Goal: Information Seeking & Learning: Learn about a topic

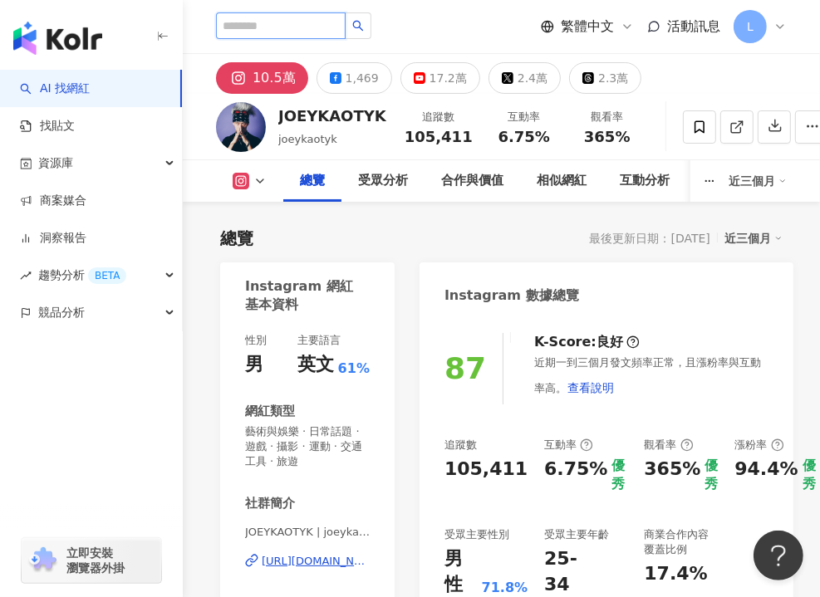
click at [276, 25] on input "search" at bounding box center [281, 25] width 130 height 27
paste input "**********"
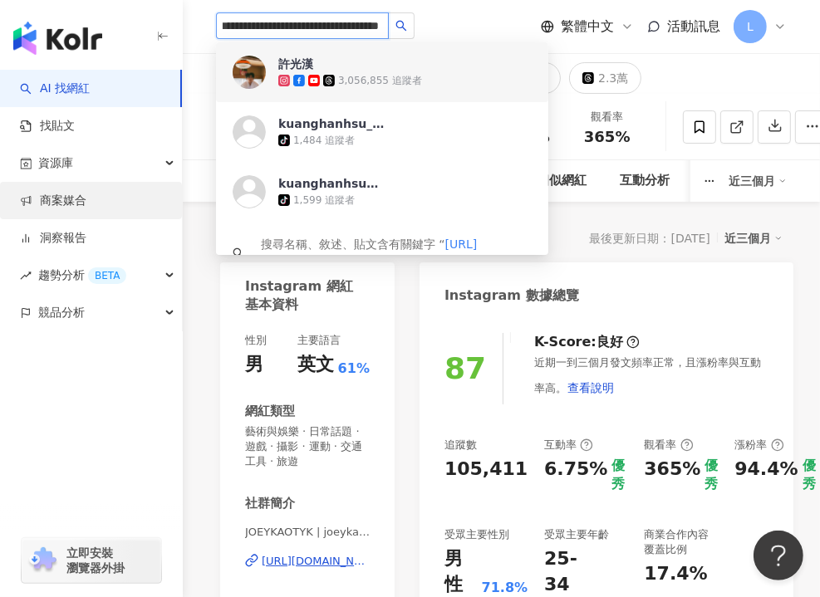
type input "**********"
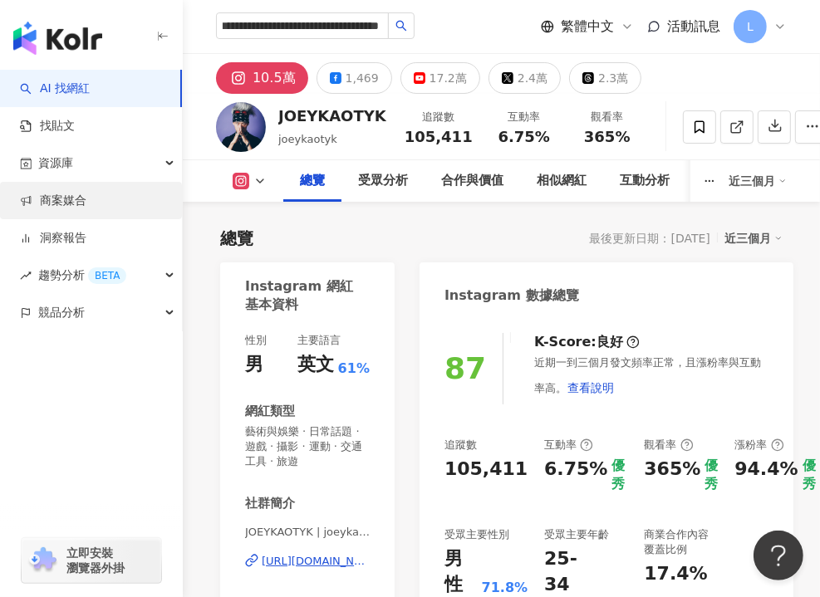
scroll to position [0, 0]
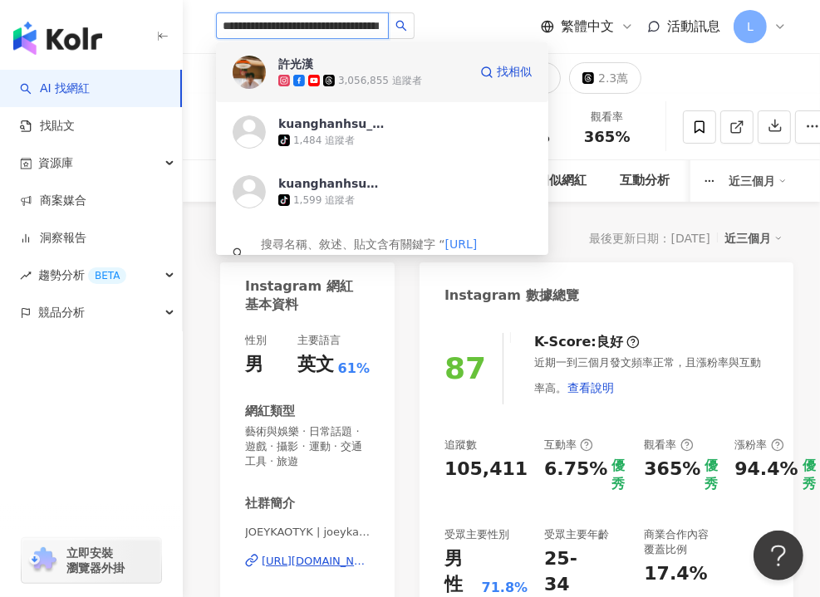
click at [413, 79] on div "3,056,855 追蹤者" at bounding box center [380, 81] width 84 height 14
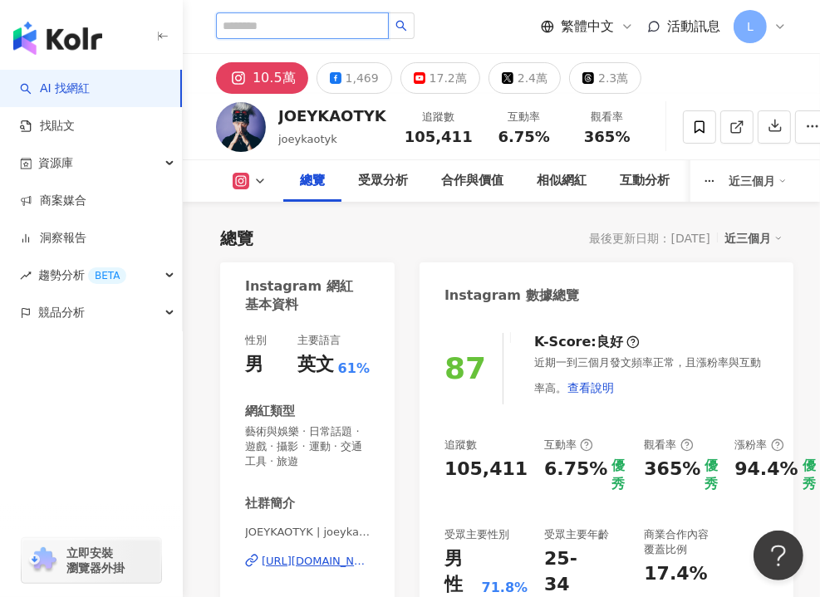
click at [271, 19] on input "search" at bounding box center [302, 25] width 173 height 27
paste input "***"
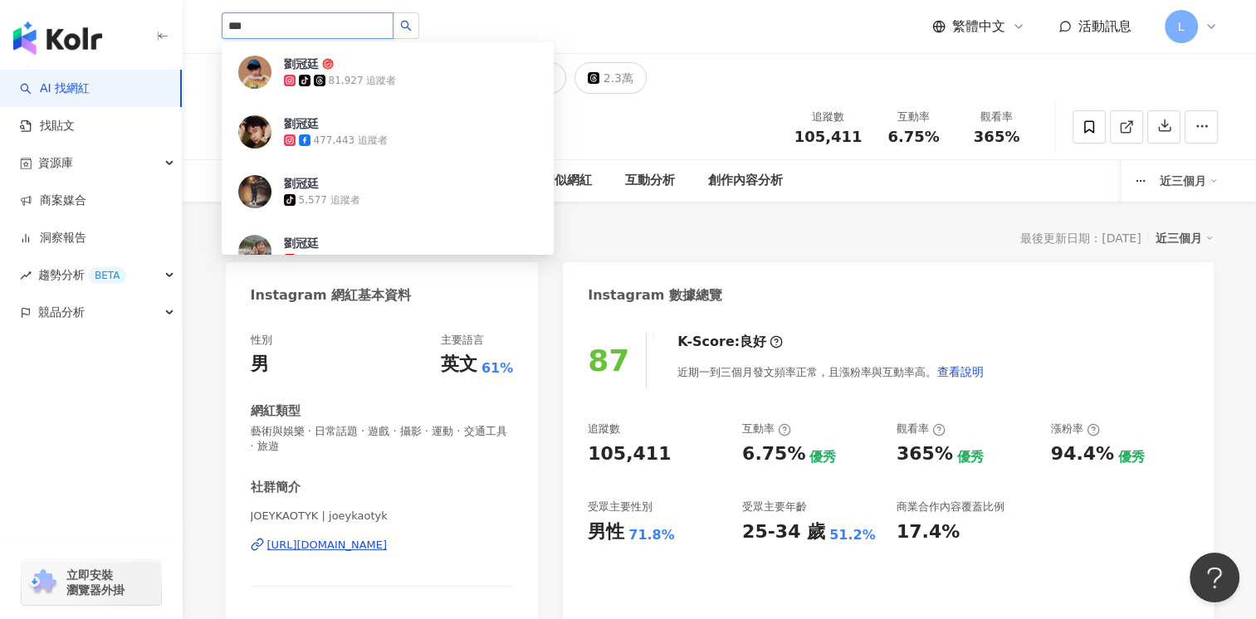
paste input "**********"
type input "**********"
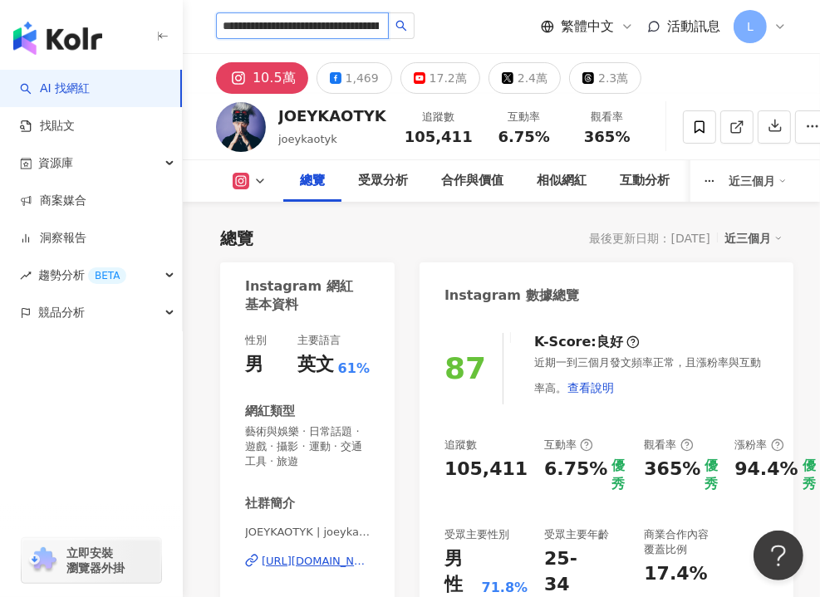
scroll to position [0, 135]
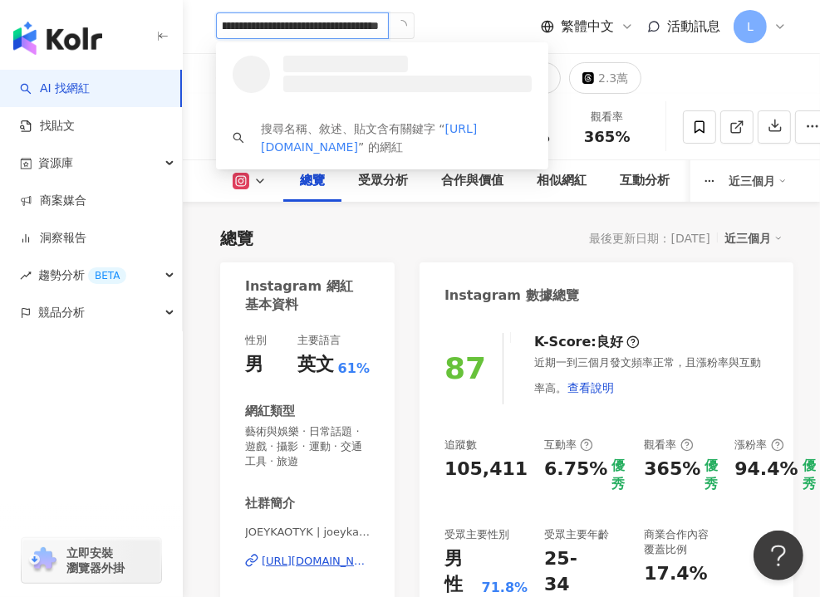
click at [304, 32] on input "**********" at bounding box center [302, 25] width 173 height 27
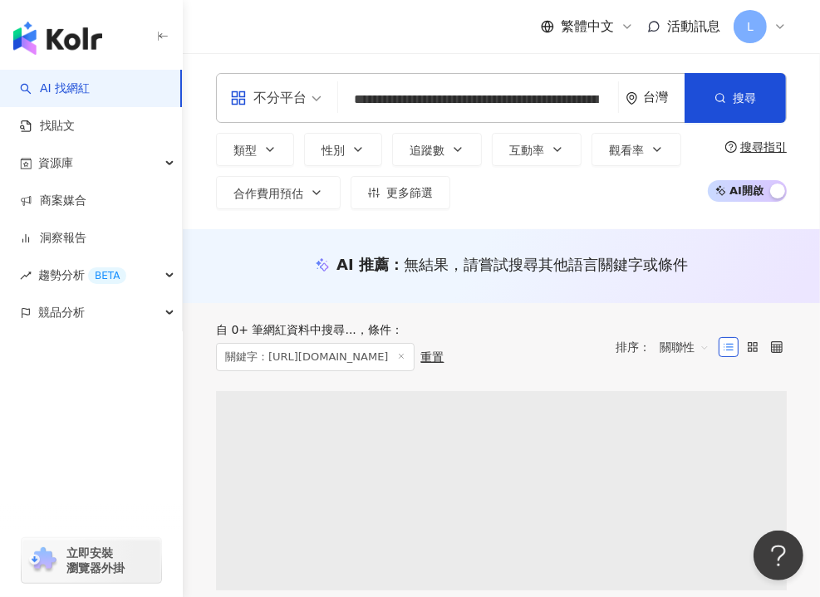
scroll to position [0, 88]
click at [430, 97] on input "**********" at bounding box center [478, 100] width 267 height 32
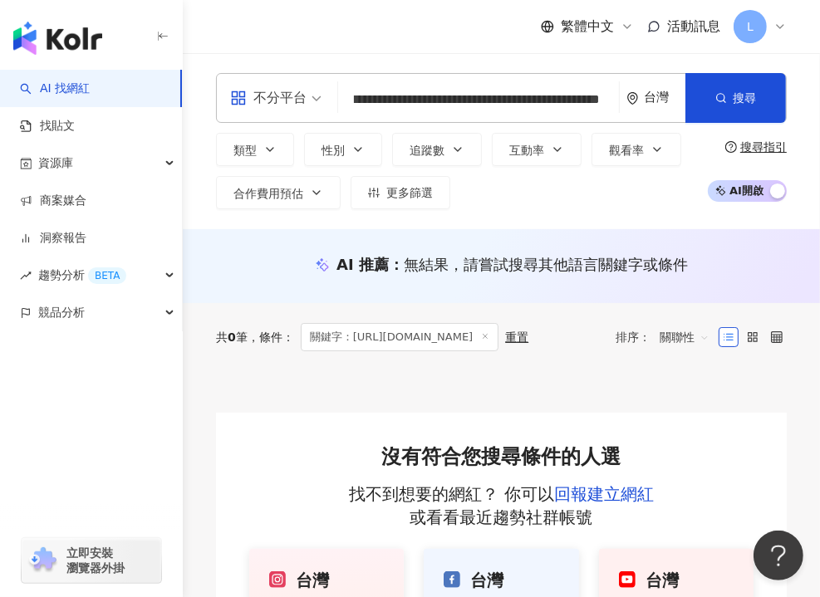
click at [396, 109] on input "**********" at bounding box center [478, 100] width 267 height 32
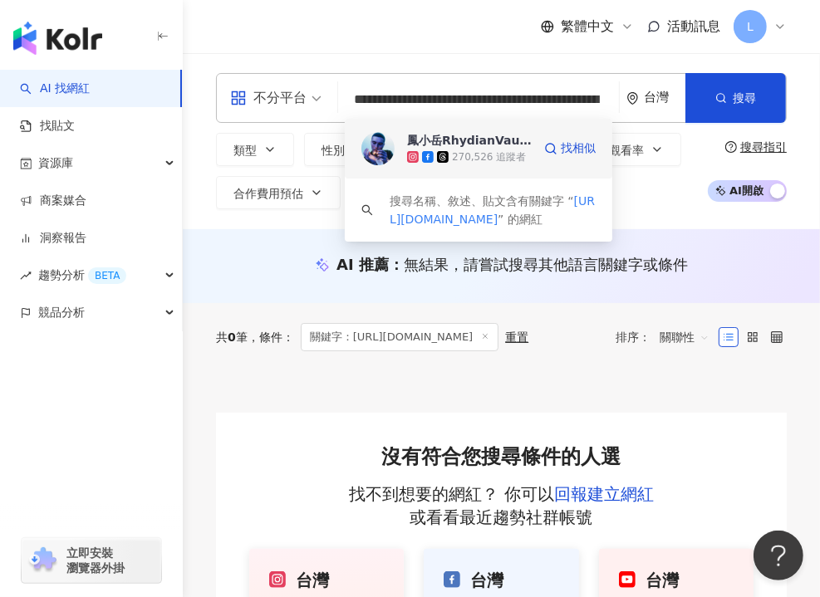
click at [508, 149] on div "270,526 追蹤者" at bounding box center [469, 157] width 125 height 17
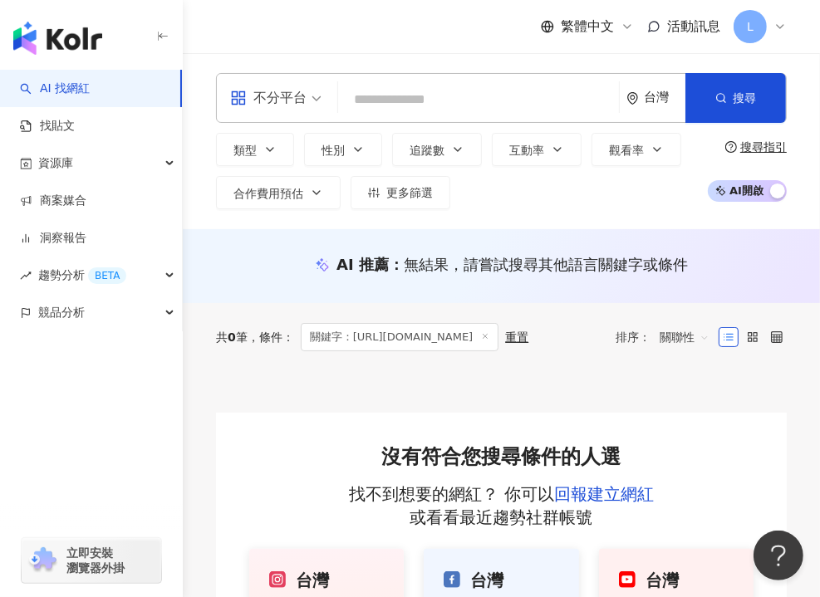
click at [448, 91] on input "search" at bounding box center [478, 100] width 267 height 32
paste input "**********"
type input "**********"
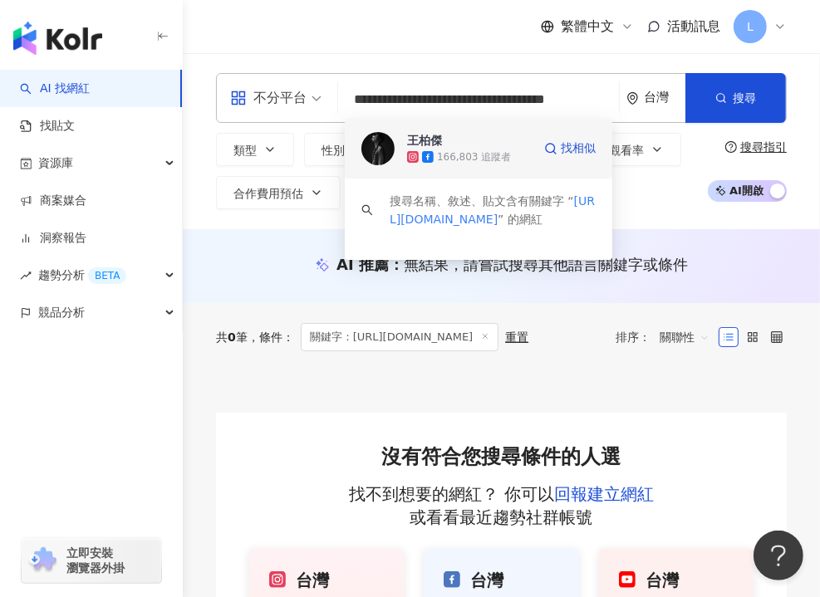
click at [502, 159] on div "166,803 追蹤者" at bounding box center [474, 157] width 74 height 14
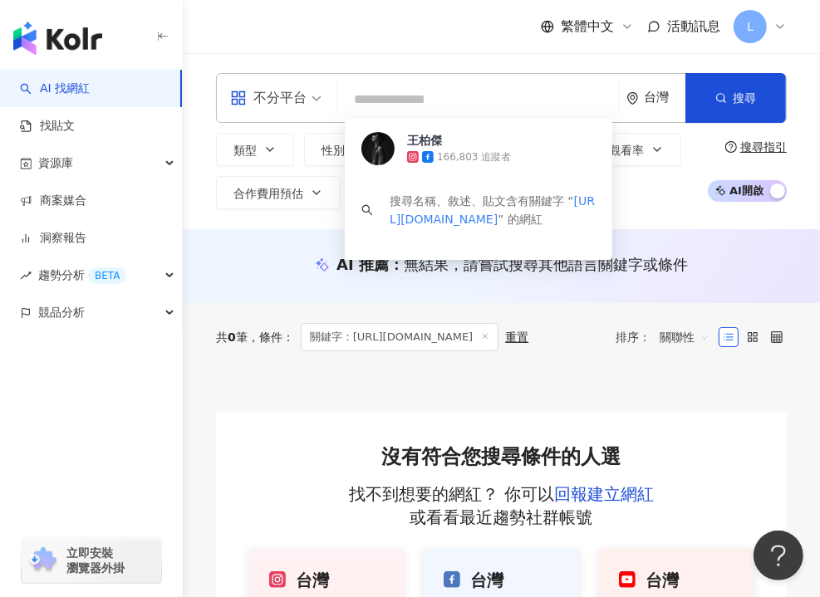
scroll to position [0, 0]
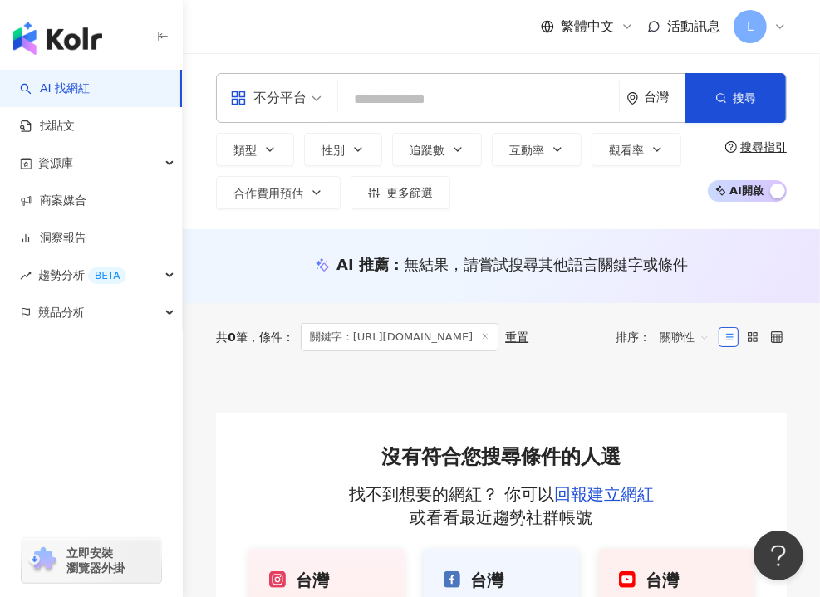
click at [418, 107] on input "search" at bounding box center [478, 100] width 267 height 32
paste input "**********"
type input "**********"
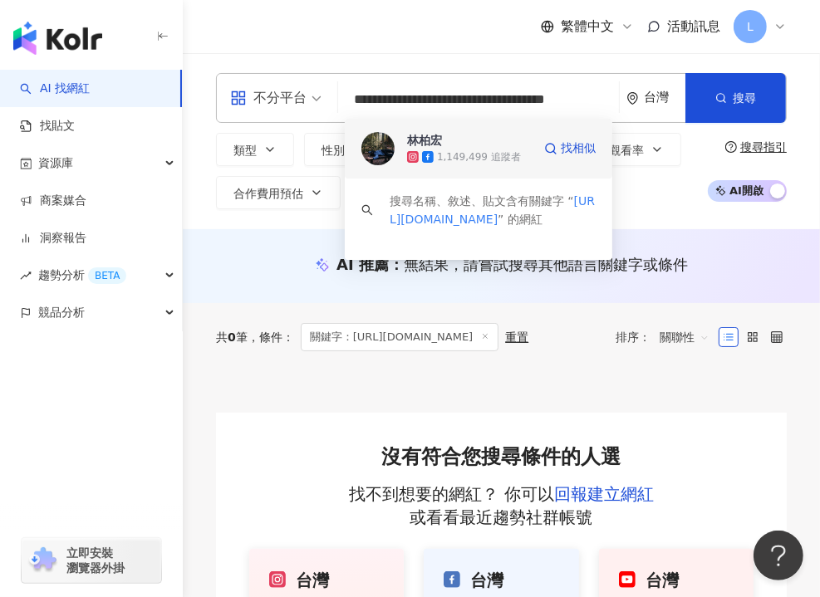
click at [459, 151] on div "1,149,499 追蹤者" at bounding box center [479, 157] width 84 height 14
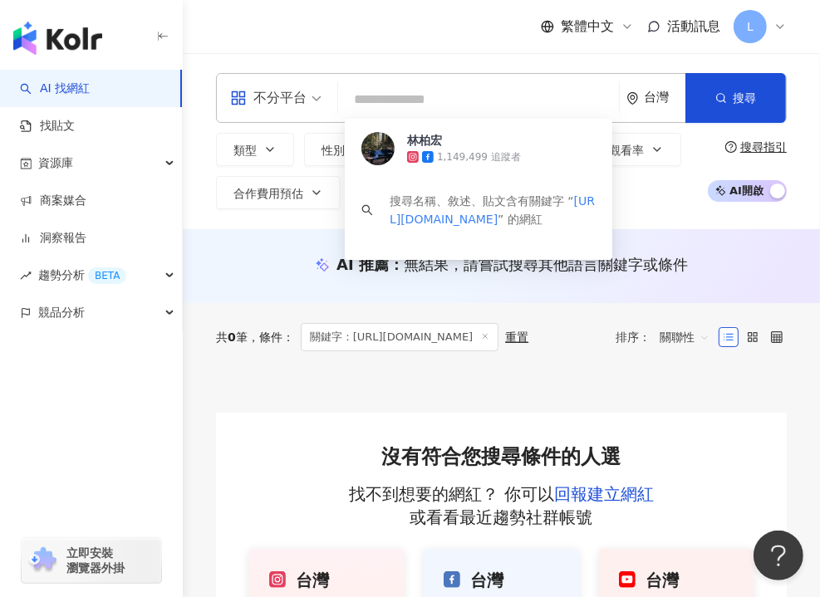
scroll to position [0, 0]
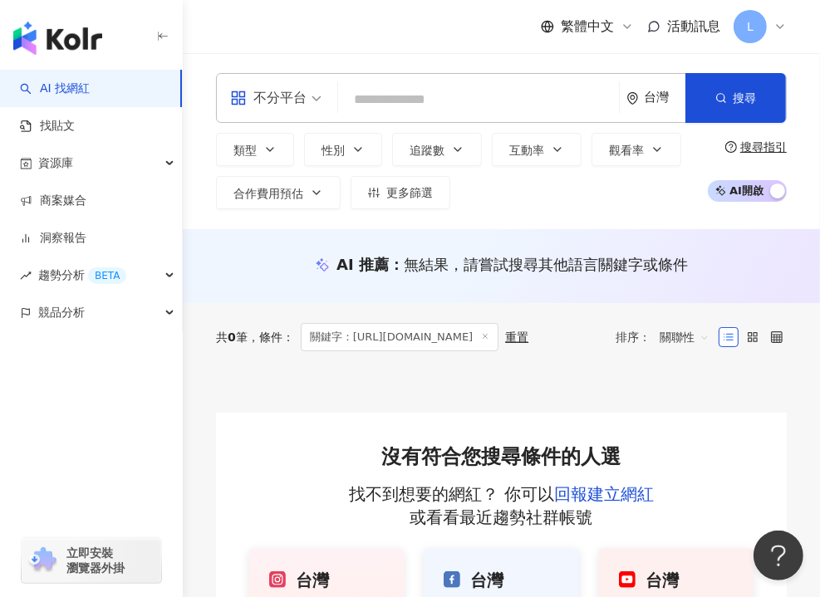
click at [447, 105] on input "search" at bounding box center [478, 100] width 267 height 32
paste input "**********"
click at [0, 0] on div "搜尋名稱、敘述、貼文含有關鍵字 “ https://www.instagram.com/austinlin27/ ” 的網紅" at bounding box center [0, 0] width 0 height 0
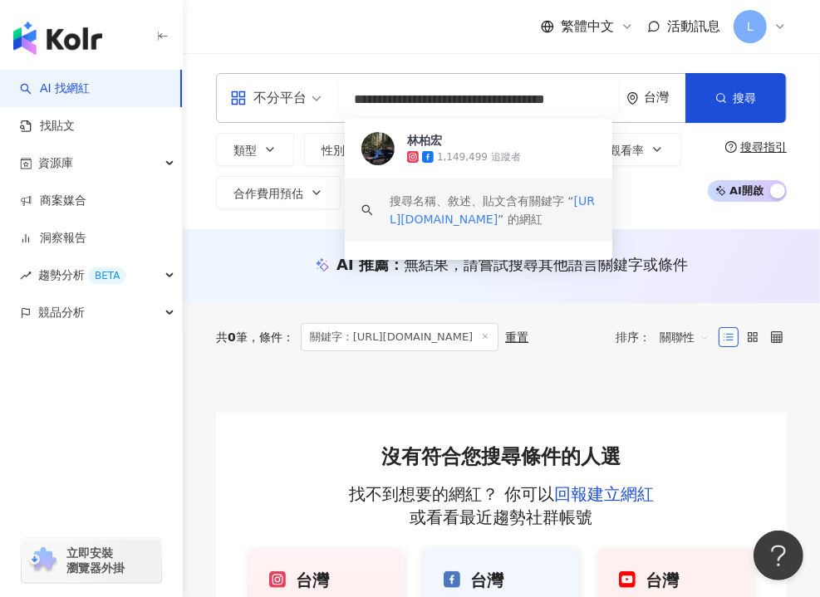
paste input "search"
type input "**********"
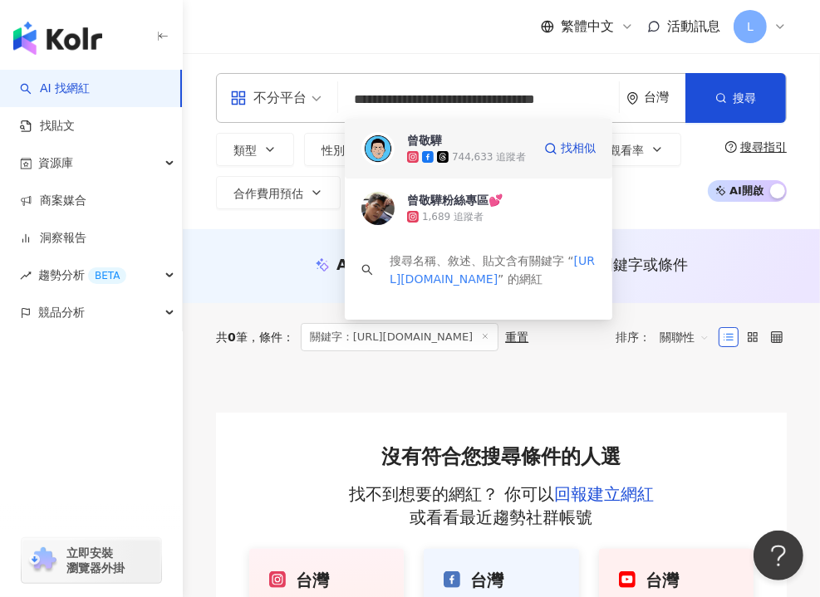
click at [468, 154] on div "744,633 追蹤者" at bounding box center [489, 157] width 74 height 14
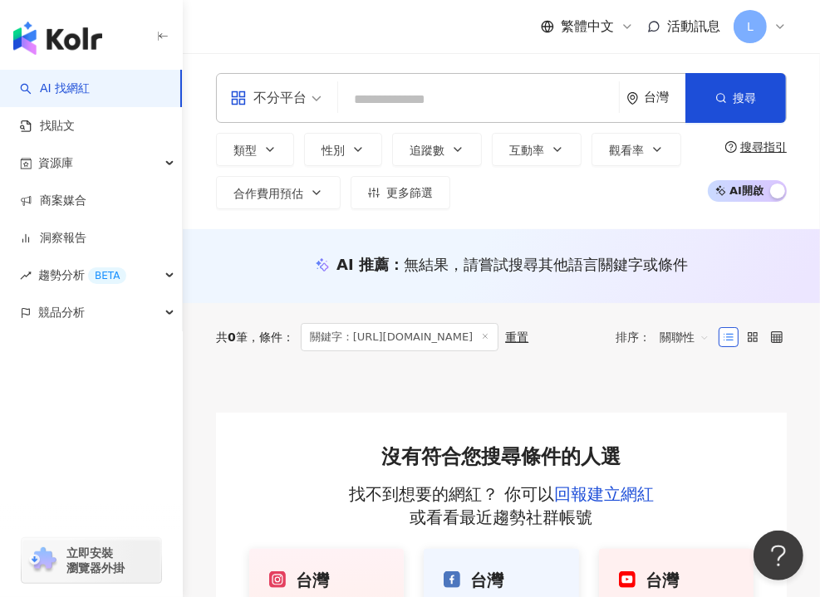
click at [465, 36] on div "繁體中文 活動訊息 L" at bounding box center [501, 26] width 570 height 53
click at [396, 101] on input "search" at bounding box center [478, 100] width 267 height 32
paste input "**********"
type input "**********"
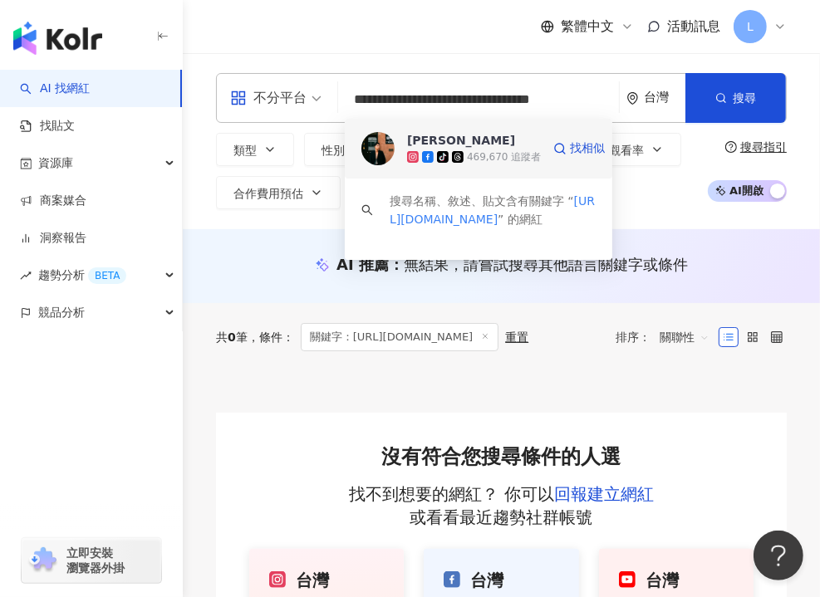
click at [521, 162] on div "469,670 追蹤者" at bounding box center [504, 157] width 74 height 14
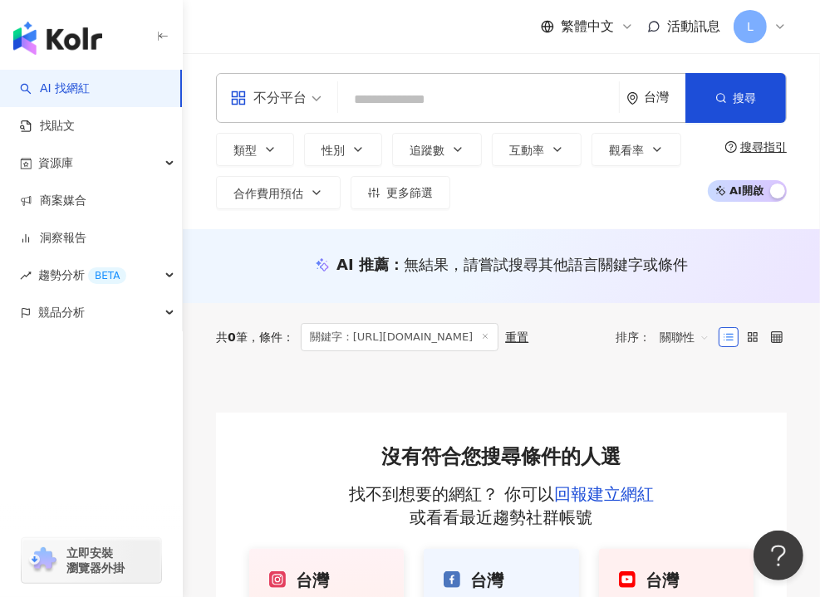
click at [375, 96] on input "search" at bounding box center [478, 100] width 267 height 32
paste input "**********"
type input "**********"
click at [433, 97] on input "**********" at bounding box center [478, 100] width 267 height 32
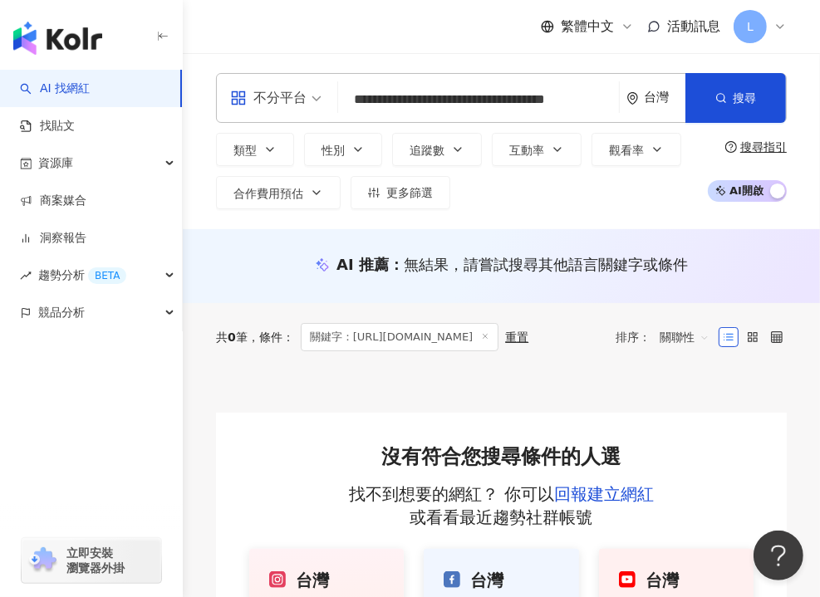
click at [485, 106] on input "**********" at bounding box center [478, 100] width 267 height 32
type input "**********"
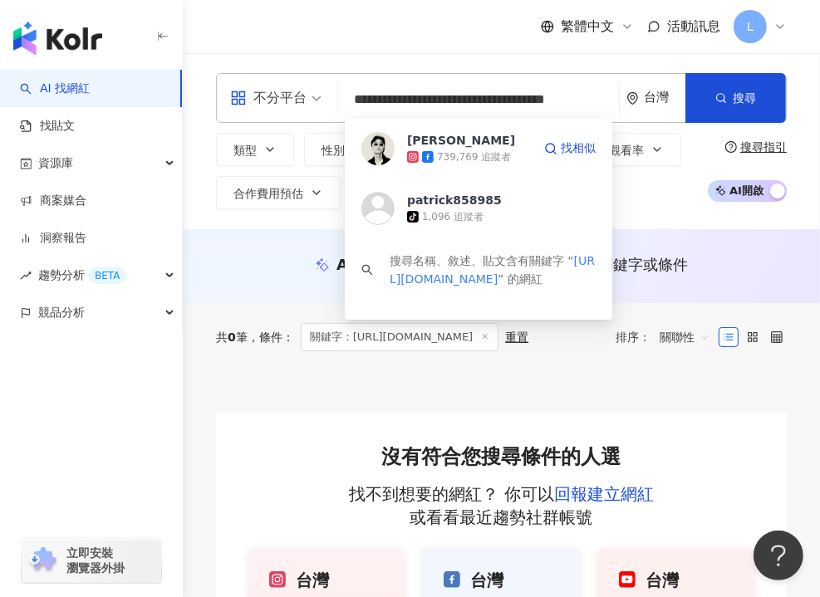
click at [492, 160] on div "739,769 追蹤者" at bounding box center [474, 157] width 74 height 14
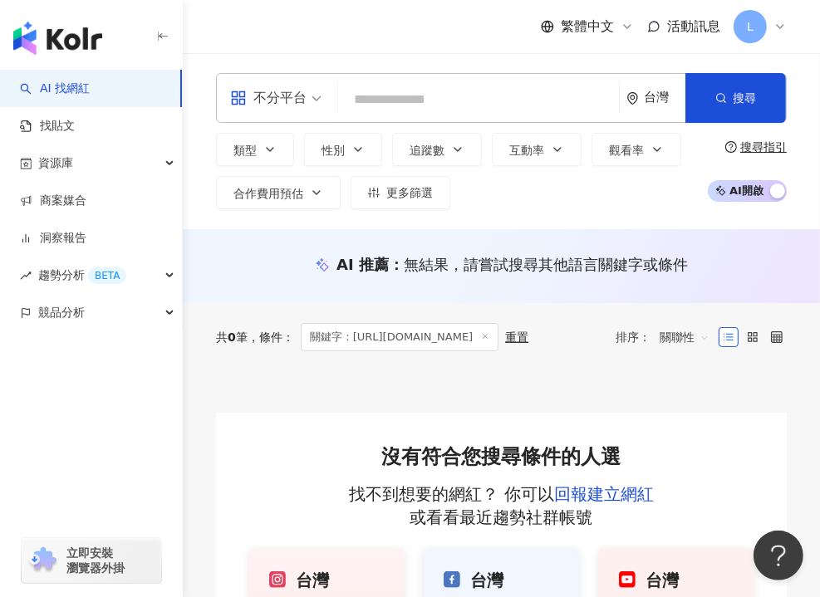
click at [404, 100] on input "search" at bounding box center [478, 100] width 267 height 32
paste input "**********"
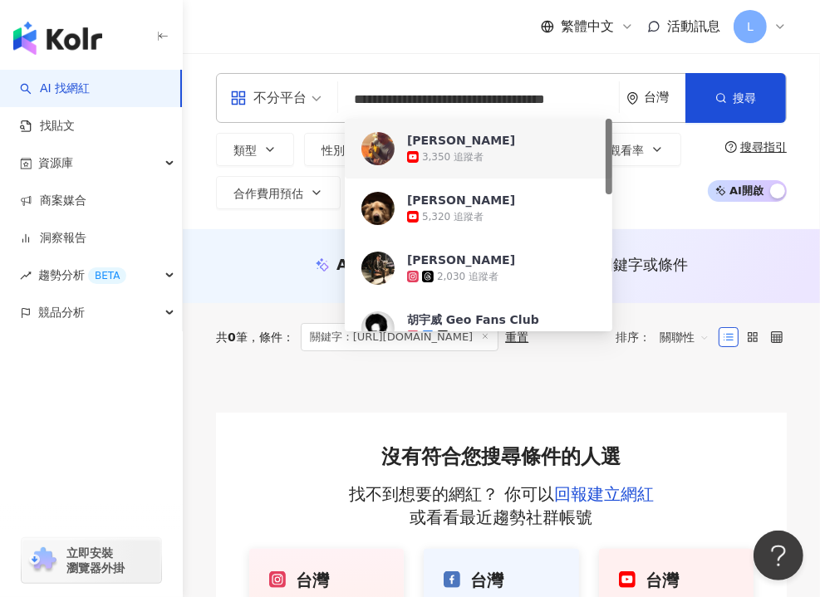
click at [488, 106] on input "**********" at bounding box center [478, 100] width 267 height 32
type input "**********"
click at [433, 86] on input "**********" at bounding box center [478, 100] width 267 height 32
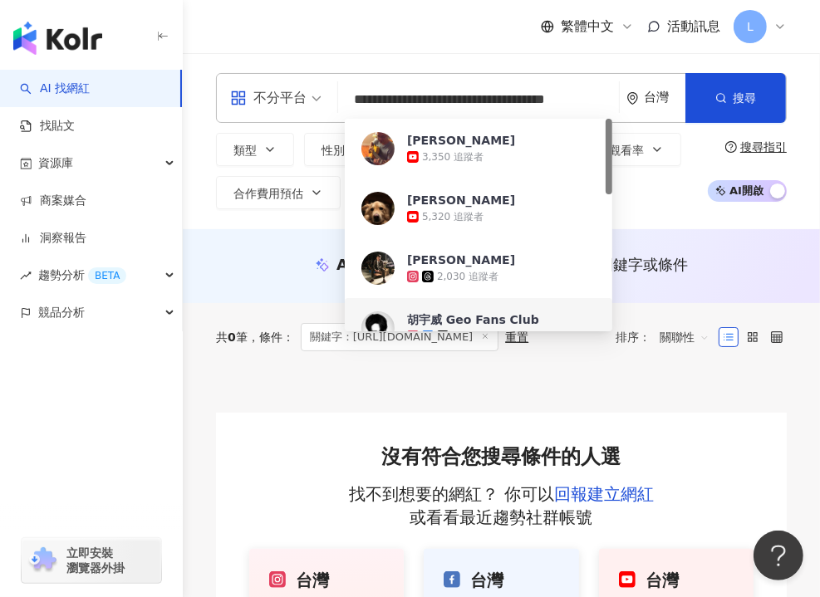
click at [568, 371] on div "共 0 筆 條件 ： 關鍵字：https://www.instagram.com/patrick8589/ 重置 排序： 關聯性" at bounding box center [501, 337] width 570 height 68
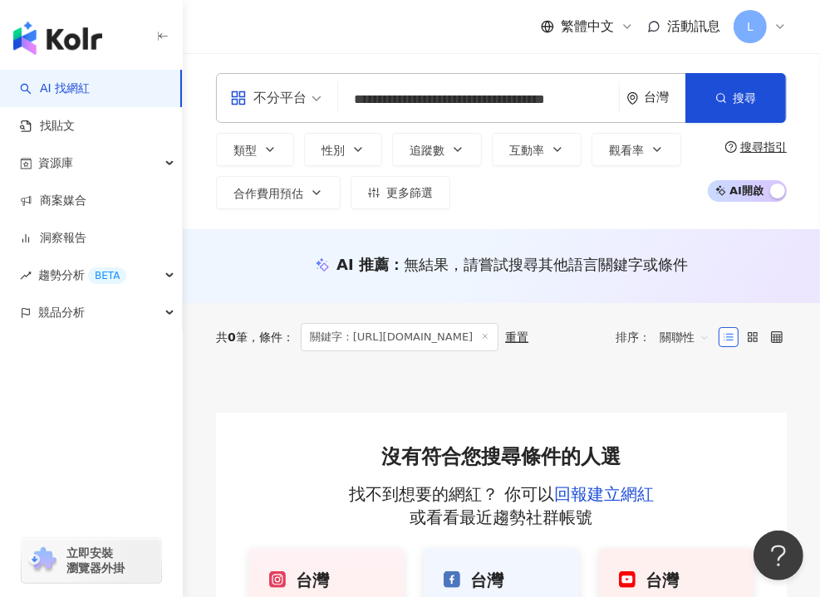
scroll to position [0, 0]
click at [443, 89] on input "**********" at bounding box center [478, 100] width 267 height 32
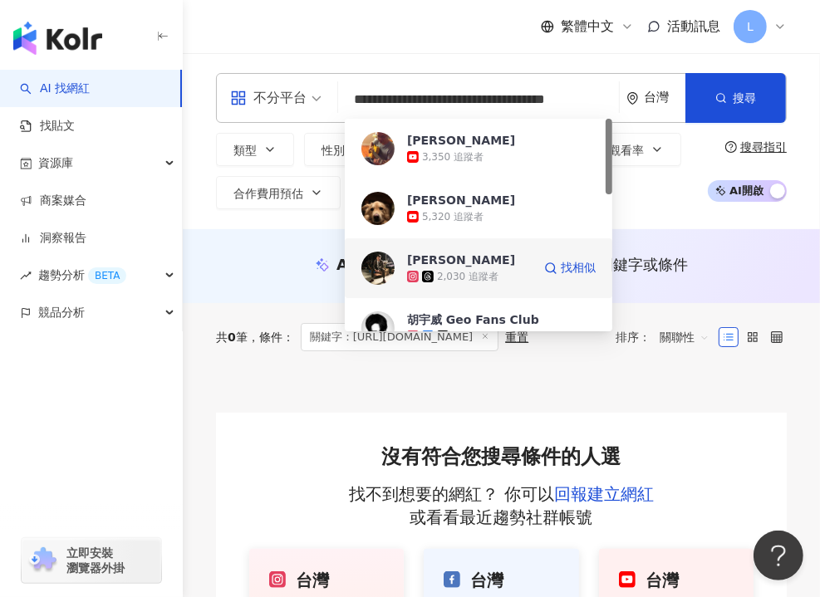
scroll to position [83, 0]
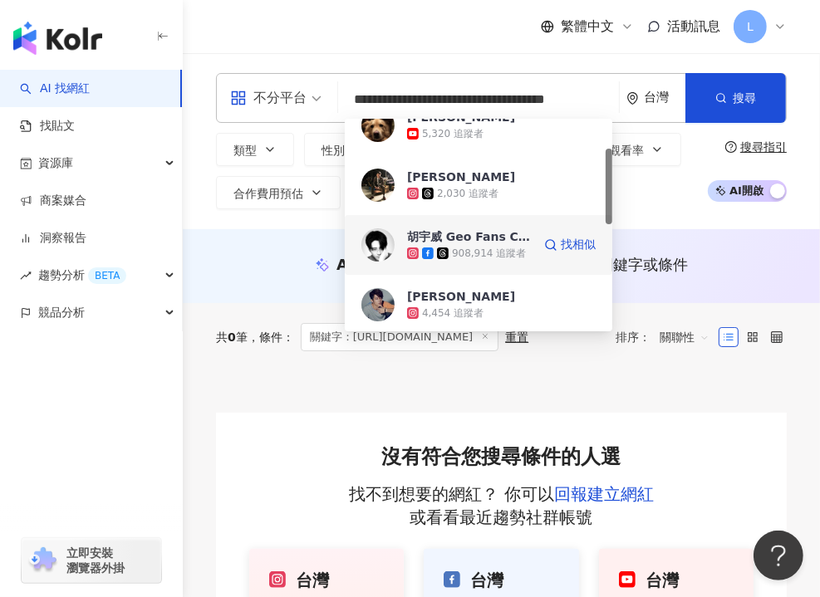
click at [485, 249] on div "908,914 追蹤者" at bounding box center [489, 254] width 74 height 14
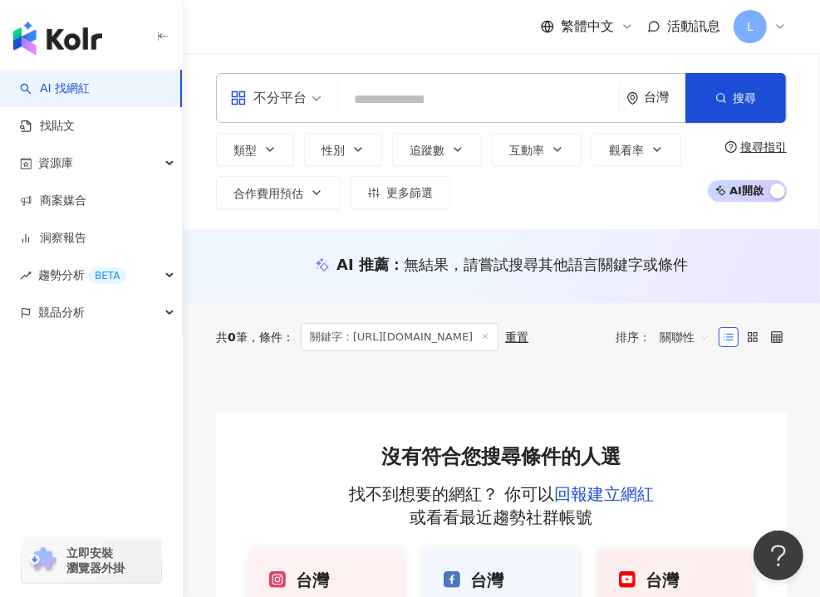
click at [409, 92] on input "search" at bounding box center [478, 100] width 267 height 32
paste input "**********"
drag, startPoint x: 443, startPoint y: 406, endPoint x: 458, endPoint y: 364, distance: 45.2
click at [442, 404] on div at bounding box center [501, 392] width 570 height 42
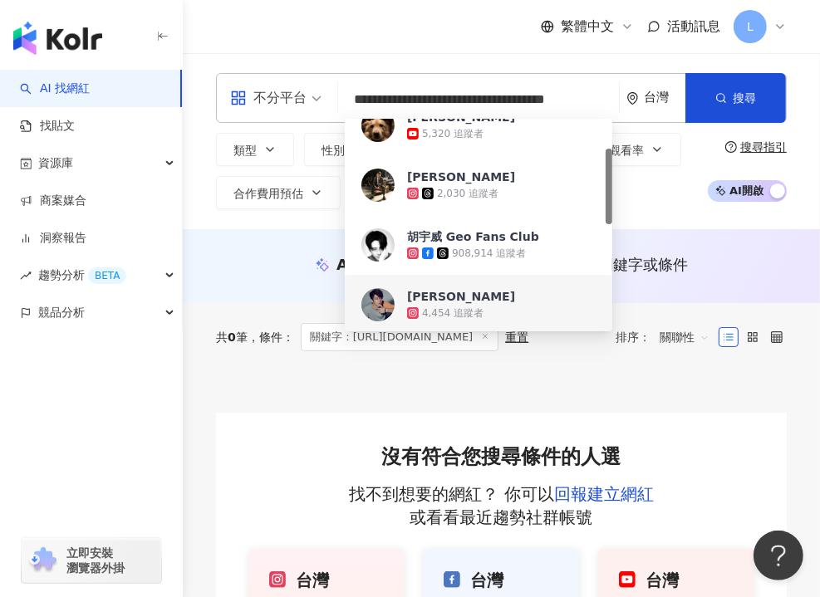
click at [427, 100] on input "**********" at bounding box center [478, 100] width 267 height 32
paste input "search"
type input "**********"
click at [418, 92] on input "**********" at bounding box center [478, 100] width 267 height 32
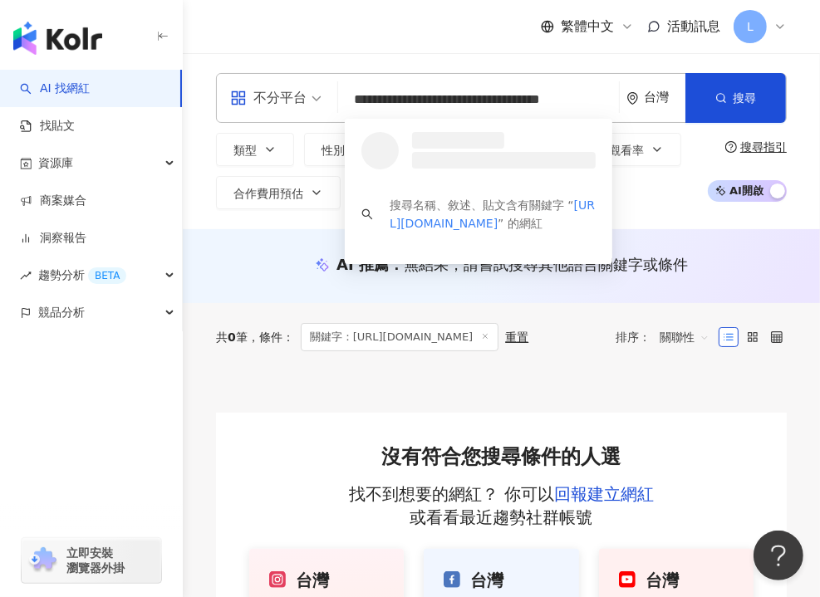
scroll to position [0, 0]
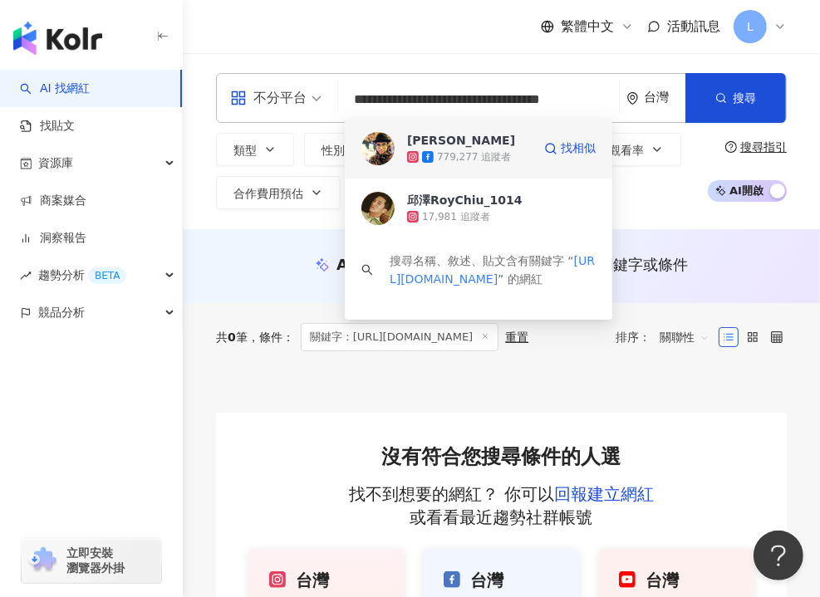
click at [492, 136] on span "邱澤 ROY CHIU" at bounding box center [469, 140] width 125 height 17
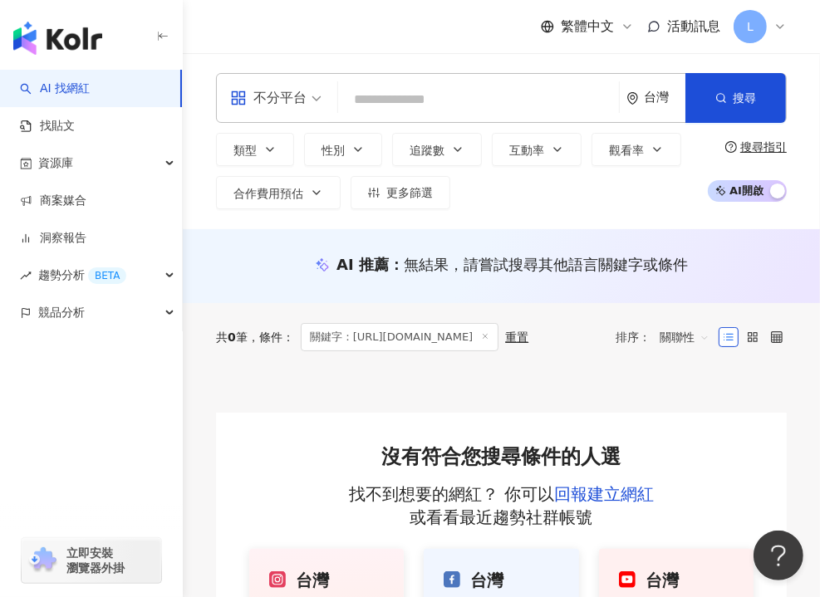
click at [434, 108] on input "search" at bounding box center [478, 100] width 267 height 32
paste input "**********"
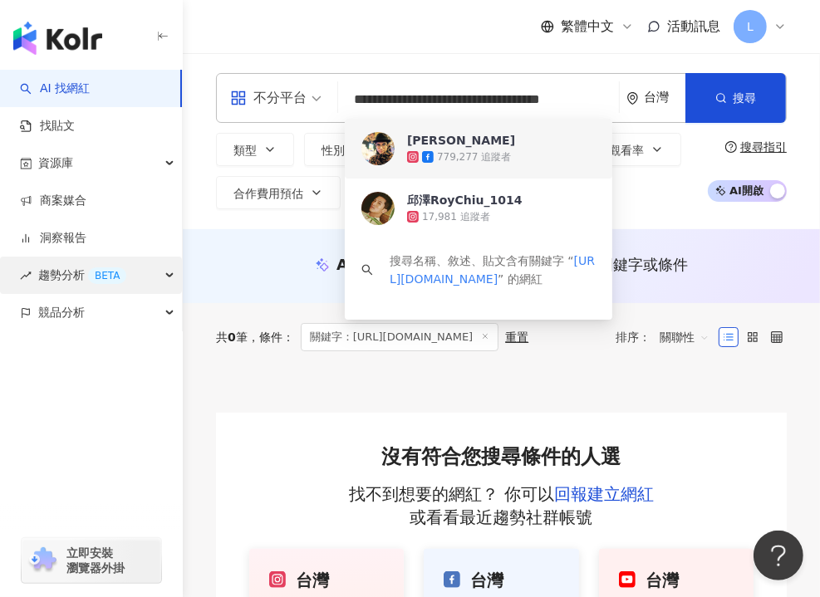
type input "**********"
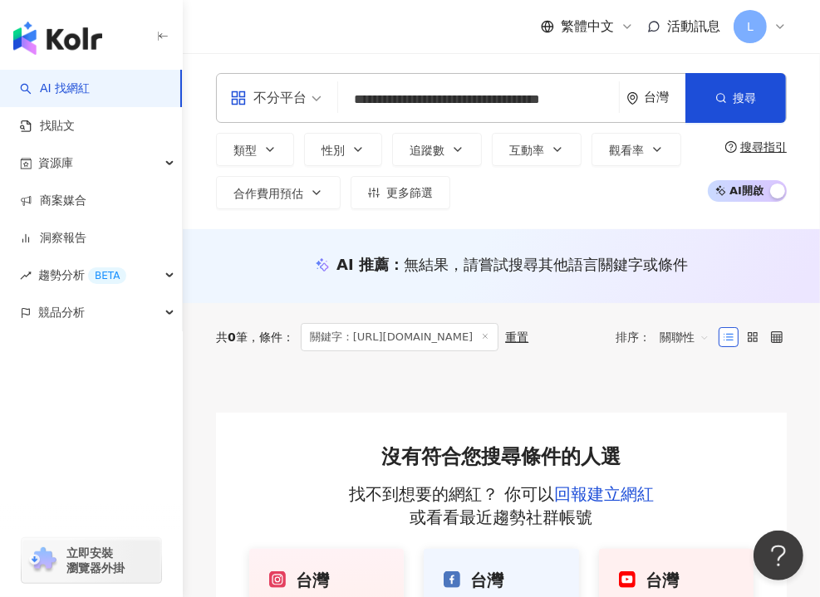
click at [0, 0] on span "邱澤RoyChiu_1014" at bounding box center [0, 0] width 0 height 0
click at [442, 85] on input "search" at bounding box center [478, 100] width 267 height 32
paste input "**********"
type input "**********"
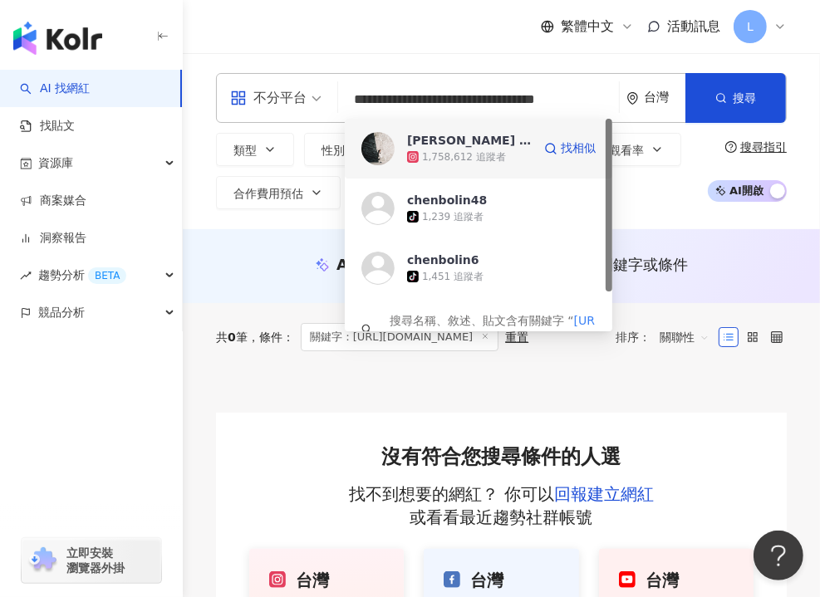
click at [485, 155] on div "1,758,612 追蹤者" at bounding box center [464, 157] width 84 height 14
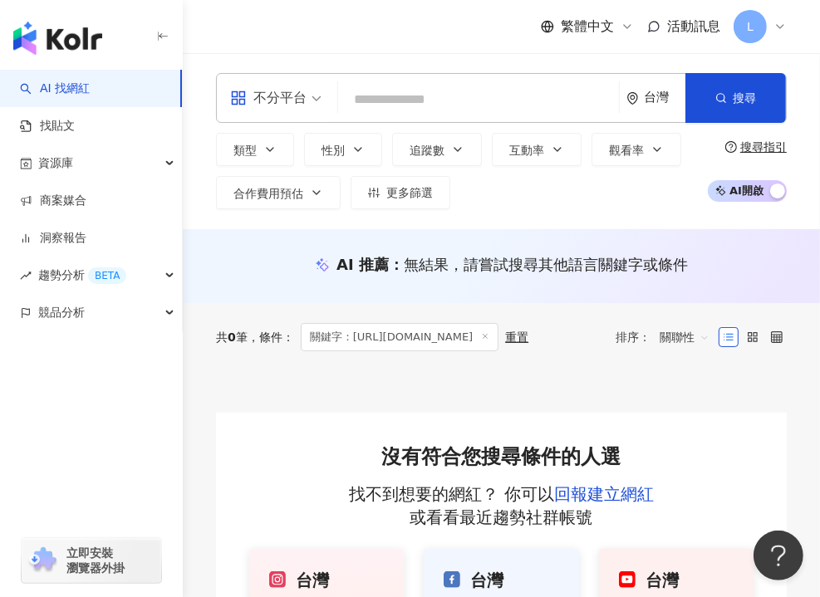
click at [398, 101] on input "search" at bounding box center [478, 100] width 267 height 32
paste input "**********"
type input "**********"
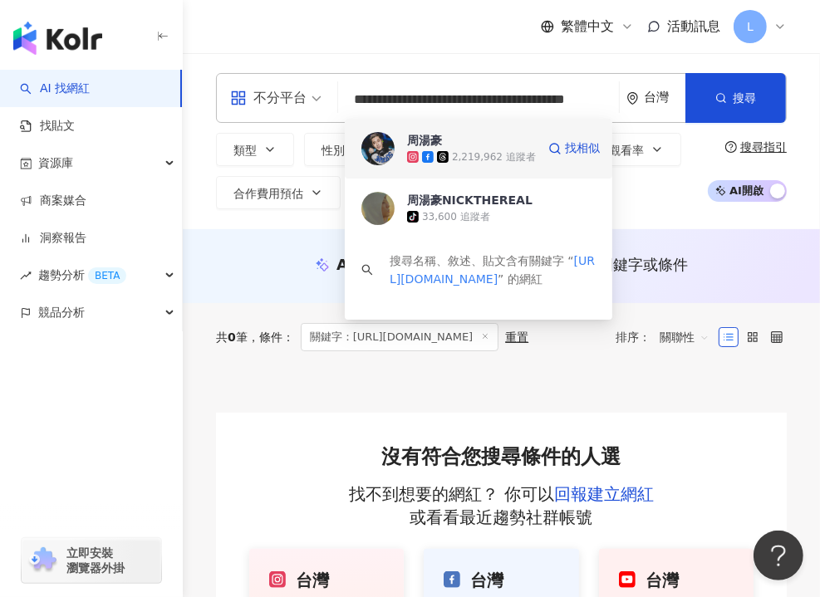
click at [457, 142] on span "周湯豪" at bounding box center [469, 140] width 125 height 17
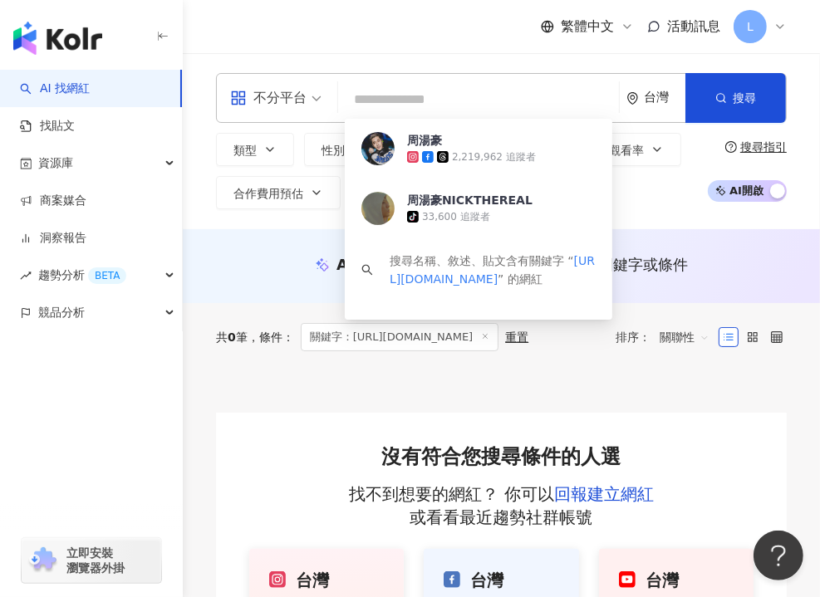
scroll to position [0, 0]
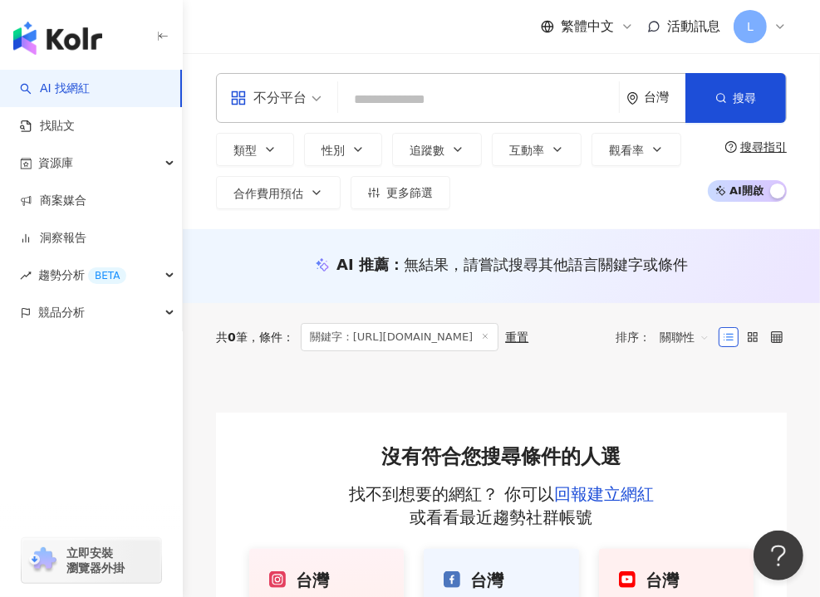
click at [438, 86] on input "search" at bounding box center [478, 100] width 267 height 32
paste input "**********"
click at [473, 371] on div "共 0 筆 條件 ： 關鍵字：https://www.instagram.com/patrick8589/ 重置 排序： 關聯性" at bounding box center [501, 337] width 570 height 68
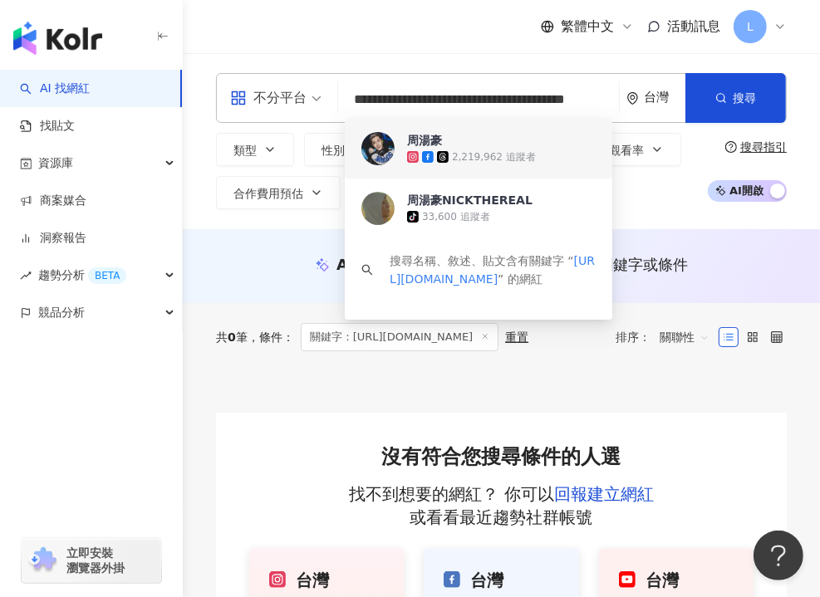
click at [374, 92] on input "**********" at bounding box center [478, 100] width 267 height 32
paste input "search"
type input "**********"
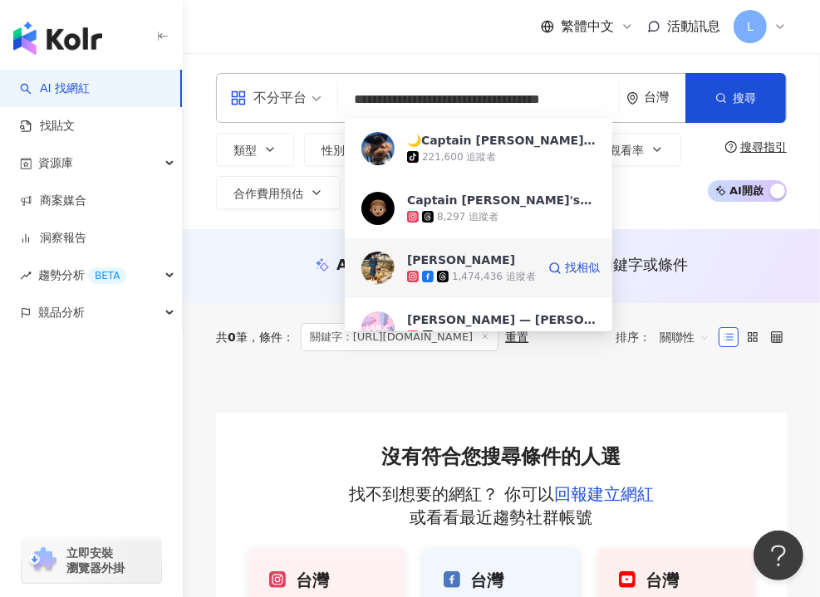
click at [511, 258] on span "盧廣仲" at bounding box center [469, 260] width 125 height 17
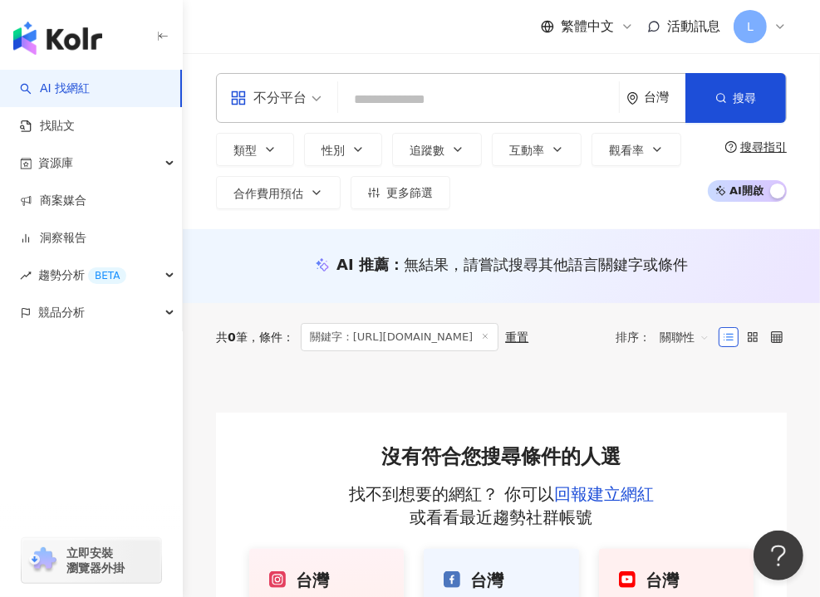
click at [417, 111] on input "search" at bounding box center [478, 100] width 267 height 32
paste input "**********"
drag, startPoint x: 503, startPoint y: 61, endPoint x: 479, endPoint y: 22, distance: 45.9
click at [503, 61] on div "**********" at bounding box center [501, 141] width 637 height 176
click at [435, 99] on input "**********" at bounding box center [478, 100] width 267 height 32
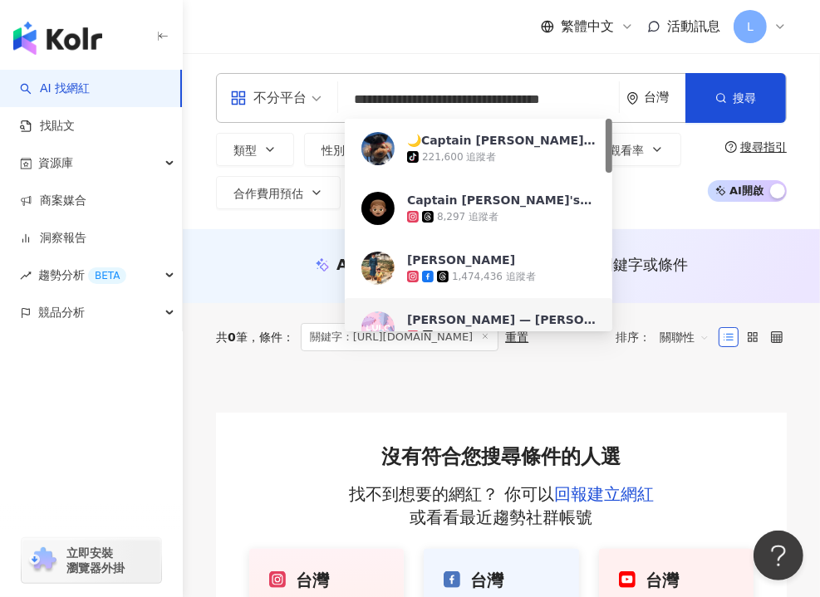
paste input "******"
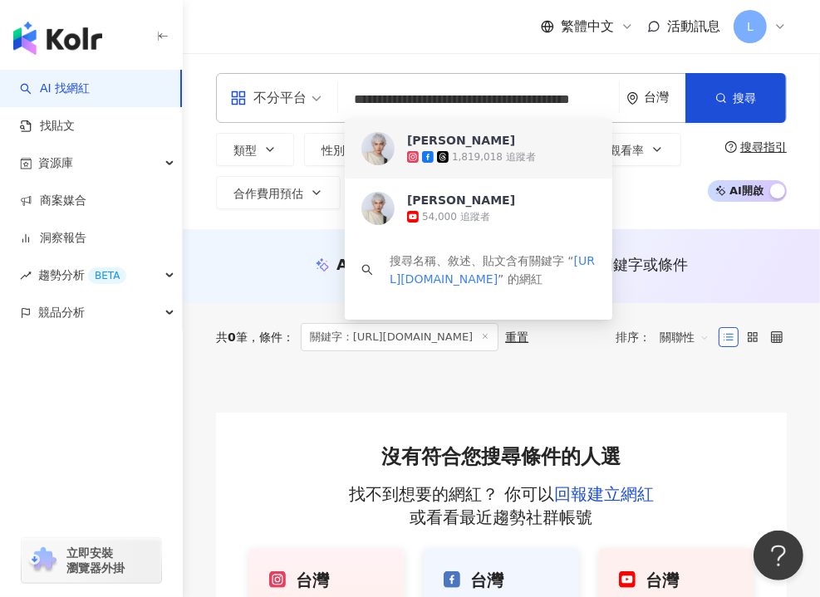
type input "**********"
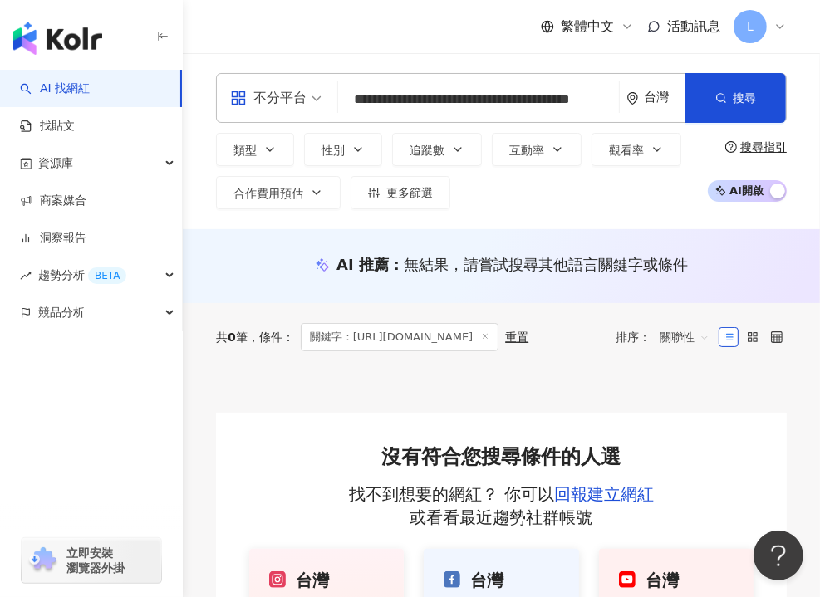
scroll to position [0, 0]
drag, startPoint x: 657, startPoint y: 255, endPoint x: 649, endPoint y: 247, distance: 11.2
click at [657, 256] on span "無結果，請嘗試搜尋其他語言關鍵字或條件" at bounding box center [546, 264] width 284 height 17
click at [426, 95] on input "**********" at bounding box center [478, 100] width 267 height 32
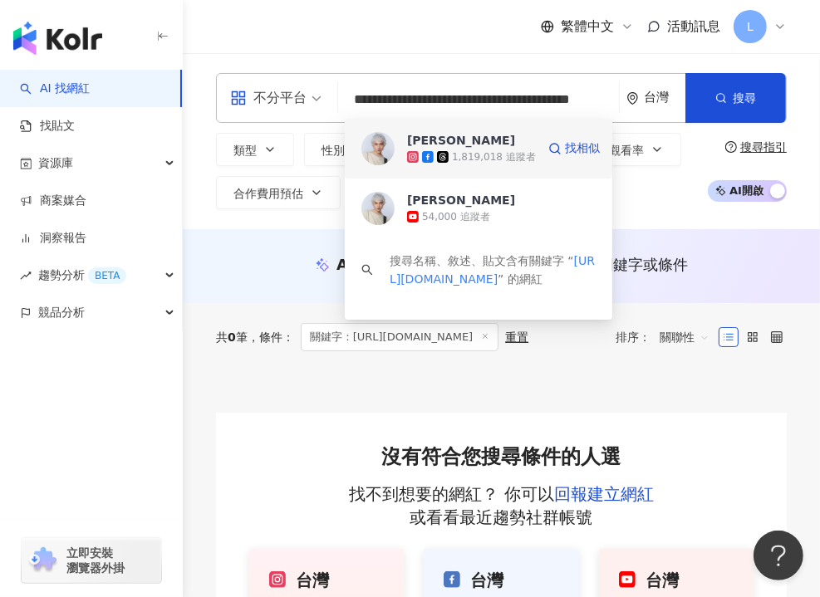
click at [463, 150] on div "1,819,018 追蹤者" at bounding box center [494, 157] width 84 height 14
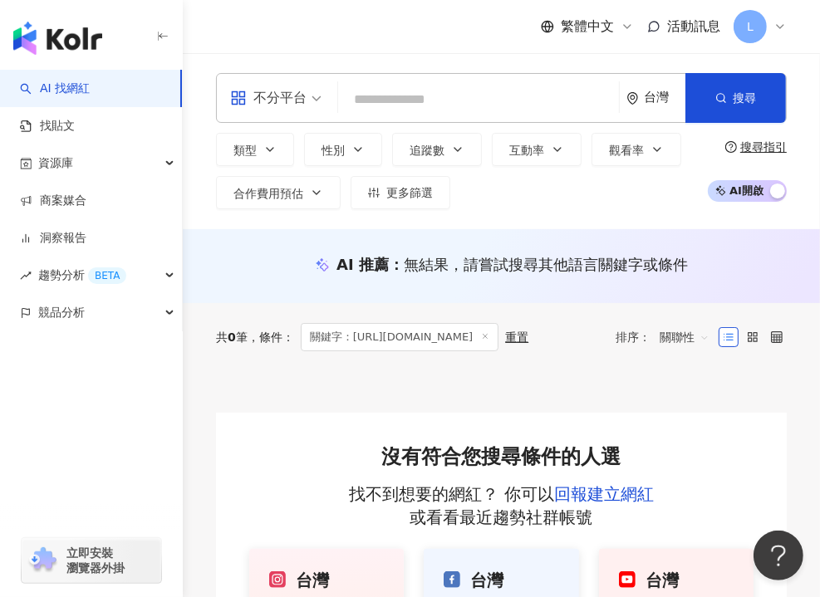
click at [375, 99] on input "search" at bounding box center [478, 100] width 267 height 32
paste input "**********"
type input "**********"
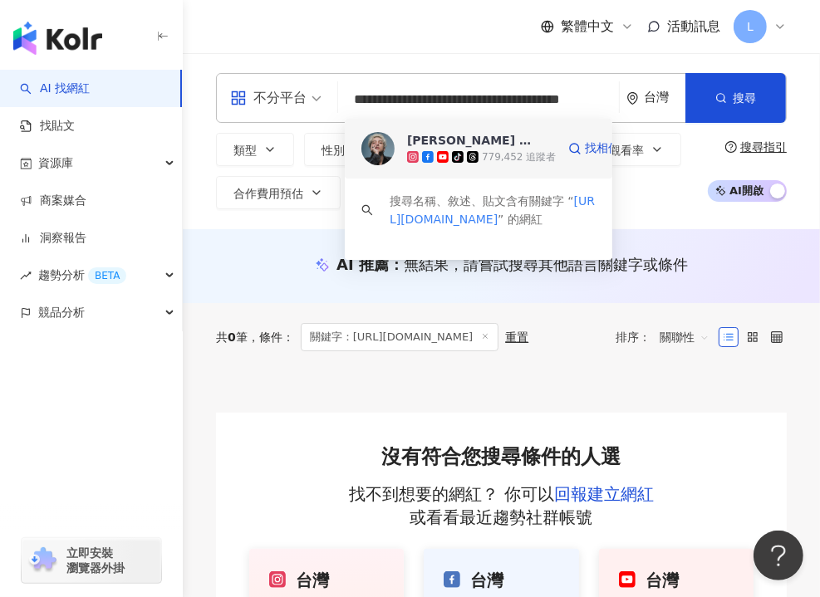
click at [514, 159] on div "779,452 追蹤者" at bounding box center [519, 157] width 74 height 14
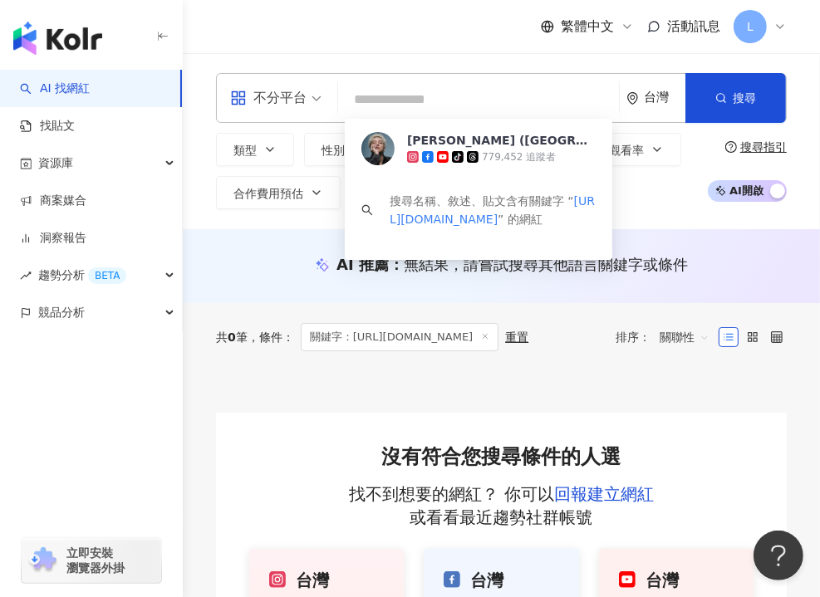
scroll to position [0, 0]
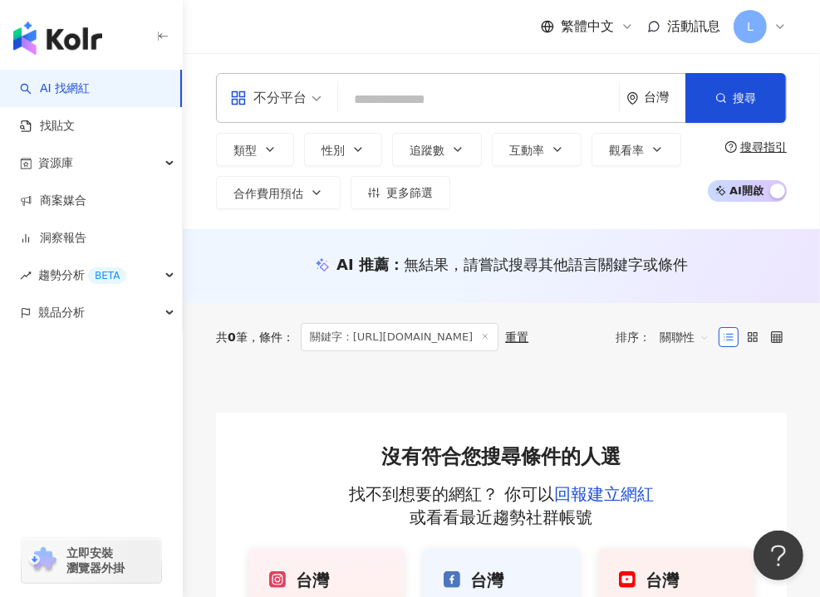
click at [370, 96] on input "search" at bounding box center [478, 100] width 267 height 32
paste input "**********"
type input "**********"
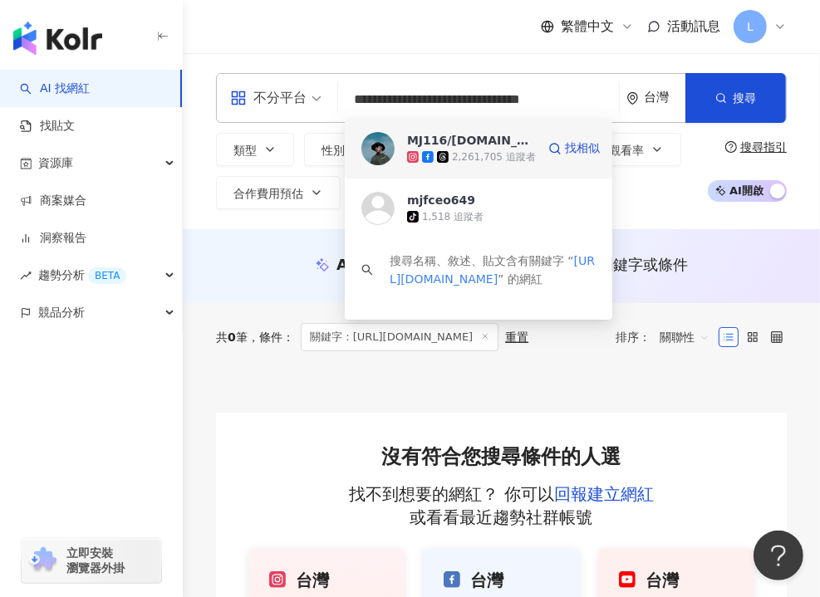
click at [470, 151] on div "2,261,705 追蹤者" at bounding box center [494, 157] width 84 height 14
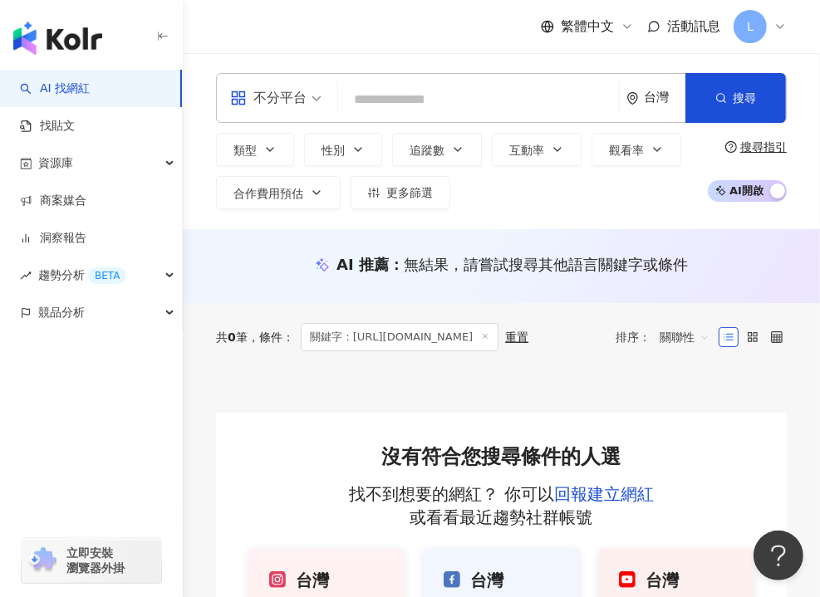
click at [443, 113] on input "search" at bounding box center [478, 100] width 267 height 32
paste input "**********"
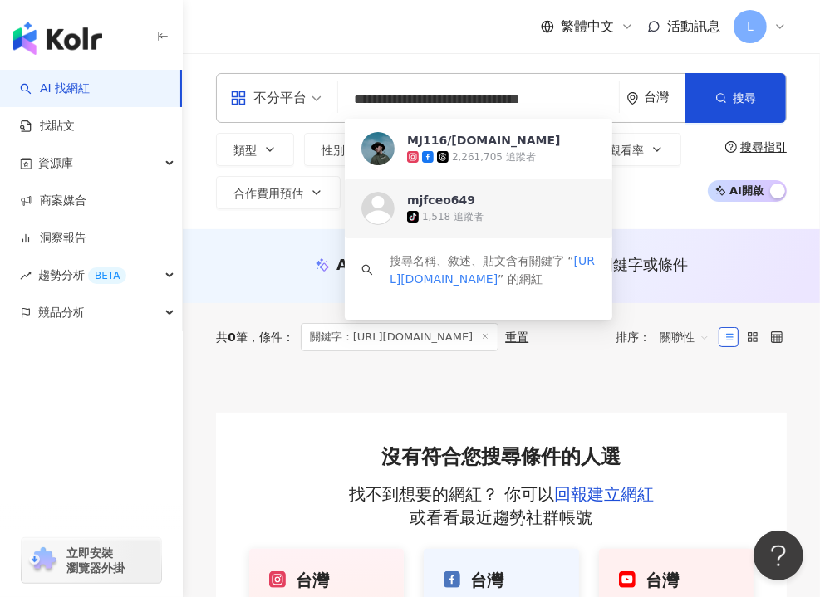
type input "**********"
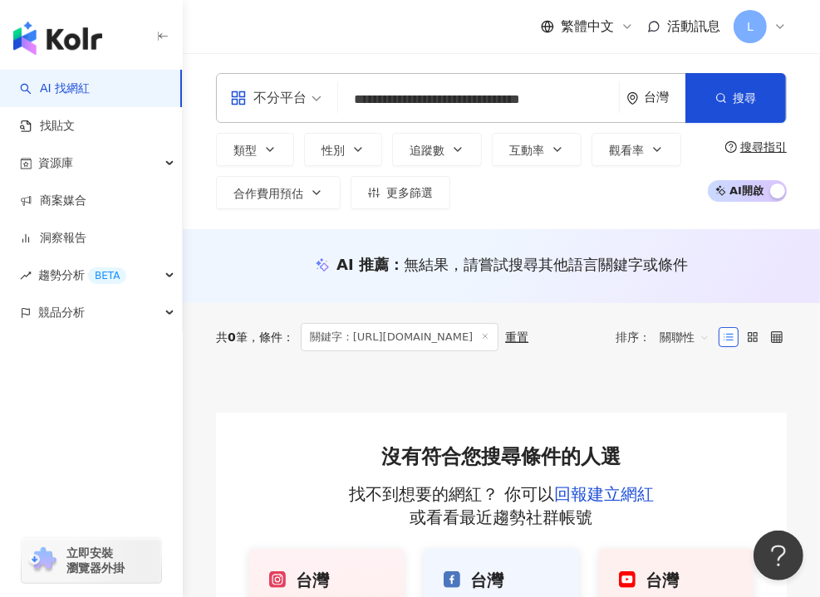
click at [0, 0] on span "mjfceo649" at bounding box center [0, 0] width 0 height 0
click at [433, 108] on div "不分平台 台灣 搜尋 927f6de3-0b43-4fd9-a2ac-472fc9620ffa MJ116/E.so 2,261,705 追蹤者 mjfceo…" at bounding box center [501, 98] width 570 height 50
click at [436, 99] on input "search" at bounding box center [478, 100] width 267 height 32
paste input "**********"
type input "**********"
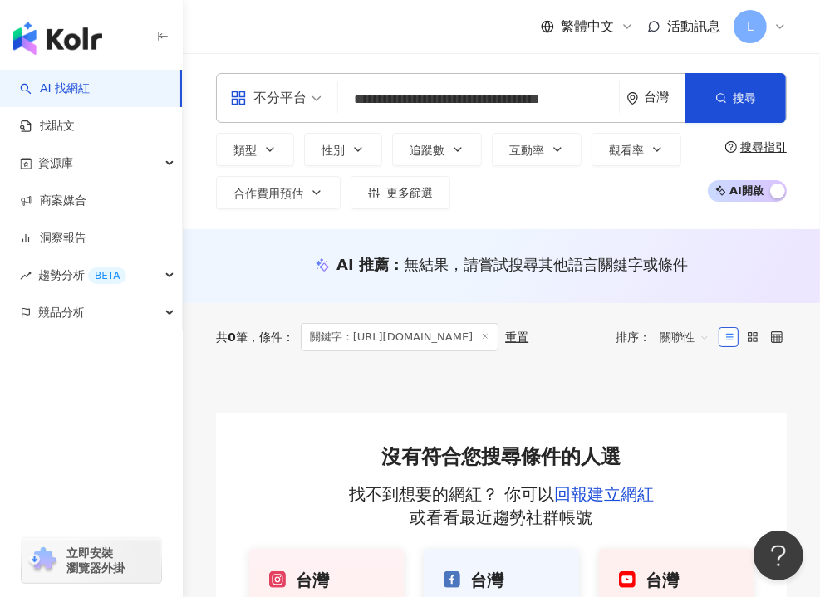
scroll to position [0, 12]
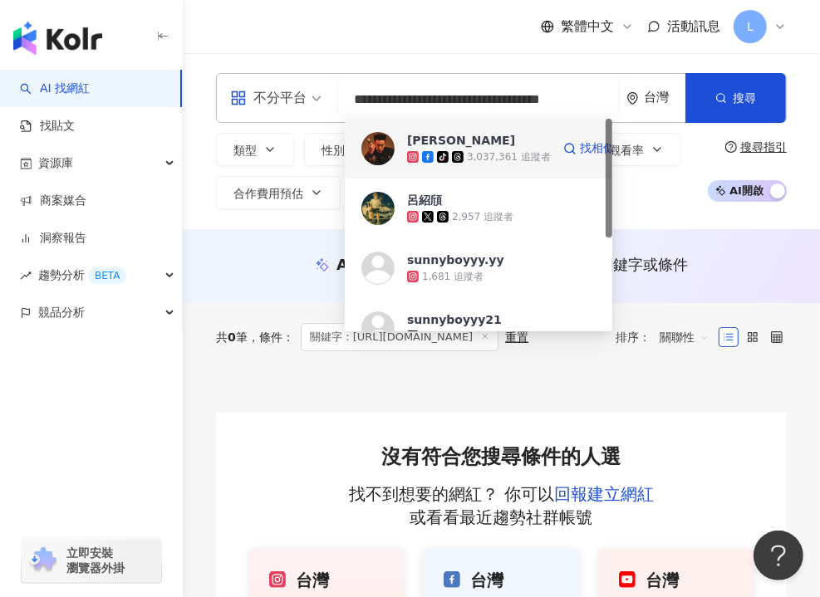
click at [513, 154] on div "3,037,361 追蹤者" at bounding box center [509, 157] width 84 height 14
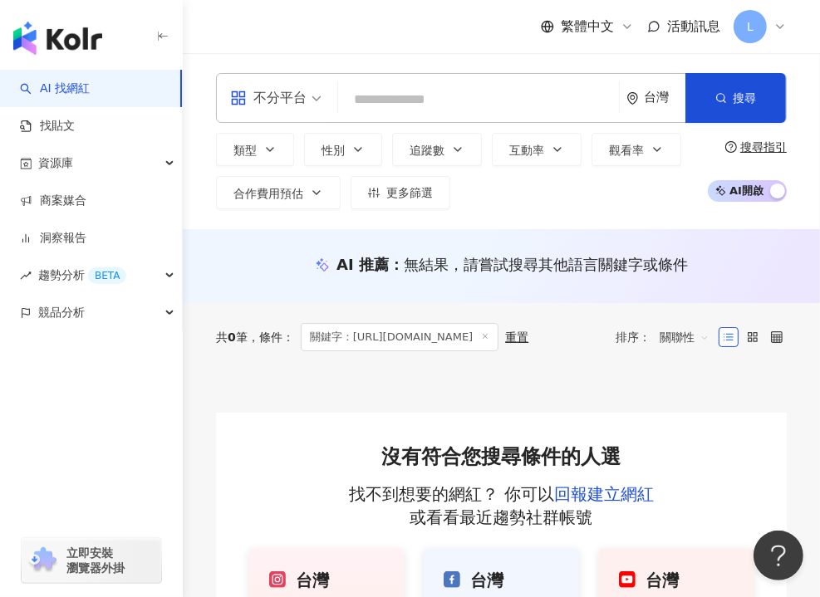
scroll to position [0, 0]
click at [382, 99] on input "search" at bounding box center [478, 100] width 267 height 32
paste input "**********"
type input "**********"
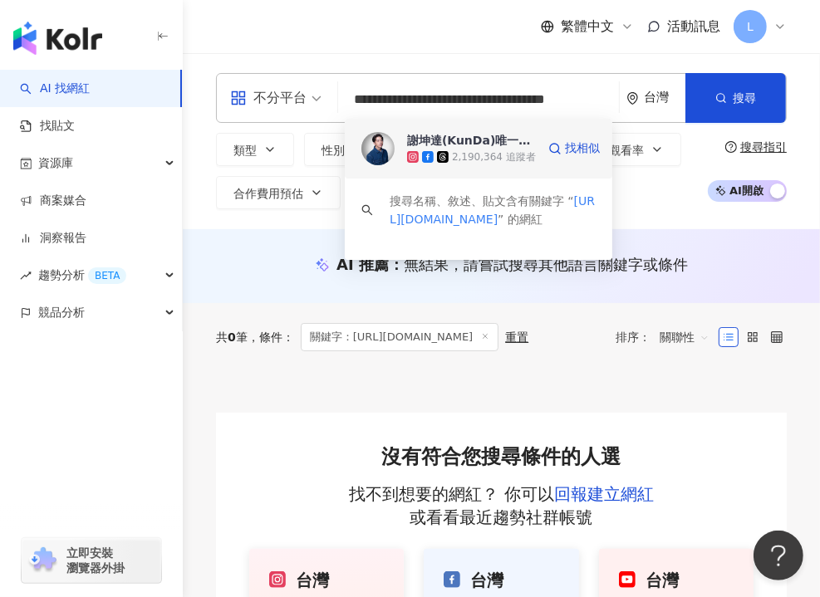
click at [519, 141] on div "謝坤達(KunDa)唯一官方粉絲專頁" at bounding box center [469, 140] width 125 height 17
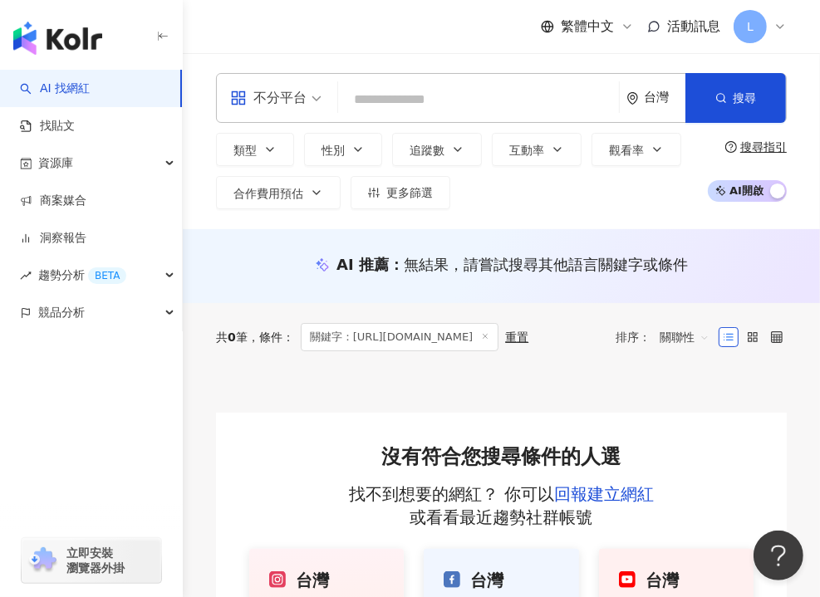
scroll to position [0, 0]
click at [392, 89] on input "search" at bounding box center [478, 100] width 267 height 32
paste input "**********"
type input "**********"
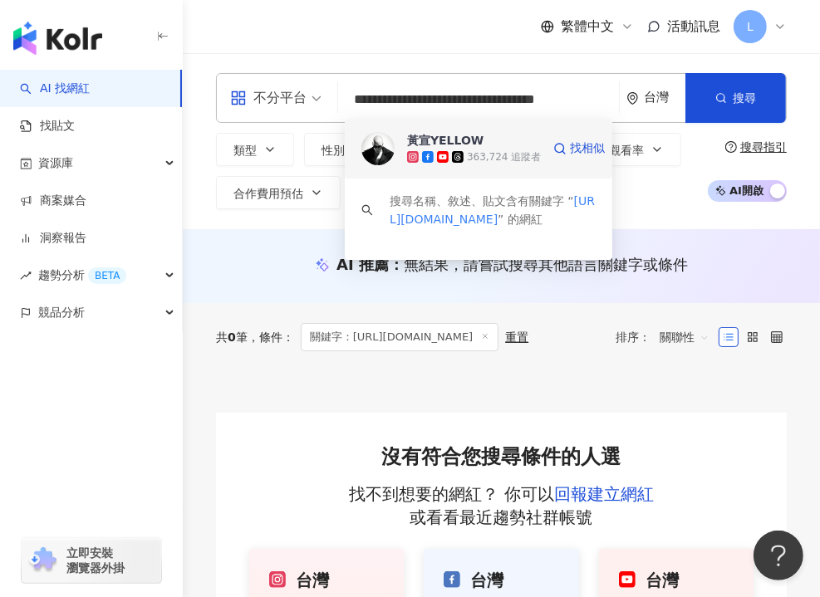
click at [471, 153] on div "363,724 追蹤者" at bounding box center [504, 157] width 74 height 14
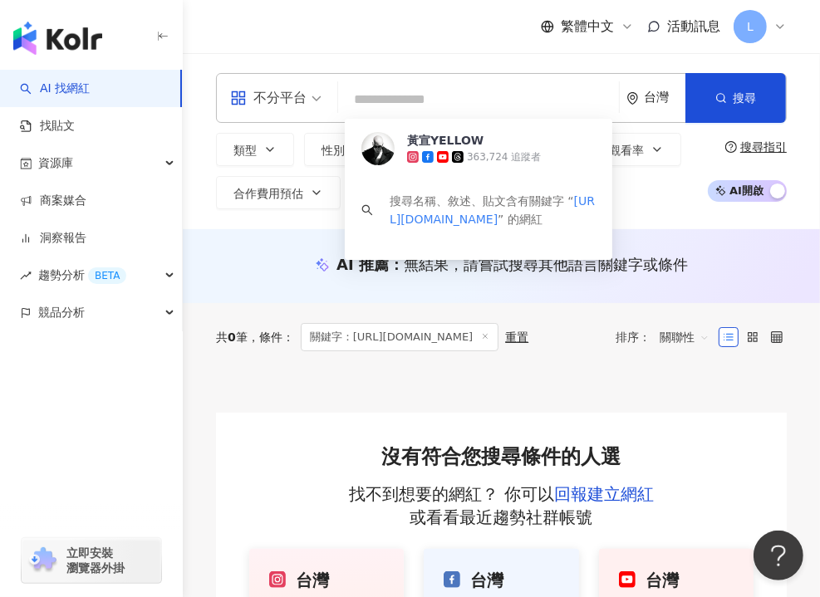
scroll to position [0, 0]
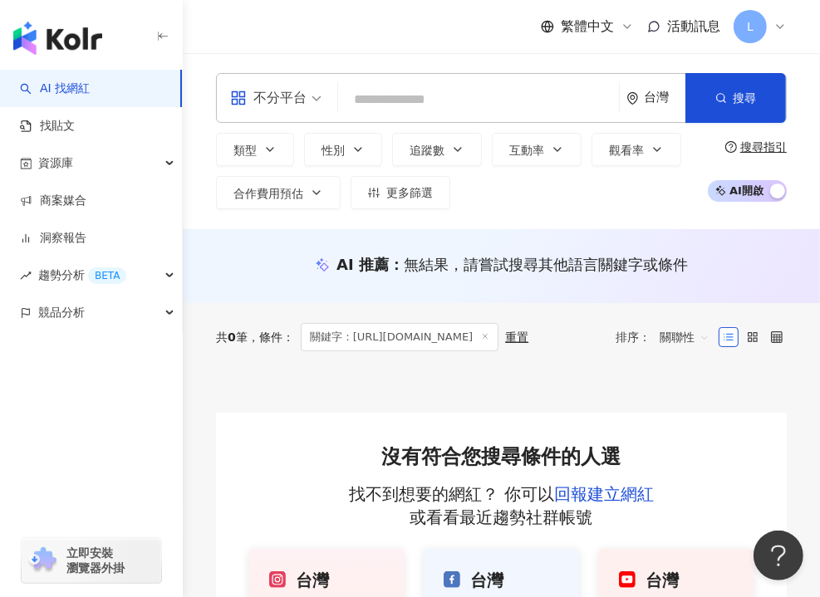
click at [450, 108] on input "search" at bounding box center [478, 100] width 267 height 32
paste input "**********"
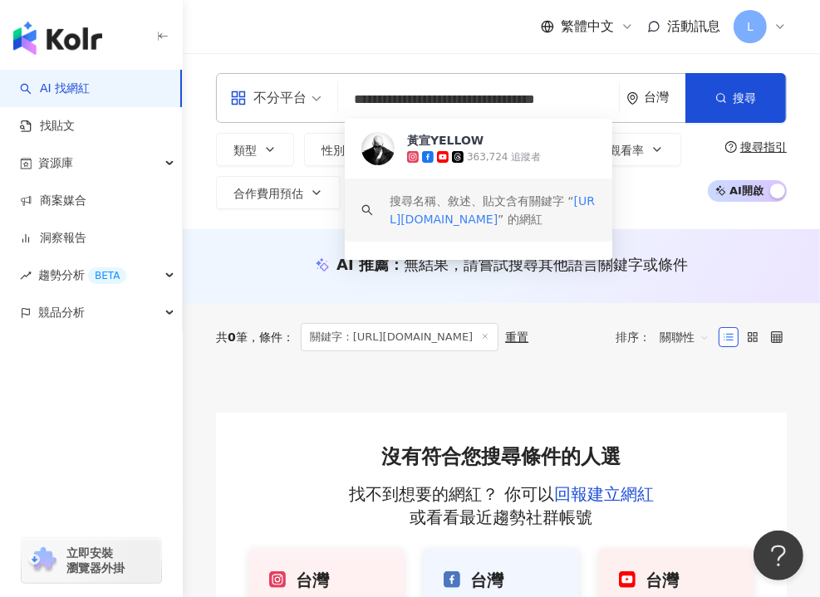
type input "**********"
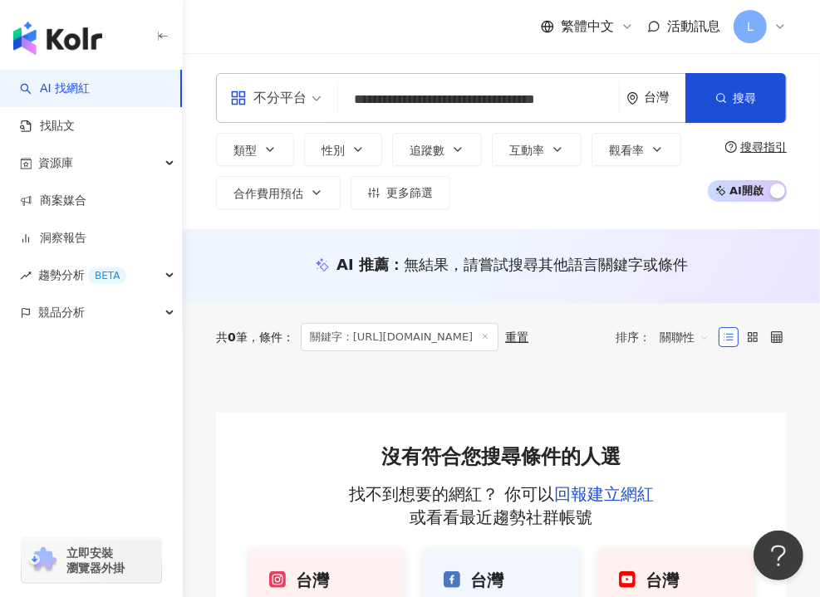
scroll to position [0, 0]
click at [526, 99] on input "**********" at bounding box center [478, 100] width 267 height 32
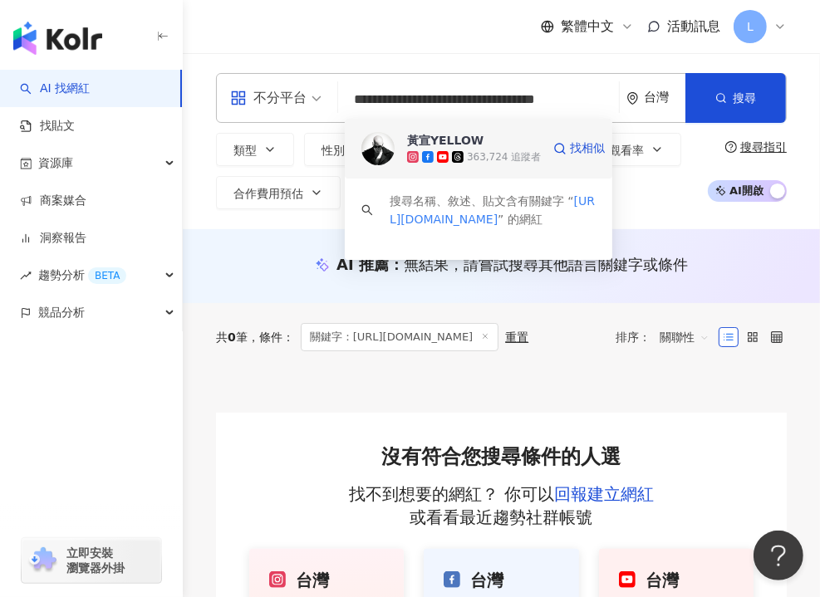
click at [486, 139] on span "黃宣YELLOW" at bounding box center [469, 140] width 125 height 17
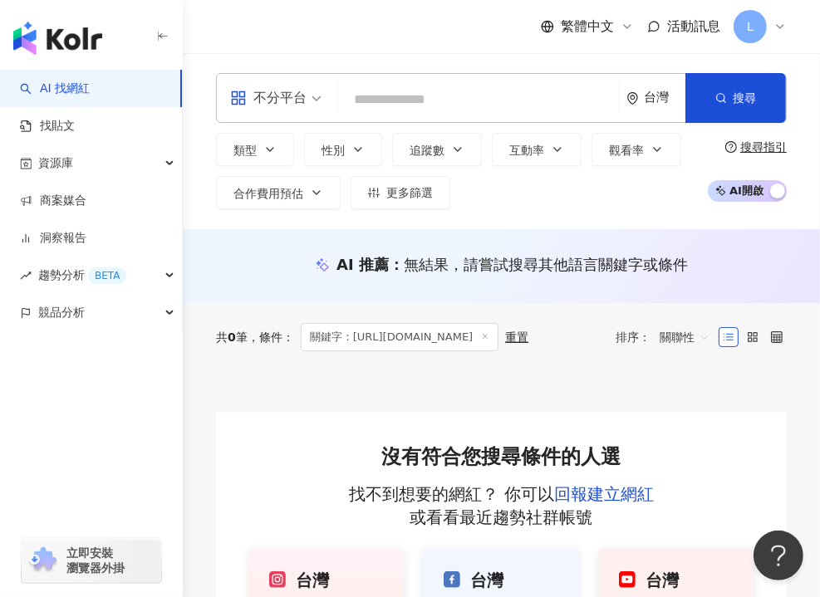
click at [415, 93] on input "search" at bounding box center [478, 100] width 267 height 32
paste input "**********"
type input "**********"
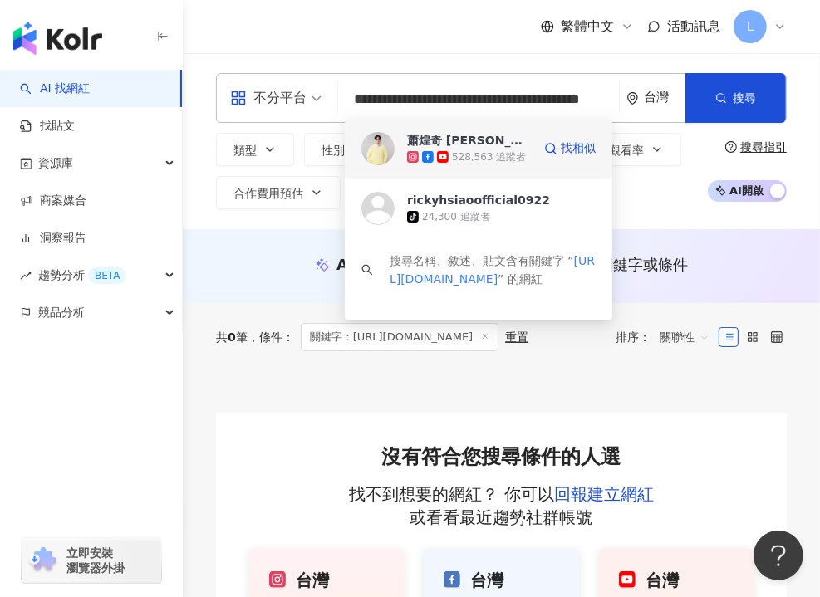
click at [451, 152] on span at bounding box center [444, 157] width 15 height 12
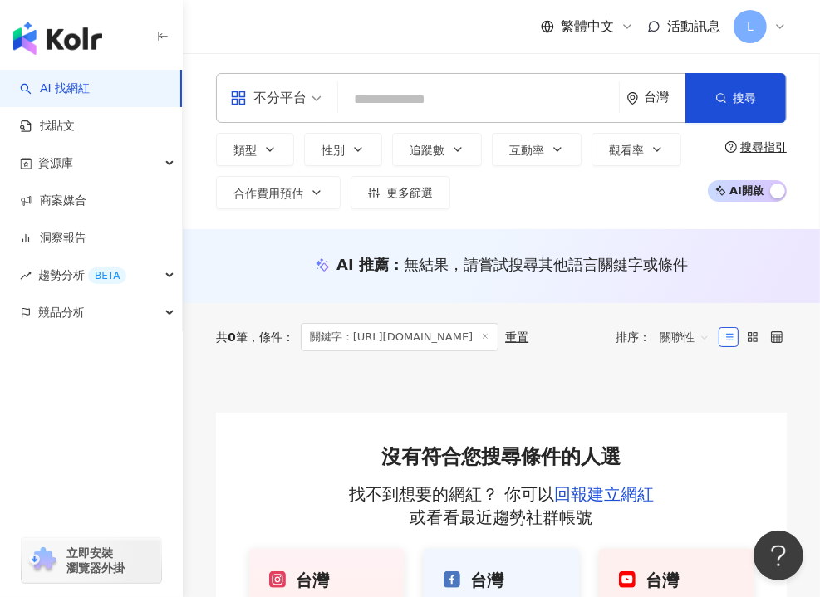
scroll to position [0, 0]
click at [455, 93] on input "search" at bounding box center [478, 100] width 267 height 32
paste input "**********"
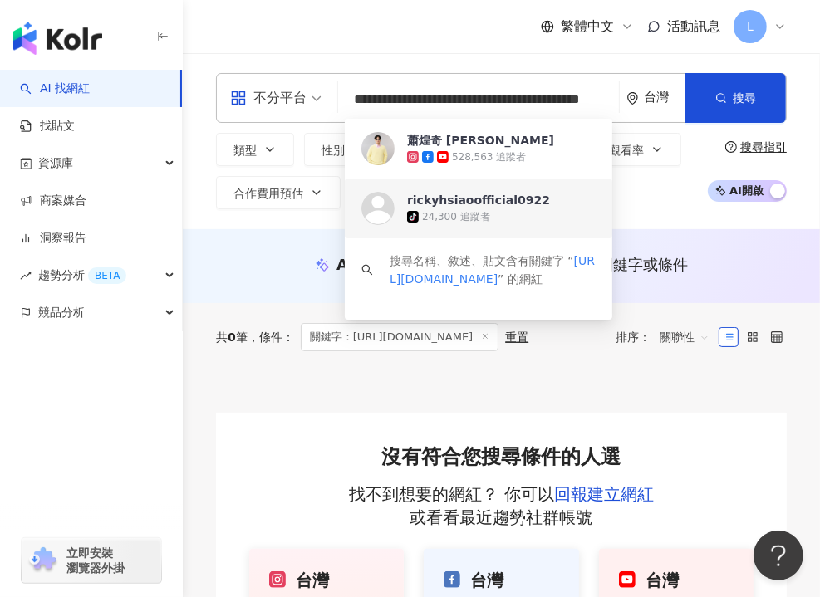
type input "**********"
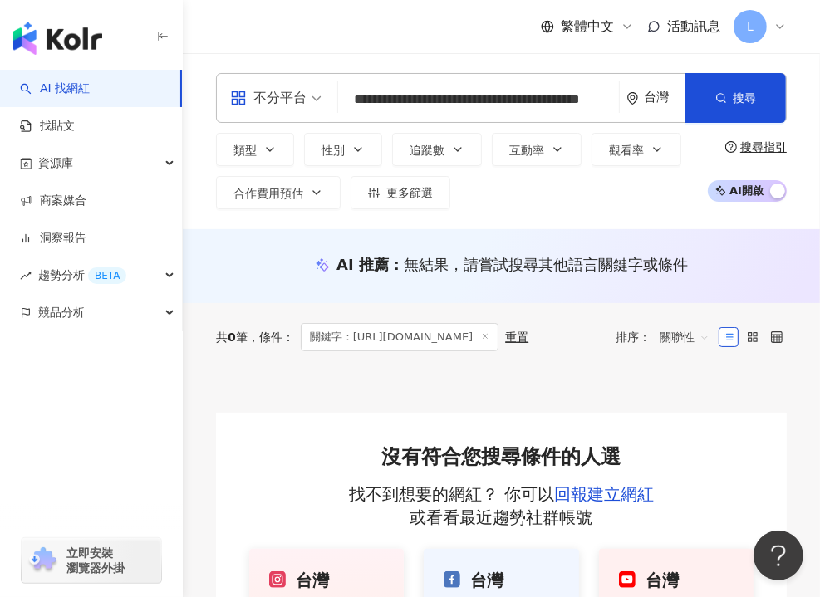
click at [0, 0] on div "rickyhsiaoofficial0922 tiktok-icon 24,300 追蹤者" at bounding box center [0, 0] width 0 height 0
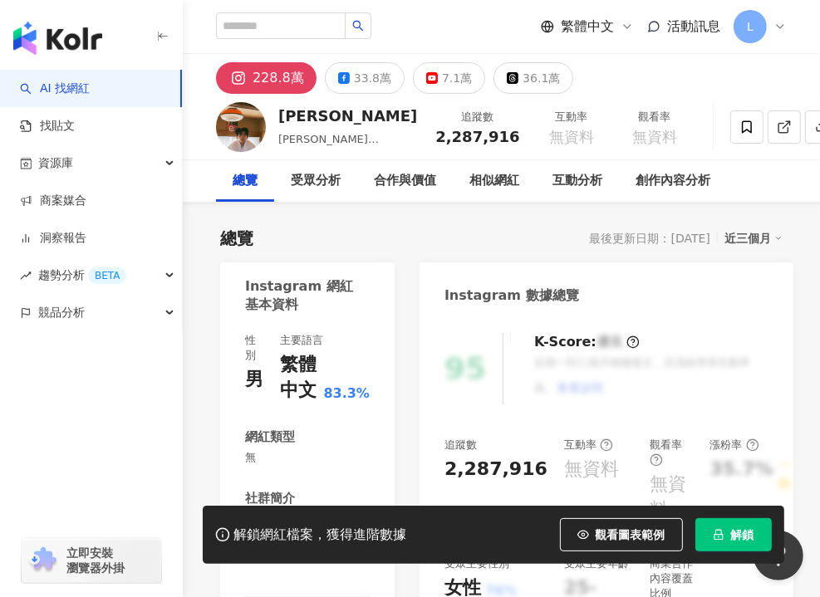
click at [493, 228] on div "總覽 最後更新日期：2025/8/14 近三個月" at bounding box center [501, 238] width 562 height 23
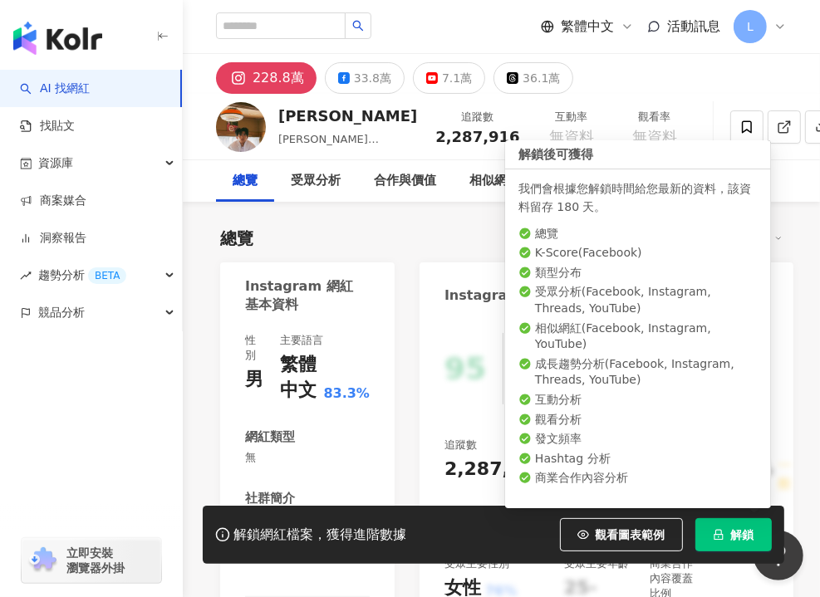
click at [717, 521] on button "解鎖" at bounding box center [733, 534] width 76 height 33
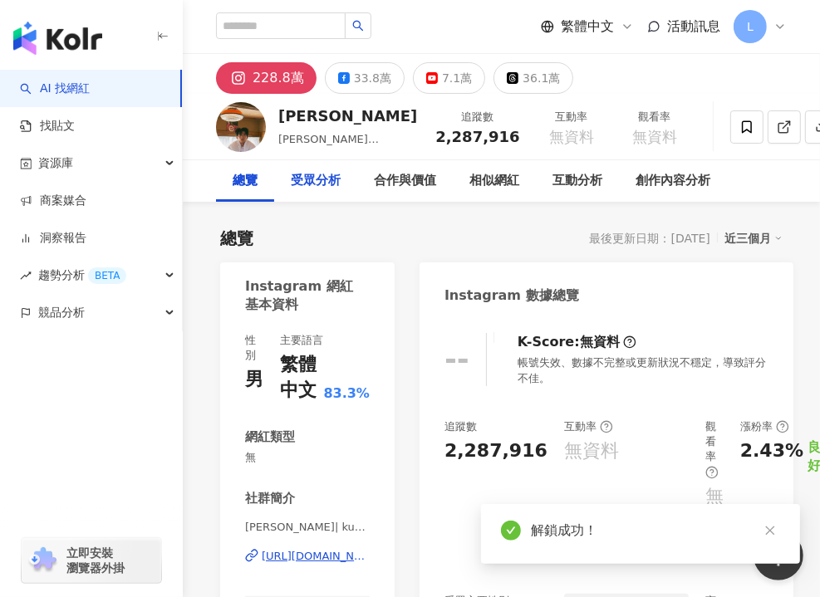
click at [327, 178] on div "受眾分析" at bounding box center [316, 181] width 50 height 20
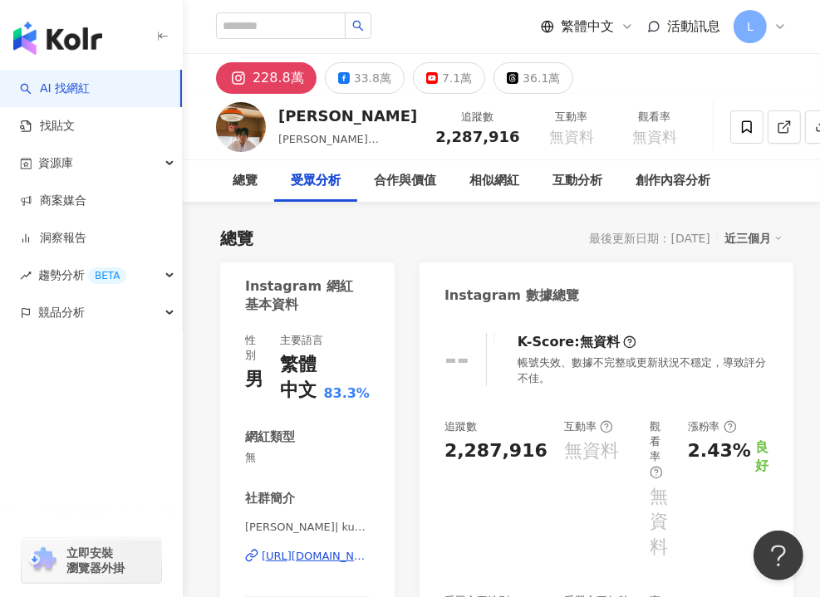
scroll to position [1571, 0]
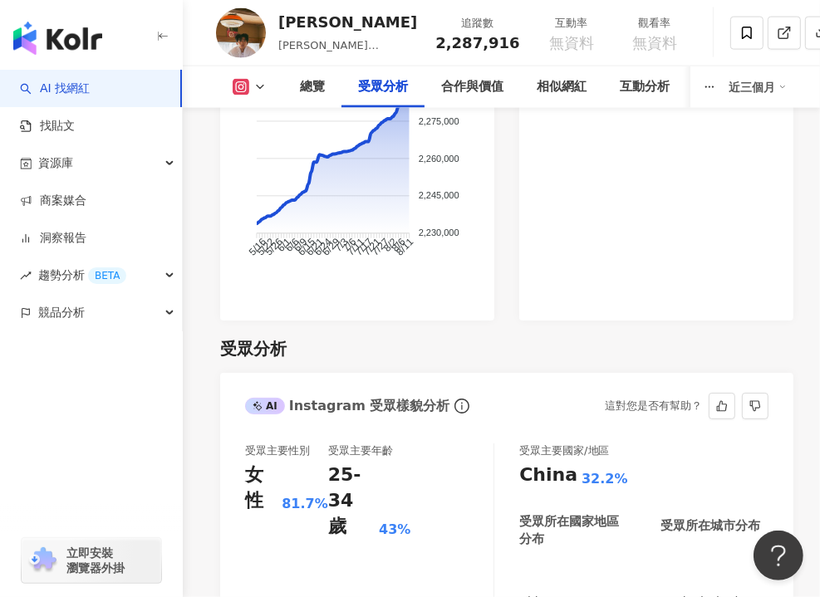
click at [432, 443] on div "受眾主要性別 女性 81.7% 受眾主要年齡 25-34 歲 43%" at bounding box center [369, 510] width 248 height 134
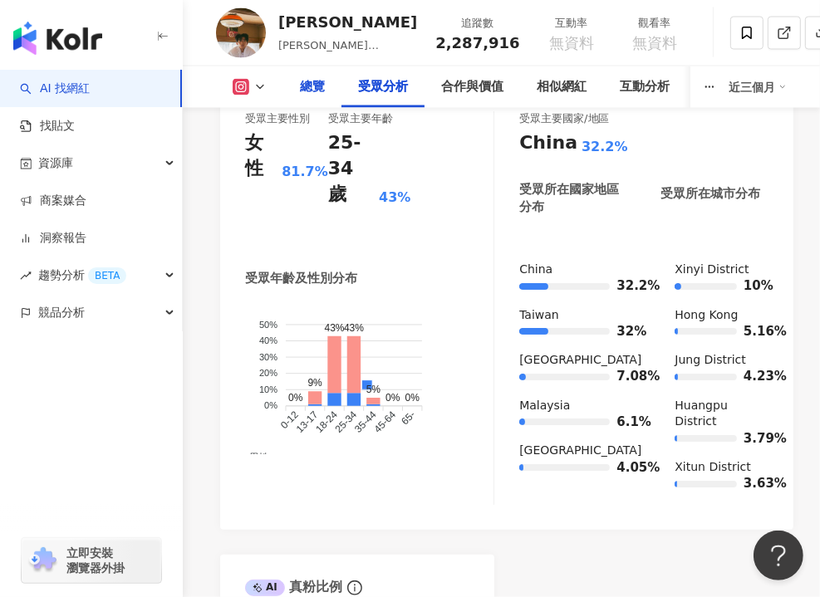
click at [293, 82] on div "總覽" at bounding box center [312, 87] width 58 height 42
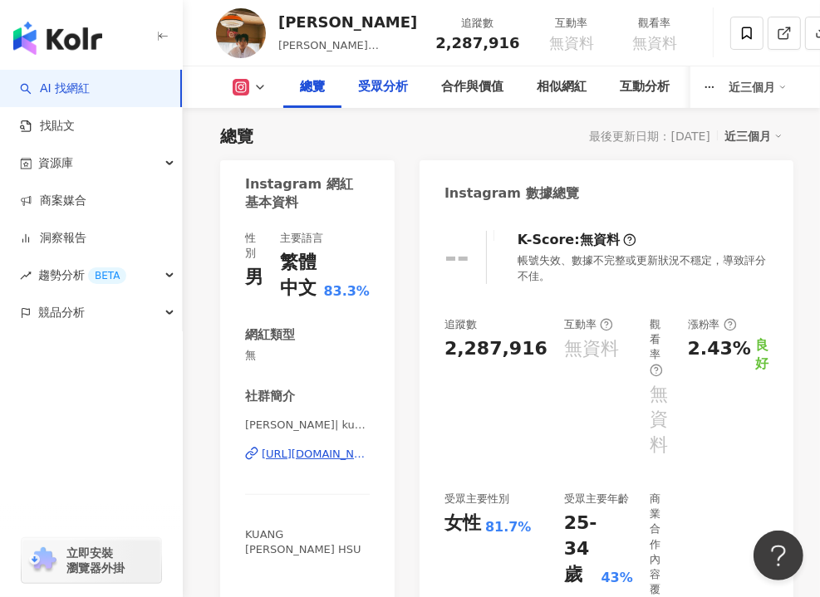
click at [380, 91] on div "受眾分析" at bounding box center [383, 87] width 50 height 20
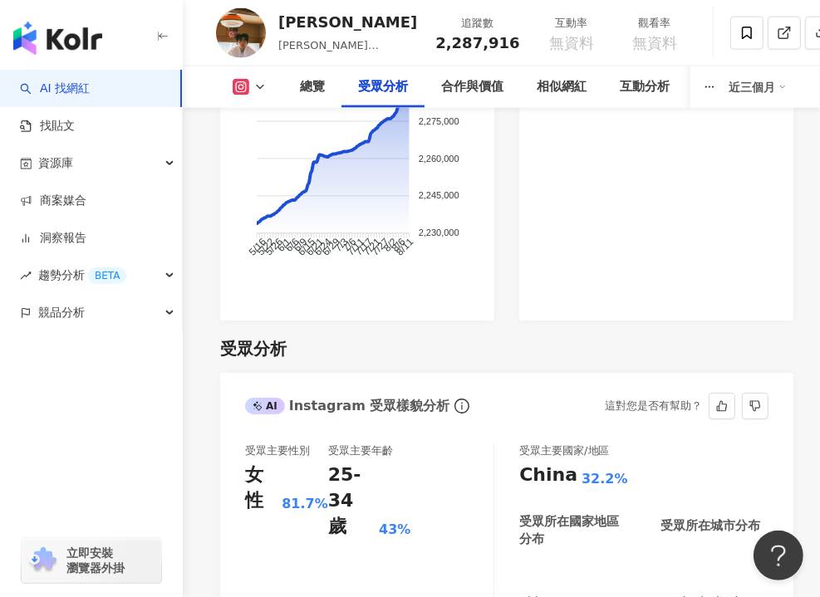
click at [311, 76] on div "總覽" at bounding box center [312, 87] width 58 height 42
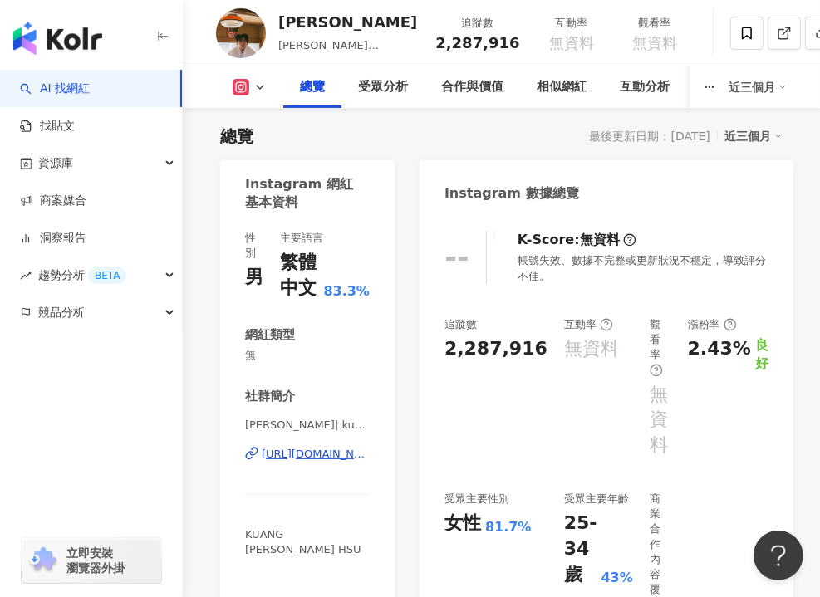
click at [526, 511] on div "女性 81.7%" at bounding box center [495, 524] width 103 height 26
click at [380, 87] on div "受眾分析" at bounding box center [383, 87] width 50 height 20
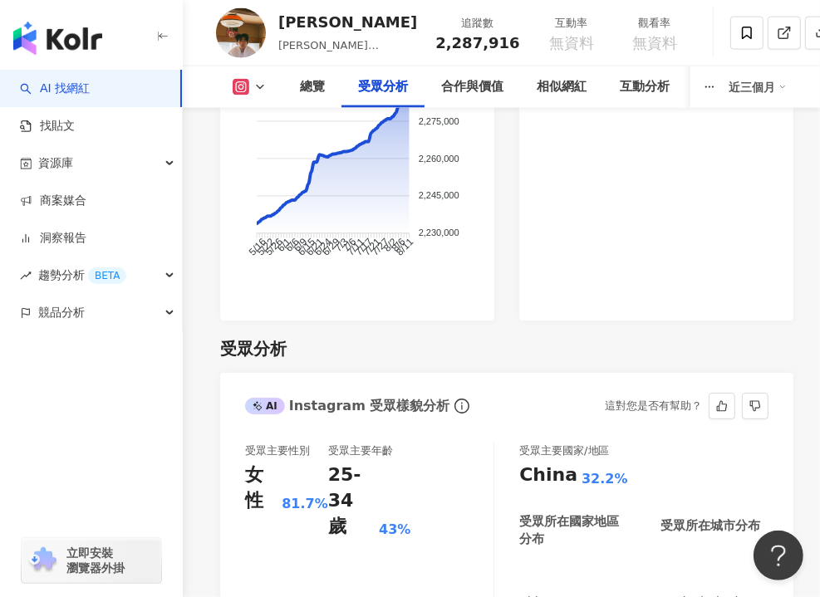
click at [472, 443] on div "受眾主要性別 女性 81.7% 受眾主要年齡 25-34 歲 43%" at bounding box center [369, 510] width 248 height 134
click at [302, 78] on div "總覽" at bounding box center [312, 87] width 25 height 20
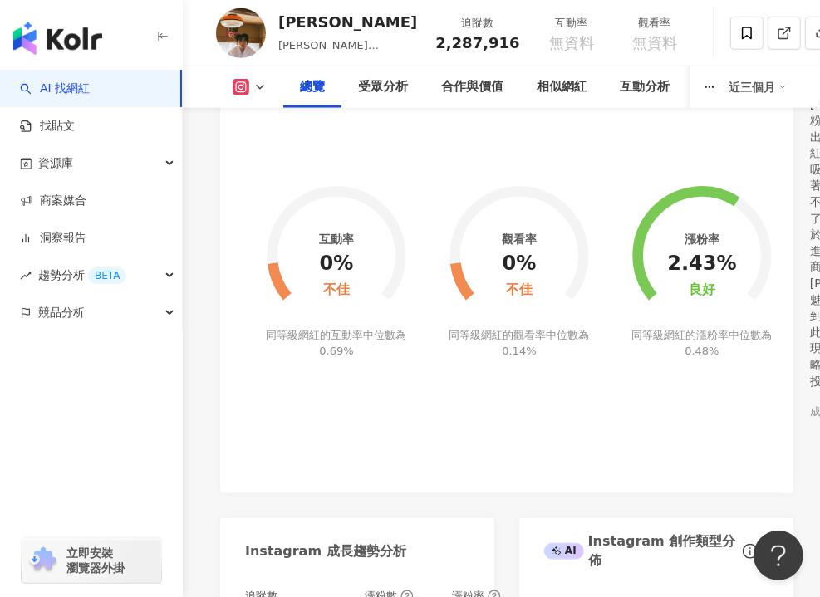
scroll to position [434, 0]
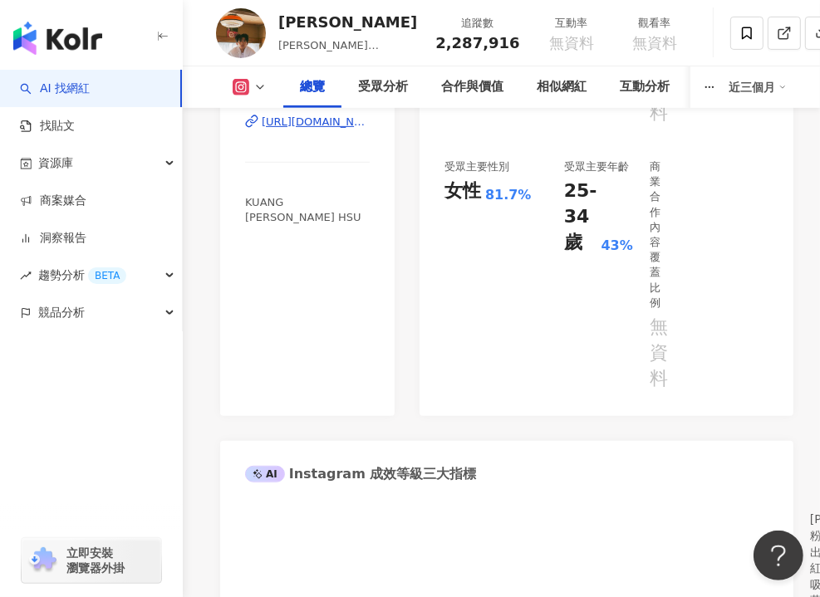
click at [266, 84] on icon at bounding box center [259, 87] width 13 height 13
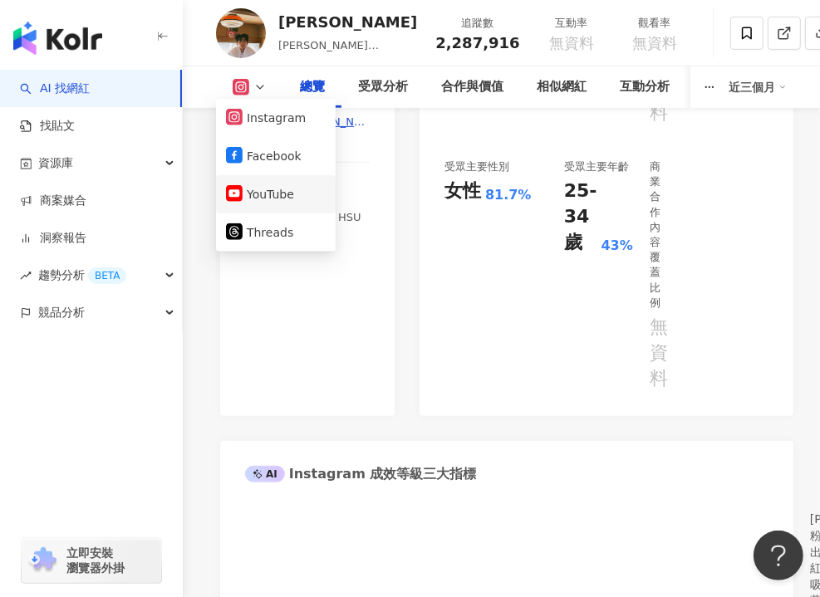
click at [286, 192] on button "YouTube" at bounding box center [276, 194] width 100 height 23
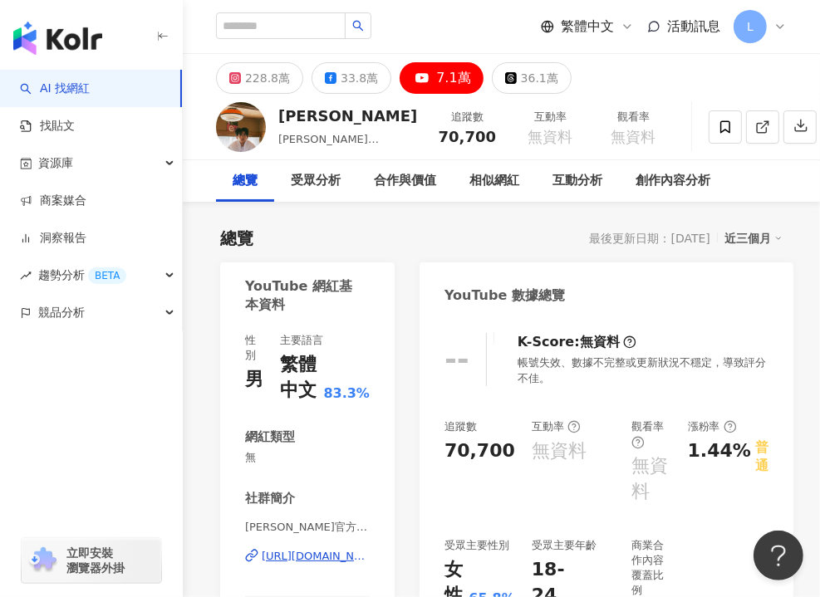
drag, startPoint x: 504, startPoint y: 31, endPoint x: 424, endPoint y: 3, distance: 84.3
click at [504, 31] on div "繁體中文 活動訊息 L" at bounding box center [501, 26] width 570 height 53
click at [266, 32] on input "search" at bounding box center [281, 25] width 130 height 27
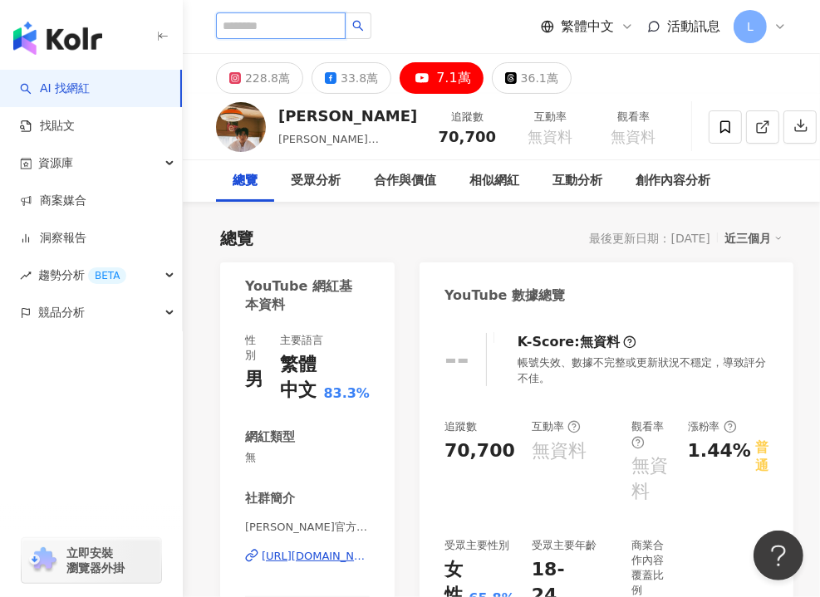
paste input "**********"
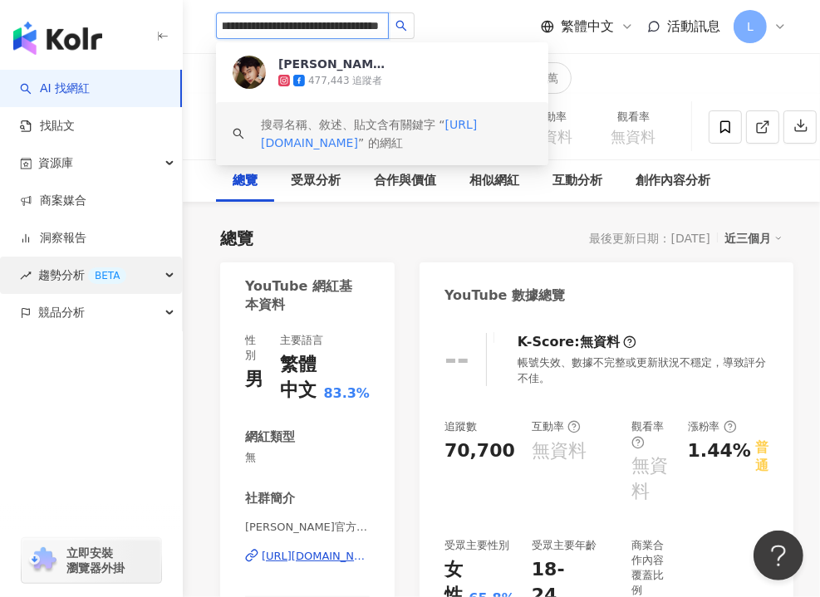
type input "**********"
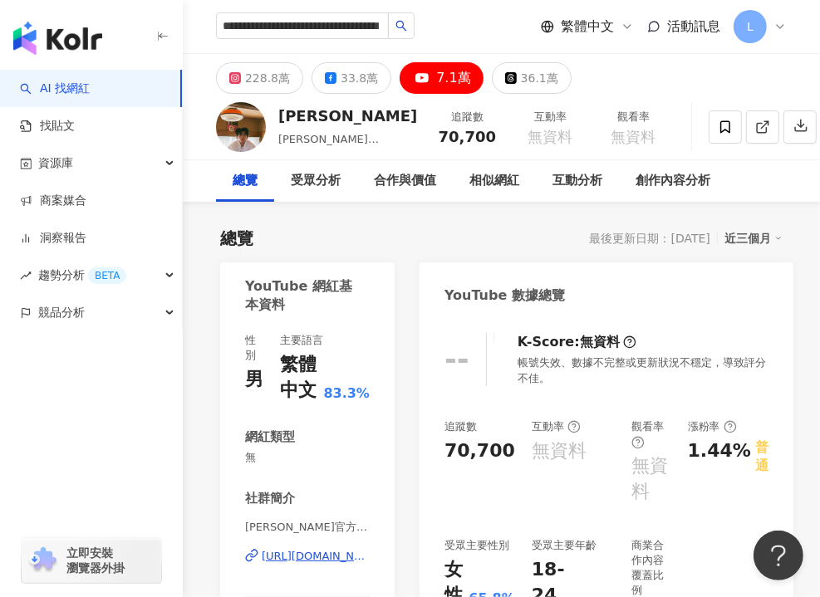
click at [268, 75] on div "228.8萬" at bounding box center [267, 77] width 45 height 23
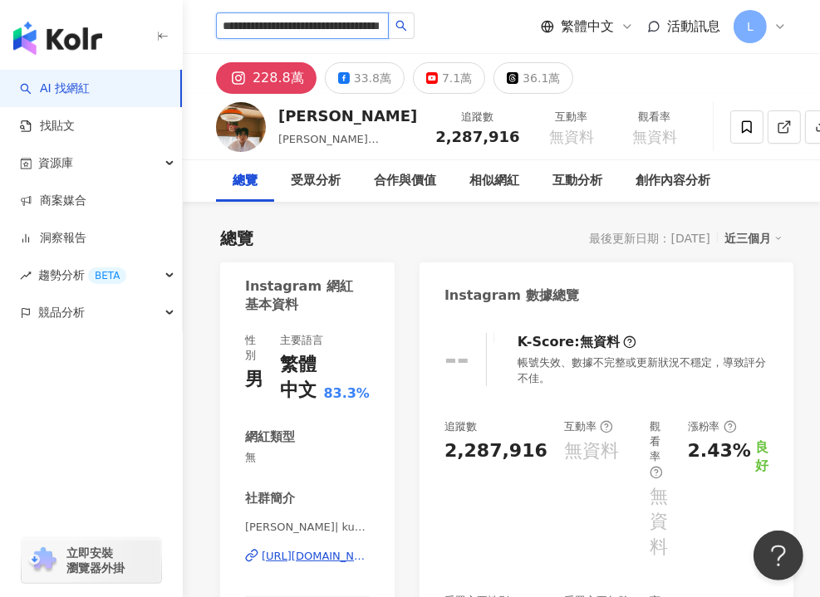
click at [304, 21] on input "**********" at bounding box center [302, 25] width 173 height 27
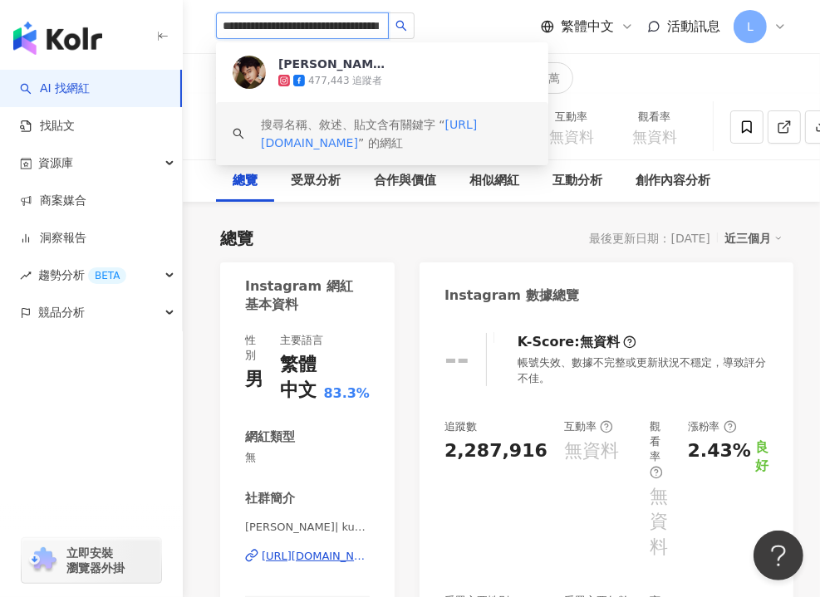
scroll to position [0, 68]
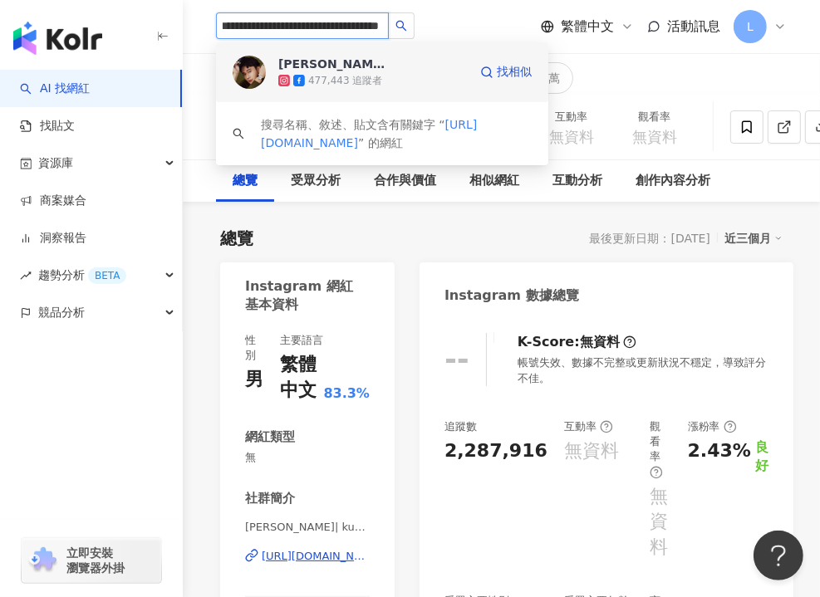
click at [339, 86] on div "477,443 追蹤者" at bounding box center [345, 81] width 74 height 14
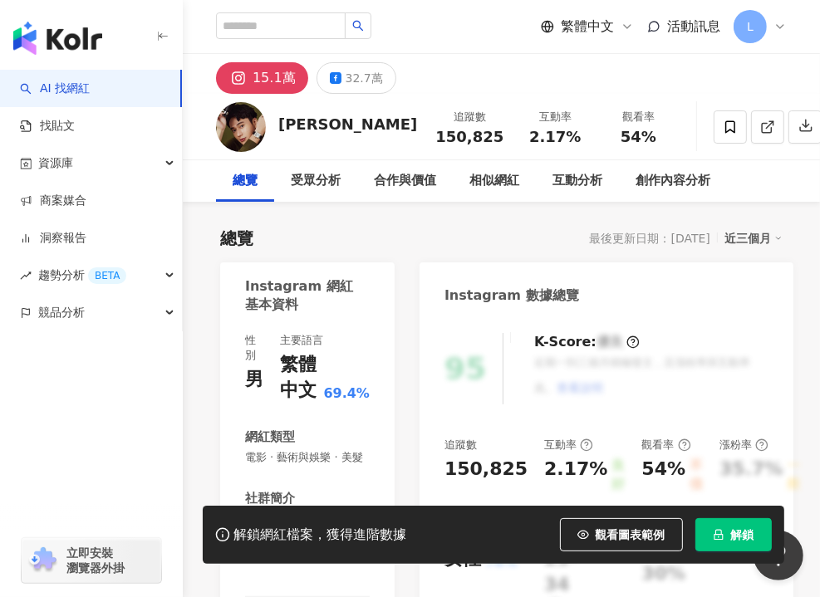
click at [737, 533] on span "解鎖" at bounding box center [742, 534] width 23 height 13
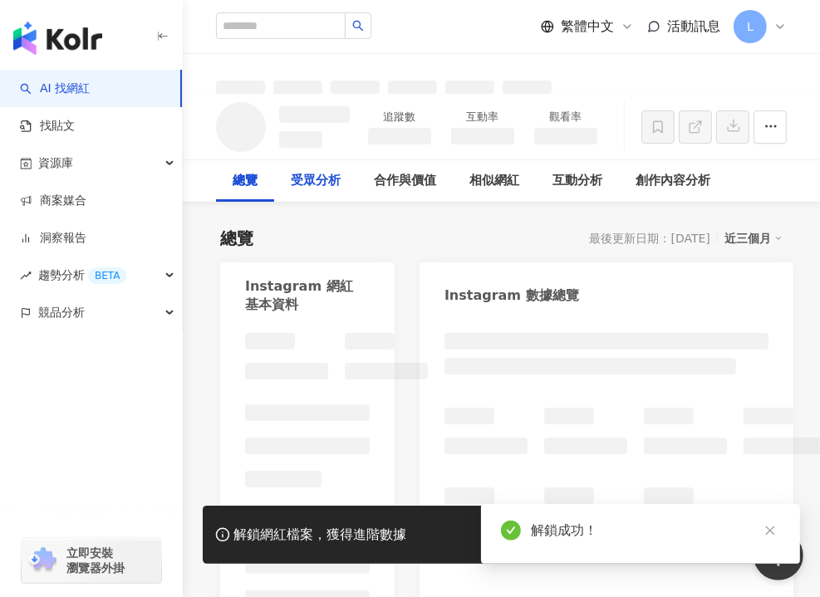
click at [324, 182] on div "受眾分析" at bounding box center [316, 181] width 50 height 20
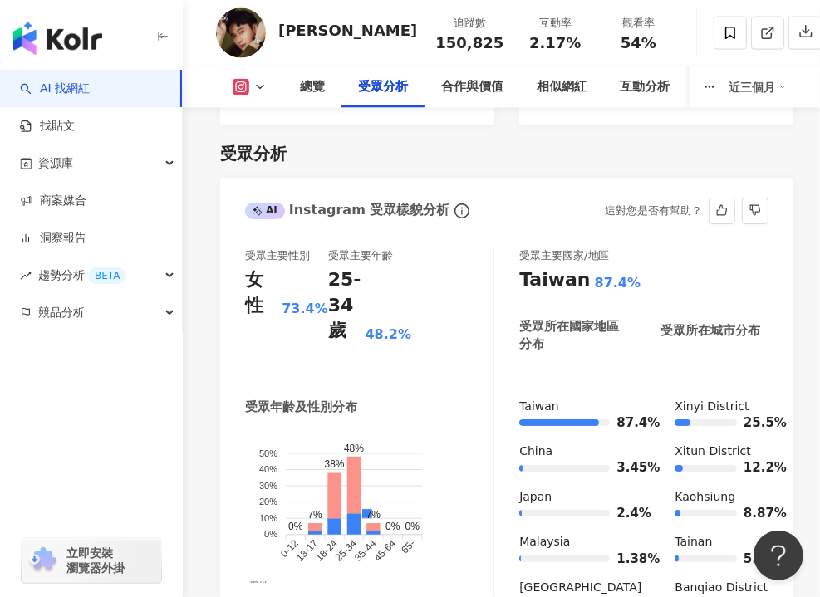
scroll to position [1698, 0]
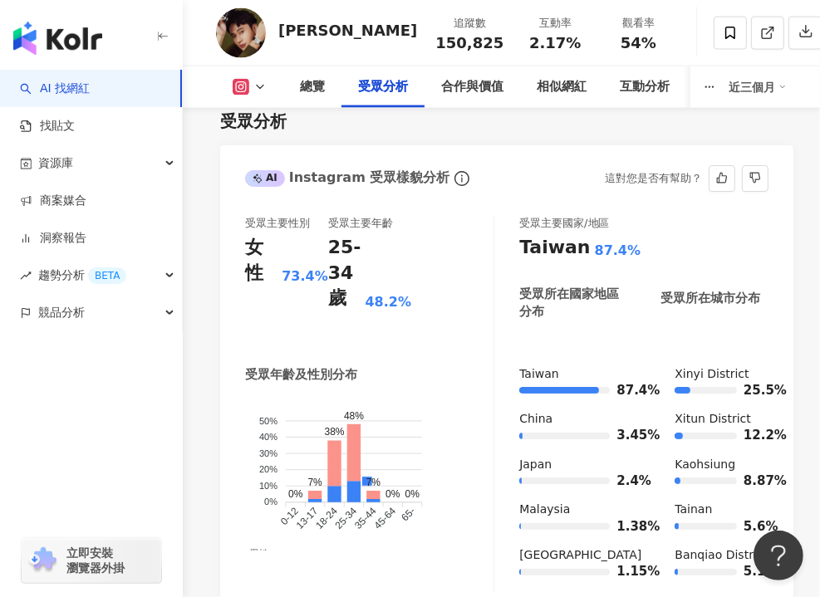
click at [463, 248] on div "受眾主要性別 女性 73.4% 受眾主要年齡 25-34 歲 48.2%" at bounding box center [369, 278] width 248 height 125
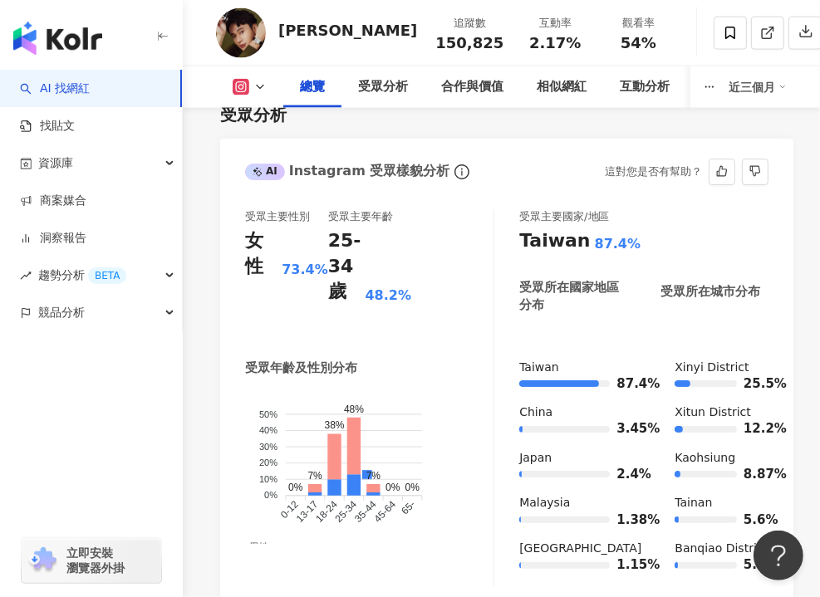
scroll to position [1615, 0]
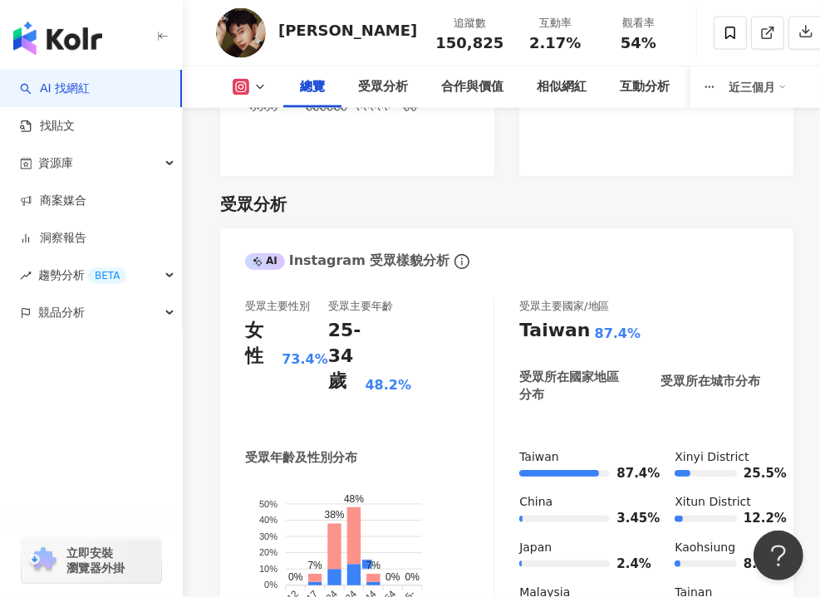
click at [457, 139] on foreignobject at bounding box center [357, 26] width 224 height 224
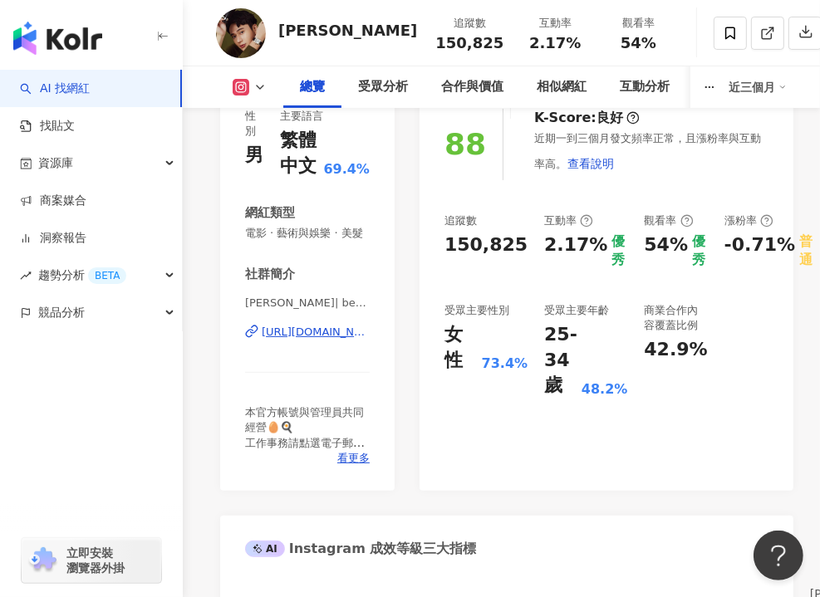
scroll to position [0, 0]
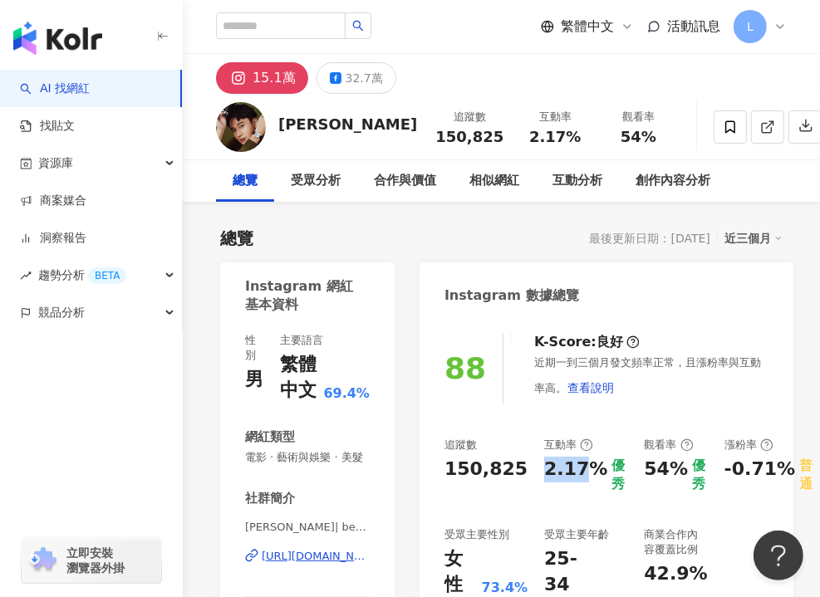
drag, startPoint x: 531, startPoint y: 471, endPoint x: 570, endPoint y: 469, distance: 38.2
click at [570, 469] on div "2.17%" at bounding box center [575, 475] width 63 height 37
copy div "2.17"
click at [618, 311] on div "Instagram 數據總覽" at bounding box center [606, 289] width 374 height 54
click at [277, 31] on input "search" at bounding box center [281, 25] width 130 height 27
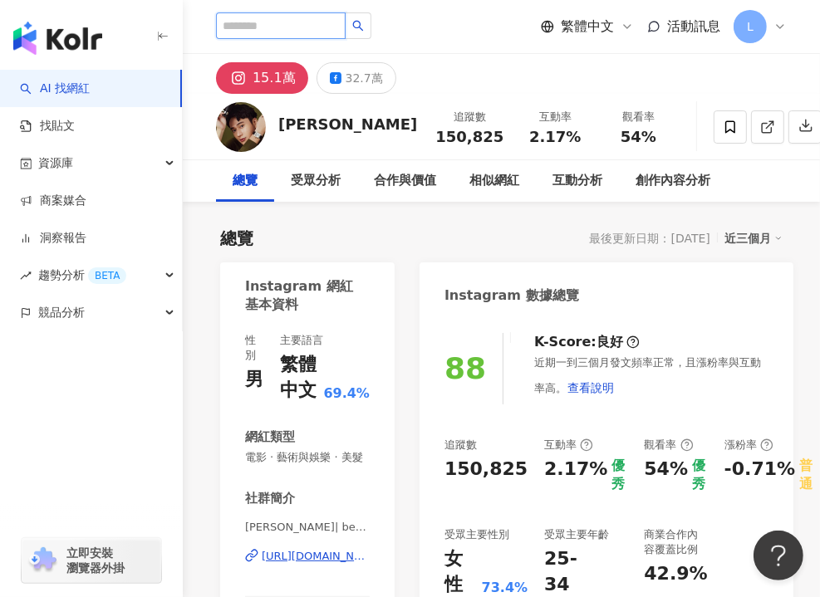
paste input "**********"
type input "**********"
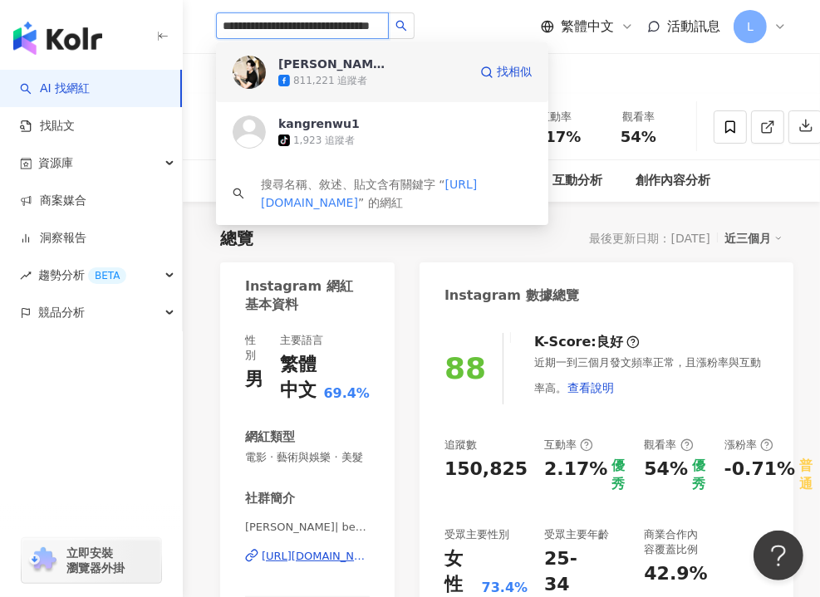
click at [335, 79] on div "811,221 追蹤者" at bounding box center [330, 81] width 74 height 14
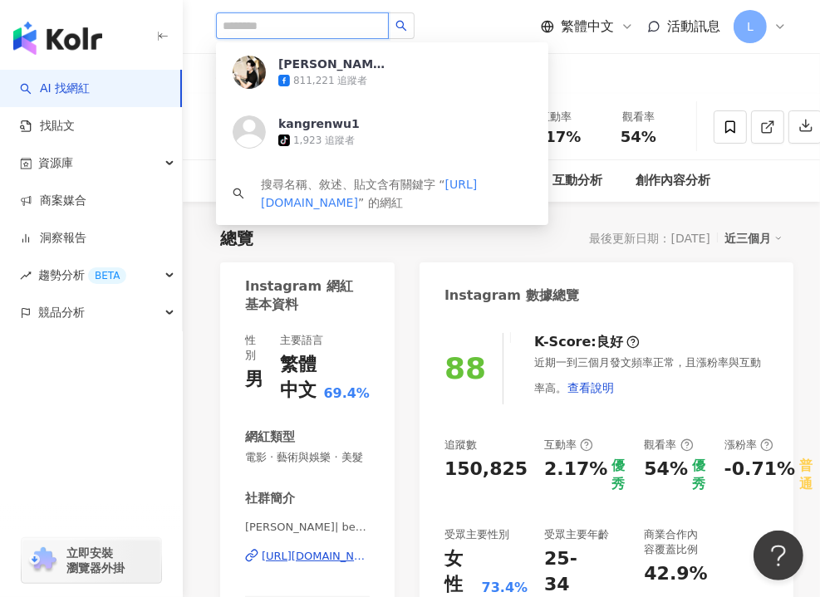
click at [311, 16] on input "search" at bounding box center [302, 25] width 173 height 27
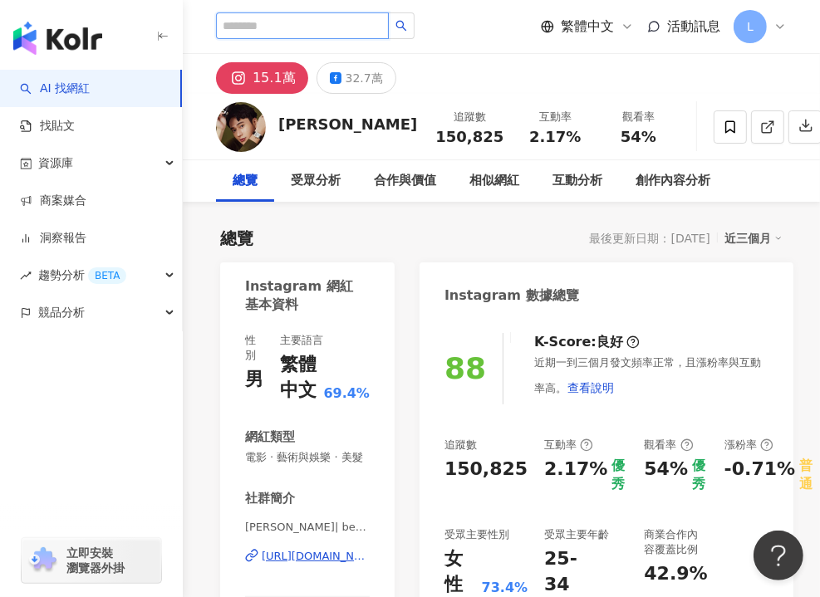
paste input "**********"
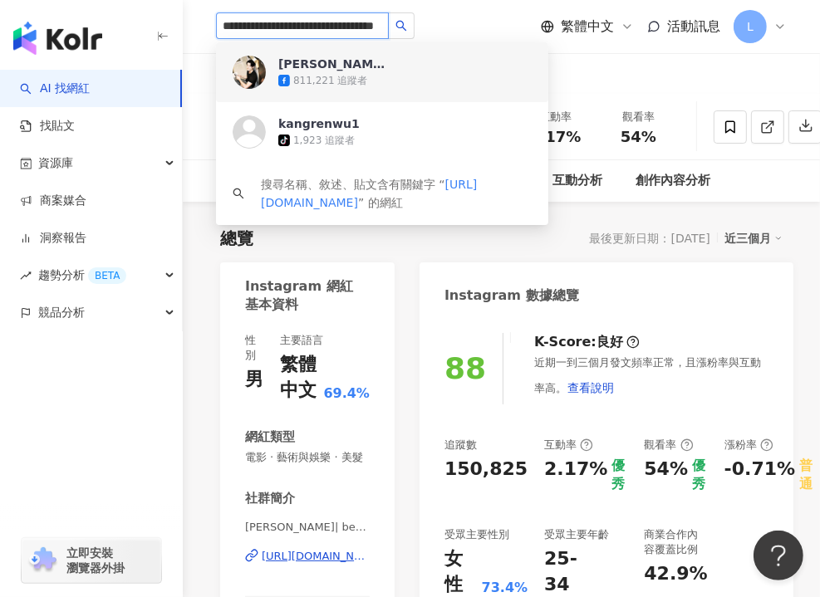
type input "**********"
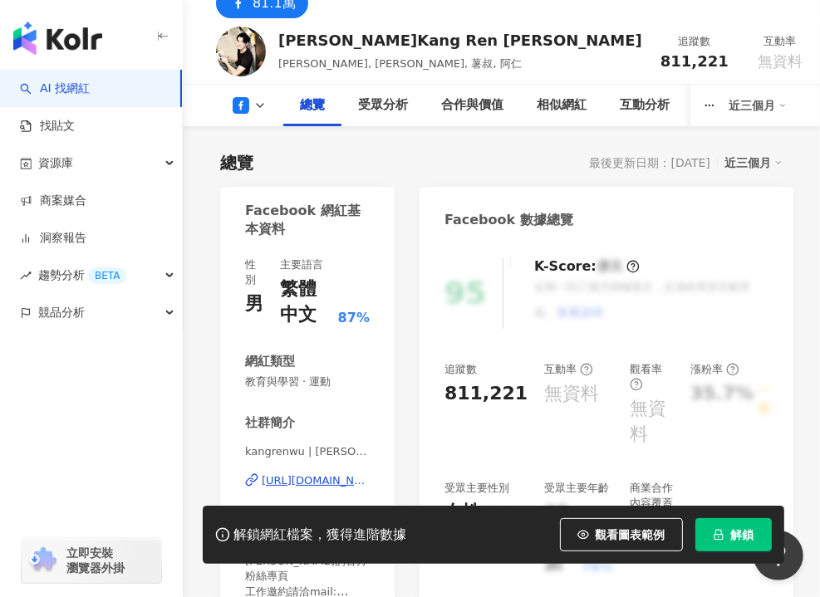
scroll to position [83, 0]
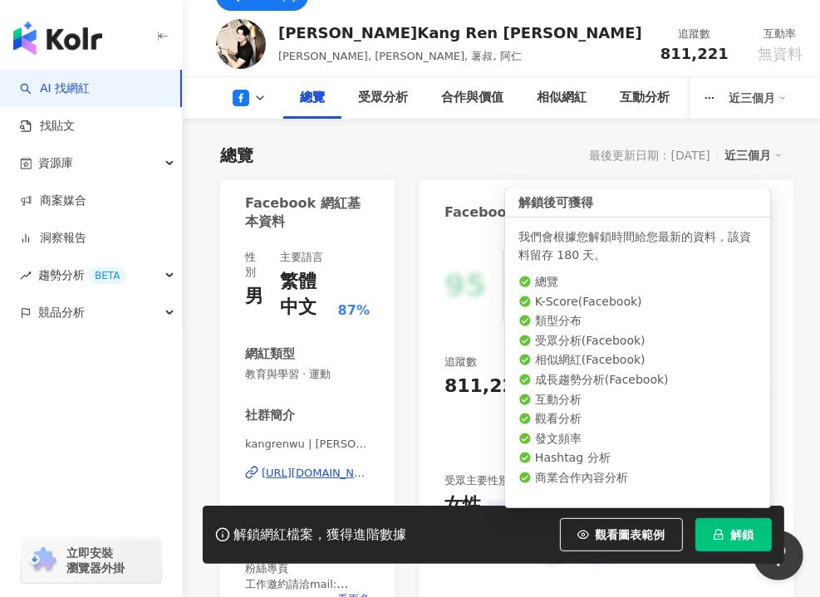
click at [747, 539] on span "解鎖" at bounding box center [742, 534] width 23 height 13
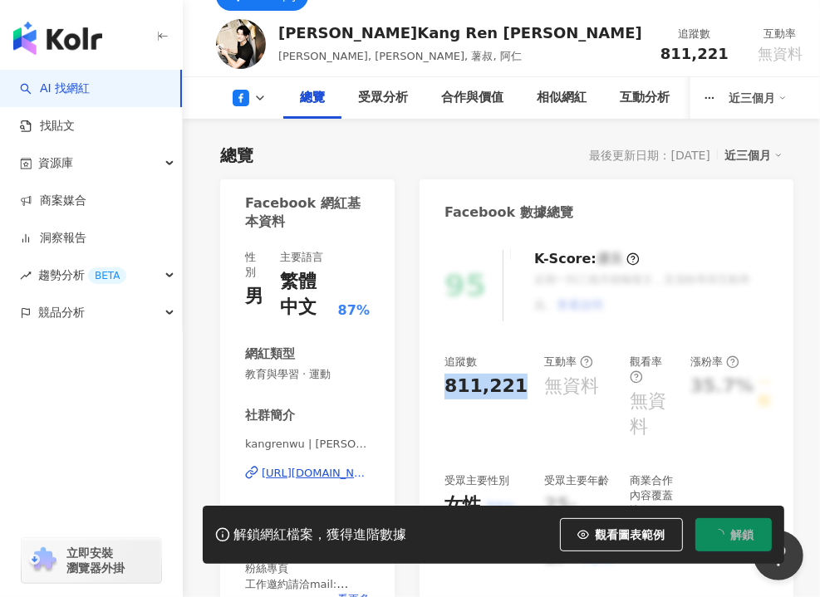
drag, startPoint x: 442, startPoint y: 384, endPoint x: 516, endPoint y: 394, distance: 75.4
click at [516, 394] on div "95 K-Score : 優良 近期一到三個月積極發文，且漲粉率與互動率高。 查看說明 追蹤數 811,221 互動率 無資料 觀看率 無資料 漲粉率 35.…" at bounding box center [606, 432] width 374 height 399
copy div "811,221"
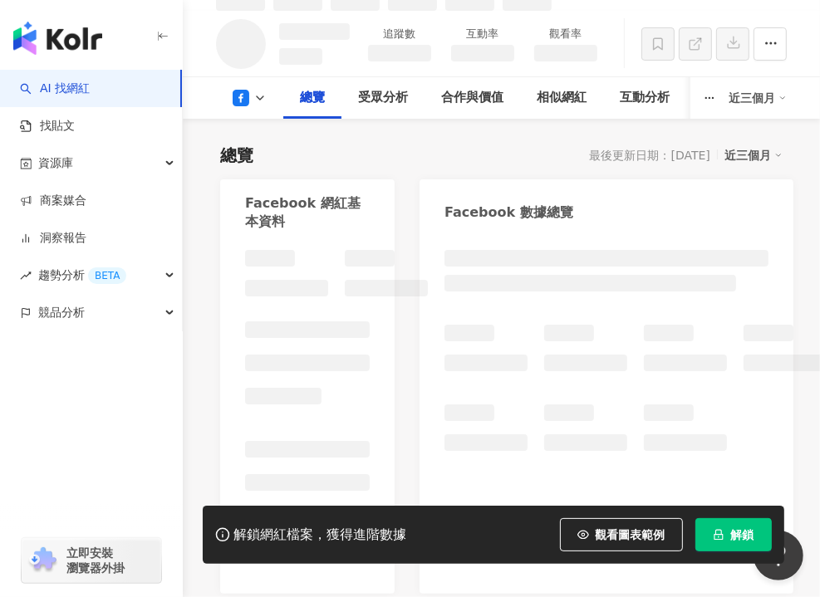
scroll to position [100, 0]
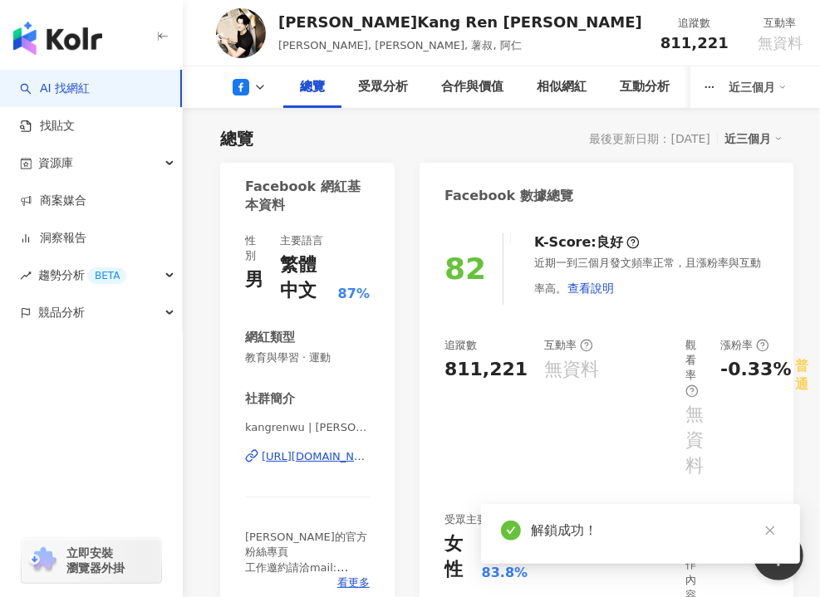
scroll to position [83, 0]
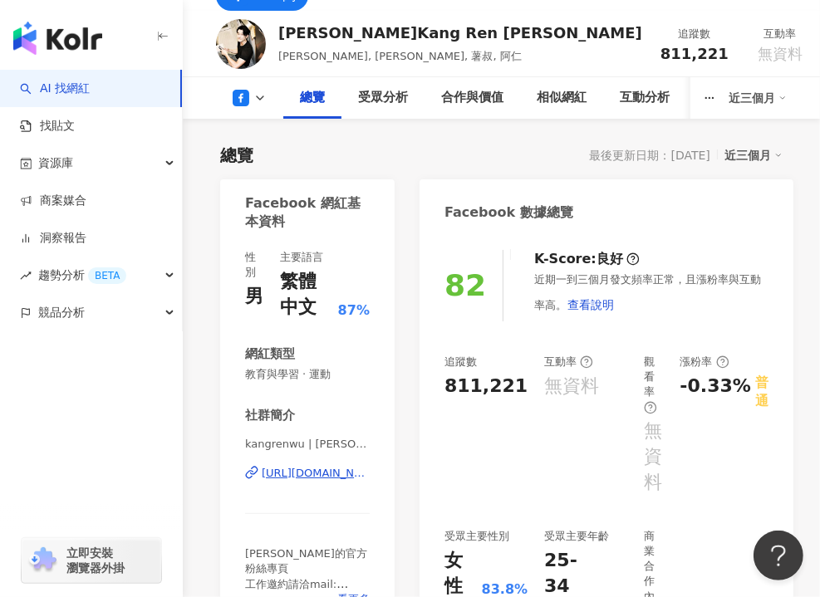
click at [648, 250] on div "K-Score : 良好 近期一到三個月發文頻率正常，且漲粉率與互動率高。 查看說明" at bounding box center [642, 285] width 251 height 71
click at [387, 95] on div "受眾分析" at bounding box center [383, 98] width 50 height 20
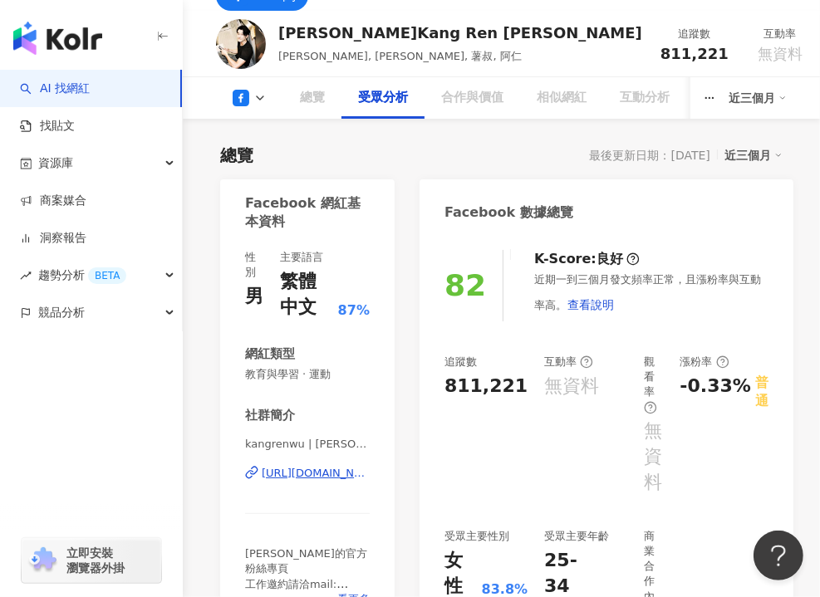
scroll to position [1632, 0]
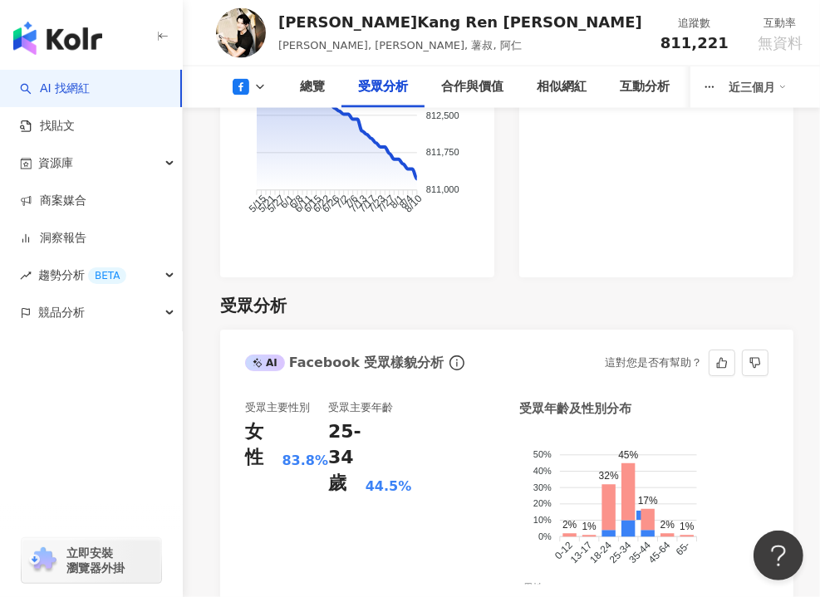
drag, startPoint x: 438, startPoint y: 262, endPoint x: 456, endPoint y: 211, distance: 53.6
click at [441, 400] on div "受眾主要性別 女性 83.8% 受眾主要年齡 25-34 歲 44.5%" at bounding box center [369, 498] width 249 height 197
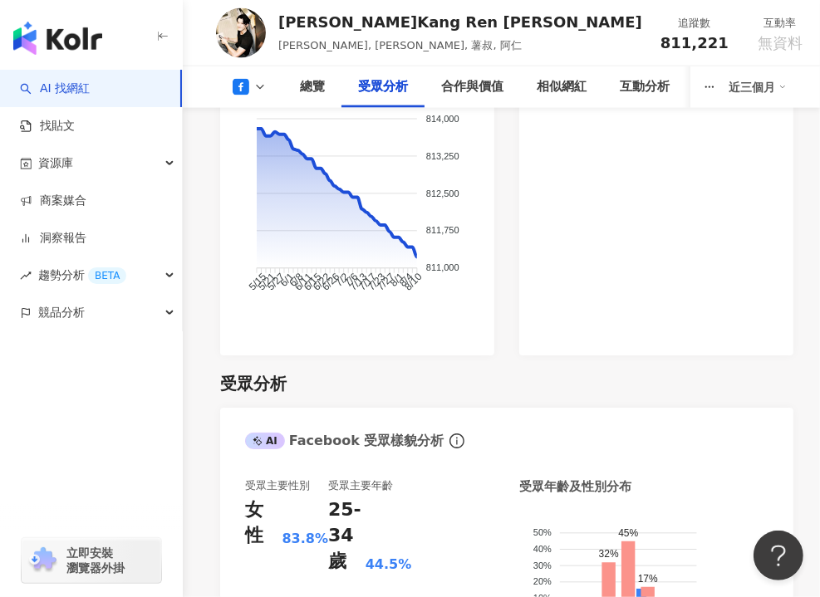
scroll to position [1549, 0]
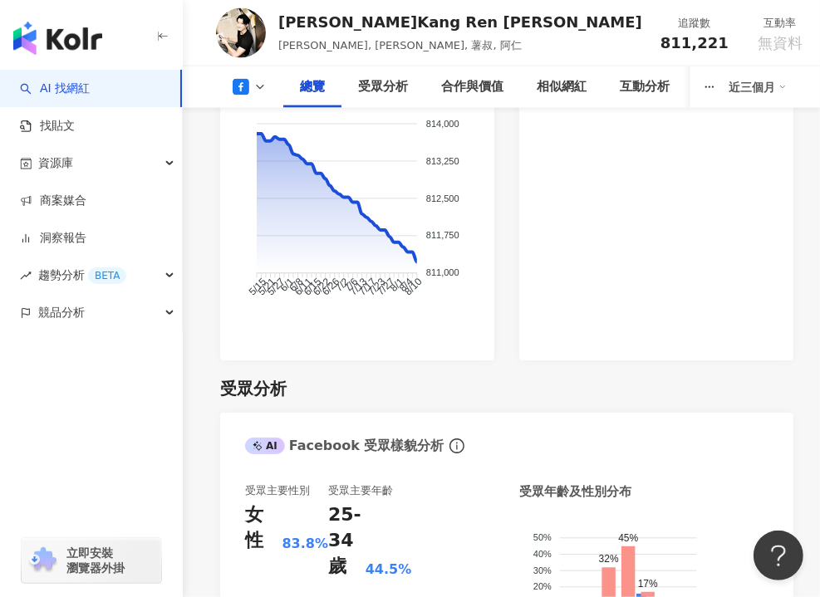
click at [520, 413] on div "AI Facebook 受眾樣貌分析" at bounding box center [506, 440] width 573 height 54
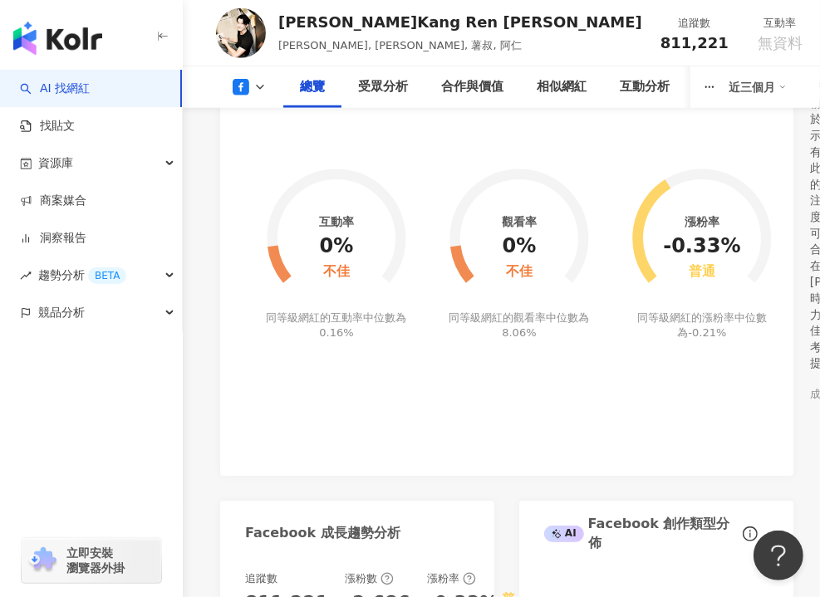
scroll to position [553, 0]
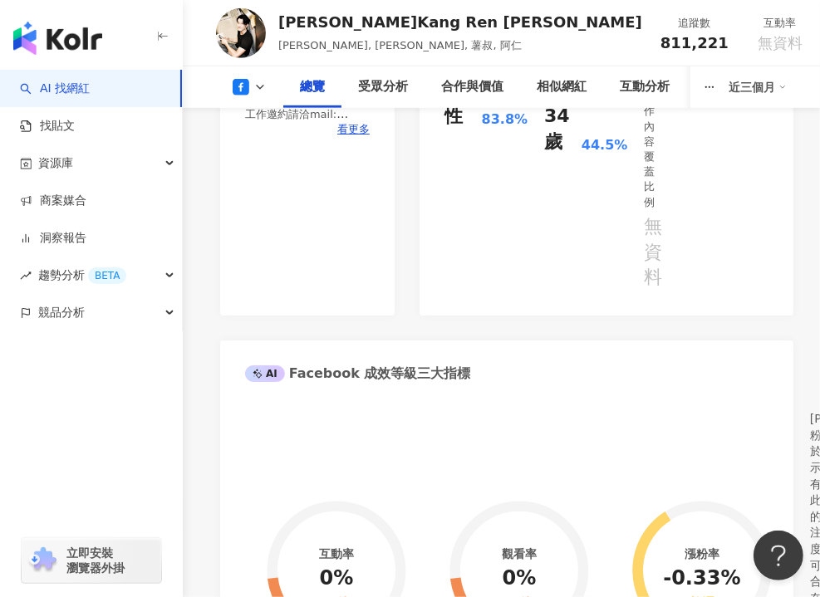
click at [459, 479] on foreignobject at bounding box center [519, 561] width 183 height 164
click at [532, 340] on div "AI Facebook 成效等級三大指標" at bounding box center [506, 367] width 573 height 54
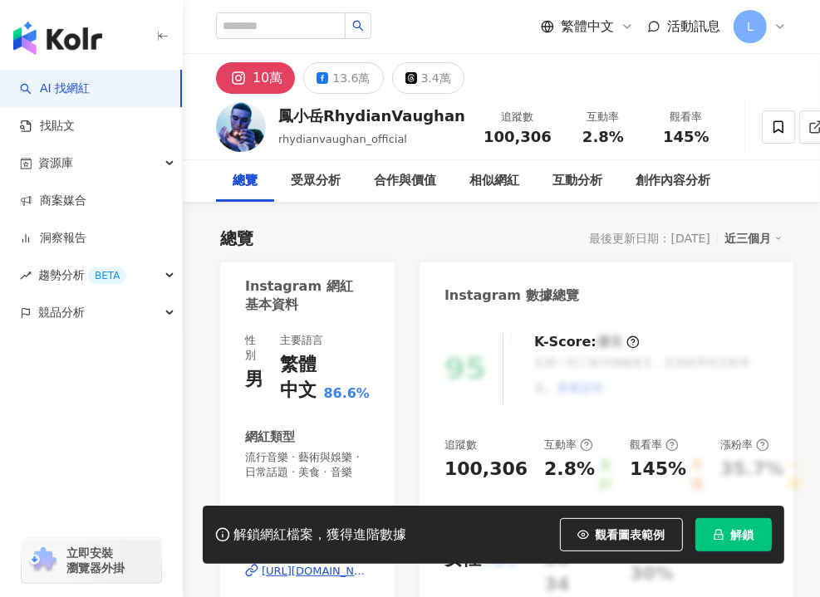
click at [472, 199] on div "相似網紅" at bounding box center [494, 181] width 83 height 42
click at [722, 541] on button "解鎖" at bounding box center [733, 534] width 76 height 33
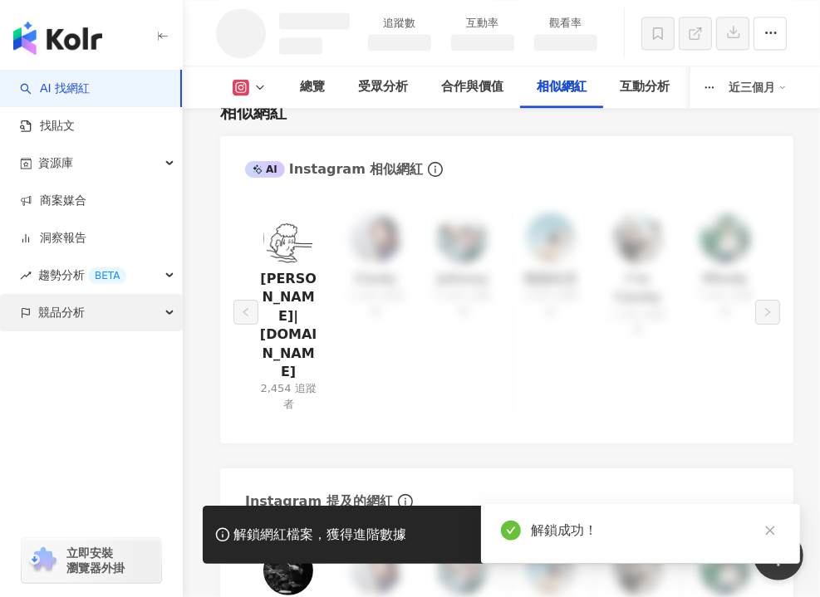
scroll to position [2371, 0]
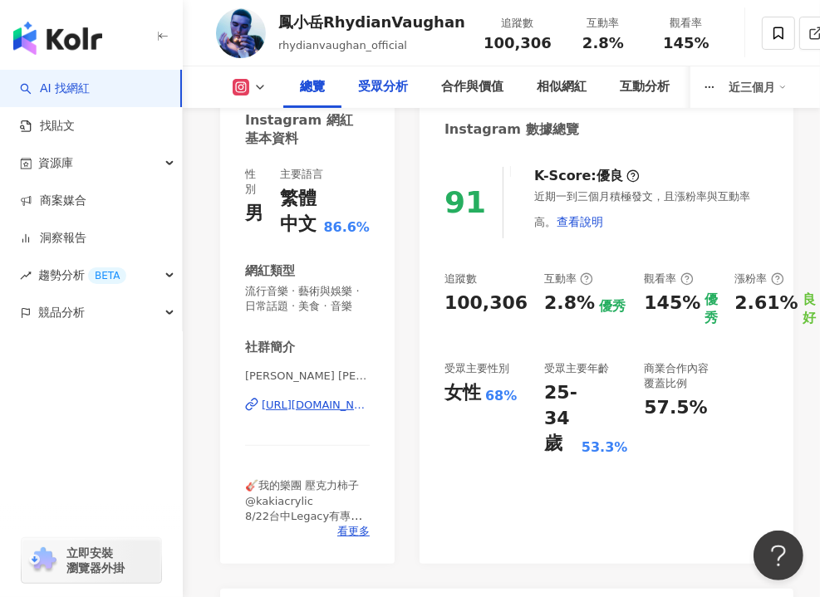
click at [392, 91] on div "受眾分析" at bounding box center [383, 87] width 50 height 20
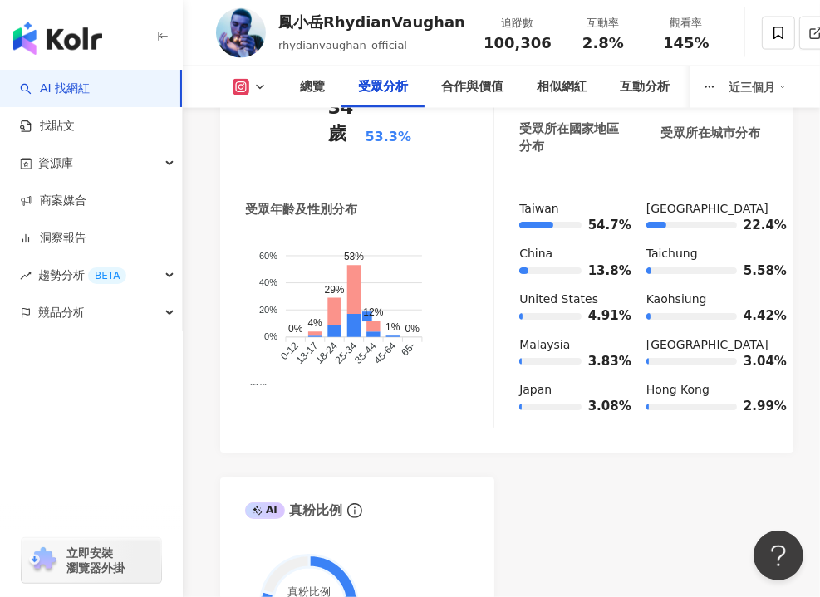
scroll to position [1631, 0]
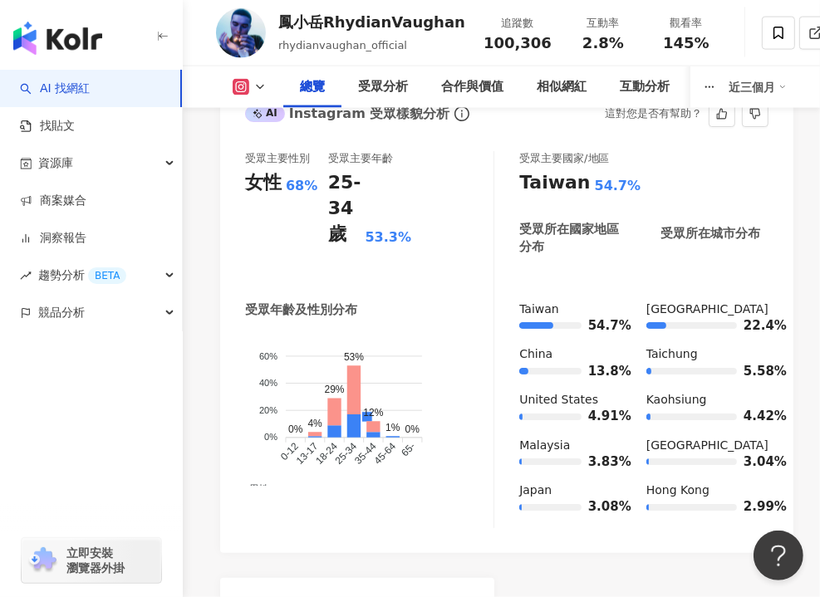
click at [425, 298] on div "受眾主要性別 女性 68% 受眾主要年齡 25-34 歲 53.3% 受眾年齡及性別分布 男性 女性 60% 60% 40% 40% 20% 20% 0% 0…" at bounding box center [506, 344] width 573 height 418
click at [428, 277] on div "受眾主要性別 女性 68% 受眾主要年齡 25-34 歲 53.3%" at bounding box center [369, 213] width 248 height 125
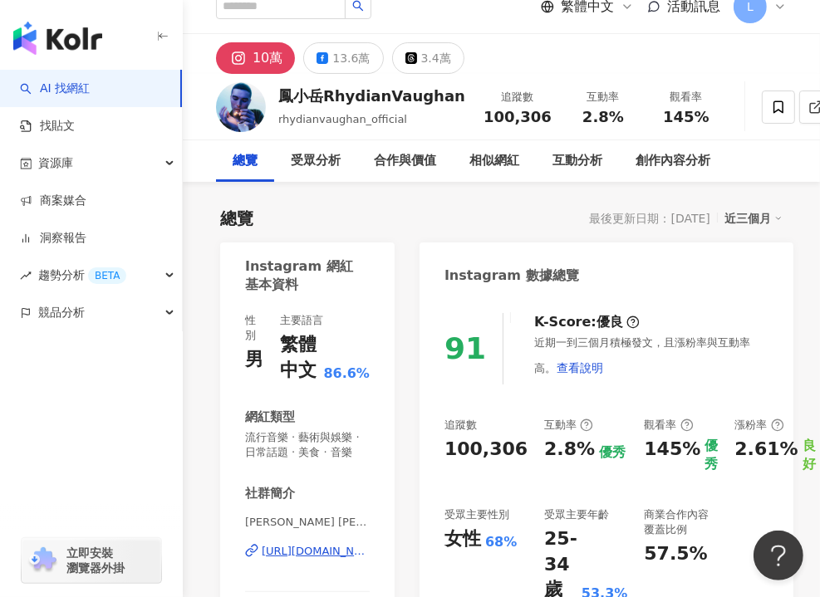
scroll to position [0, 0]
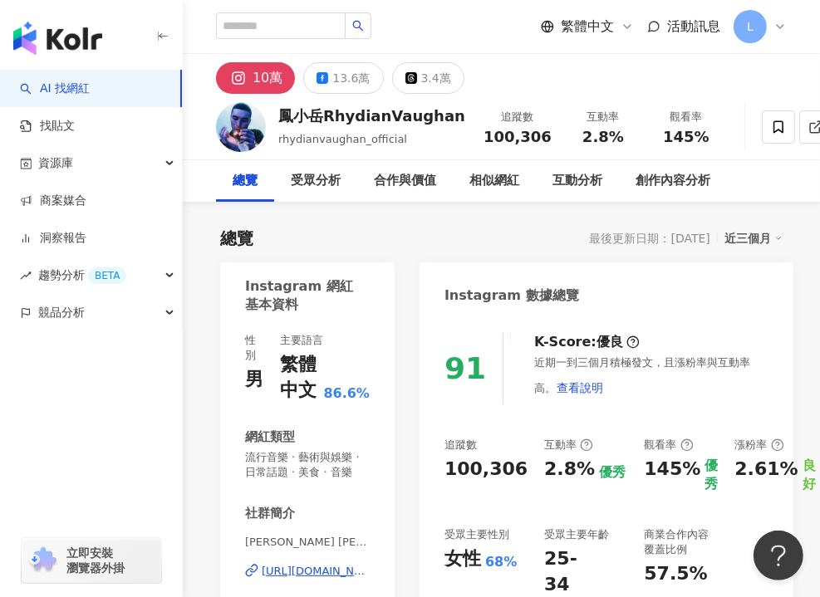
click at [423, 281] on div "Instagram 數據總覽" at bounding box center [606, 289] width 374 height 54
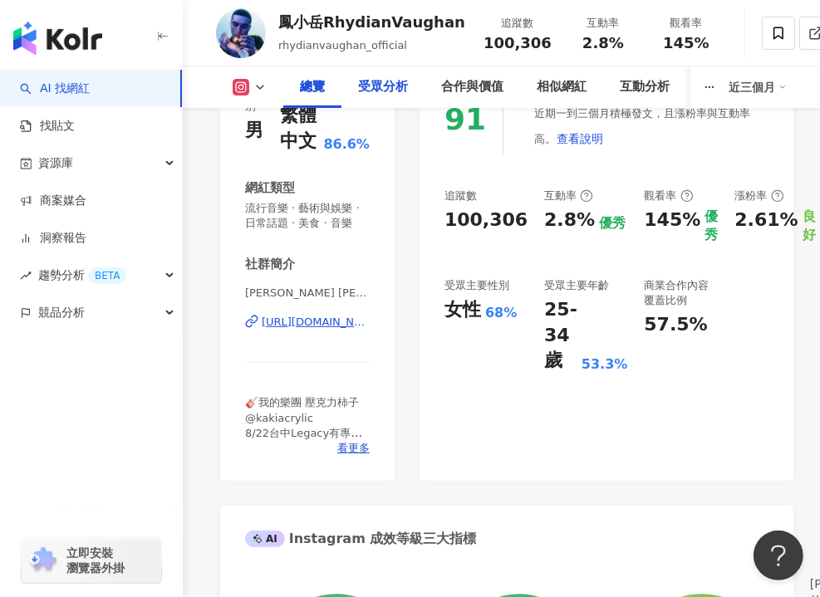
click at [365, 87] on div "受眾分析" at bounding box center [383, 87] width 50 height 20
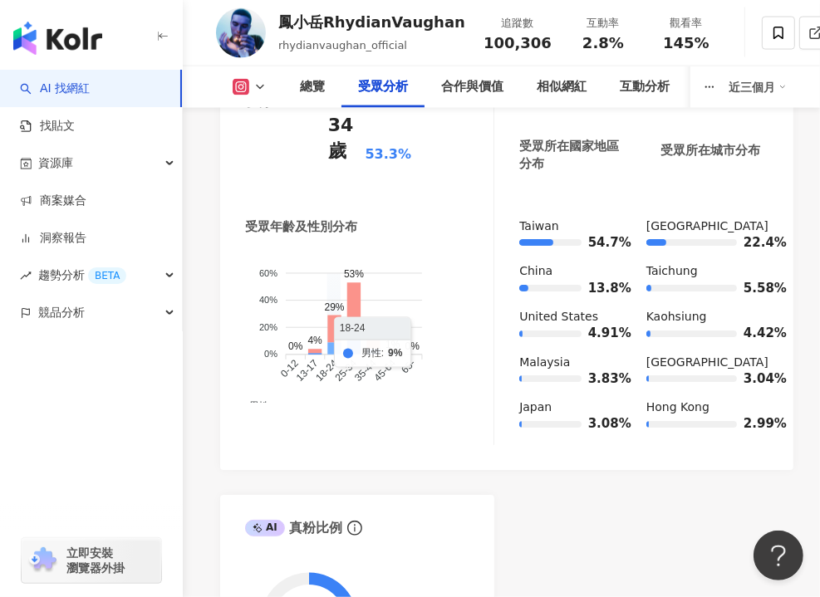
scroll to position [1797, 0]
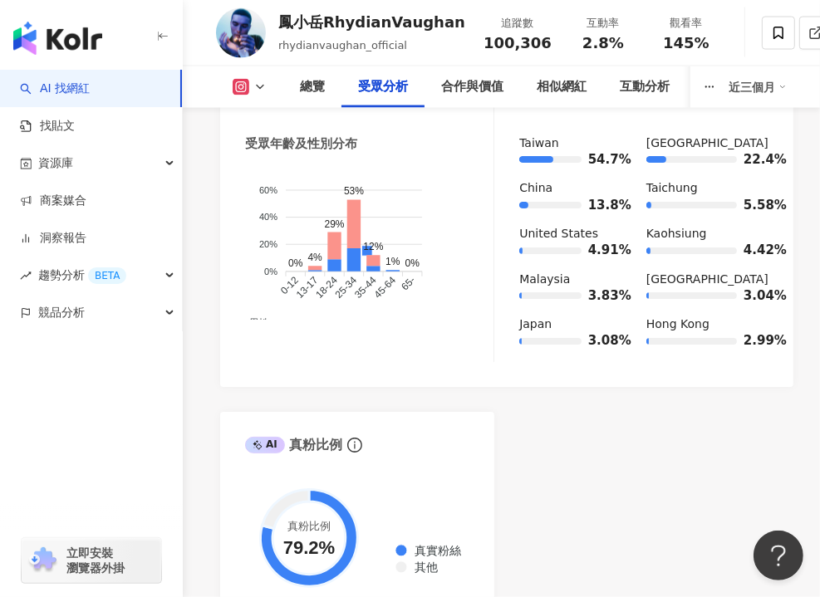
click at [498, 250] on div "受眾主要性別 女性 68% 受眾主要年齡 25-34 歲 53.3% 受眾年齡及性別分布 男性 女性 60% 60% 40% 40% 20% 20% 0% 0…" at bounding box center [506, 173] width 523 height 377
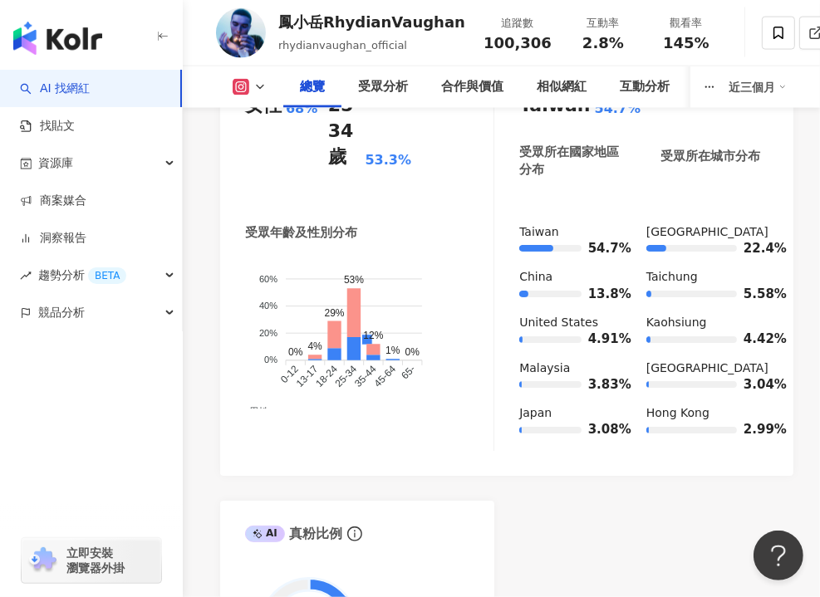
scroll to position [1465, 0]
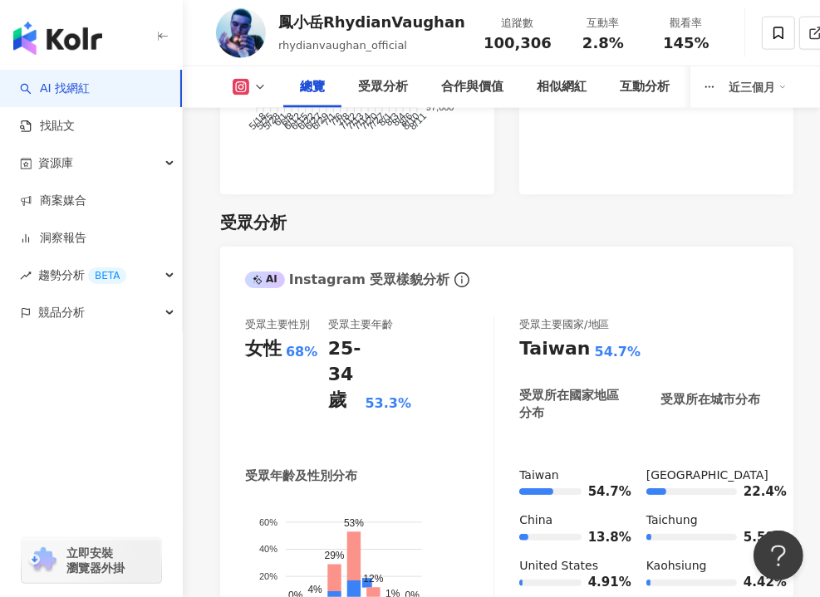
click at [301, 79] on div "總覽" at bounding box center [312, 87] width 25 height 20
click at [319, 89] on div "總覽" at bounding box center [312, 87] width 25 height 20
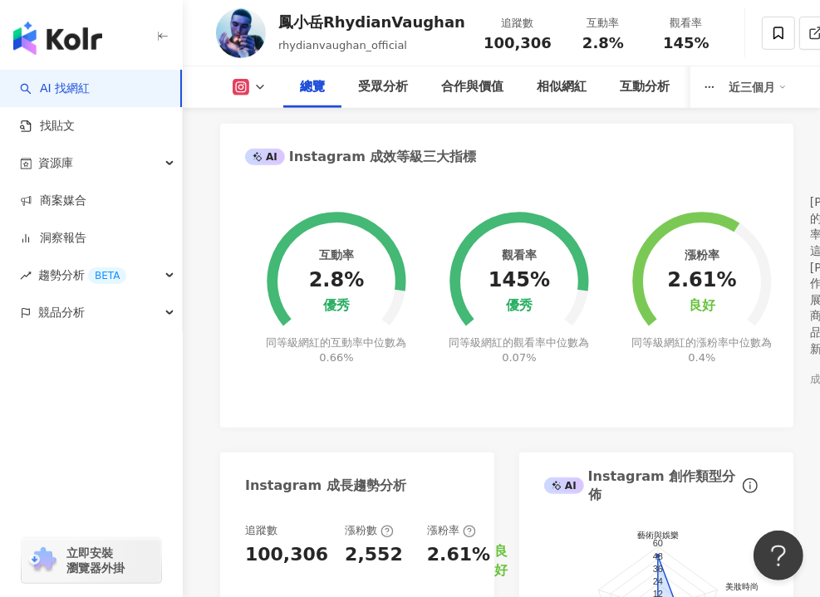
scroll to position [634, 0]
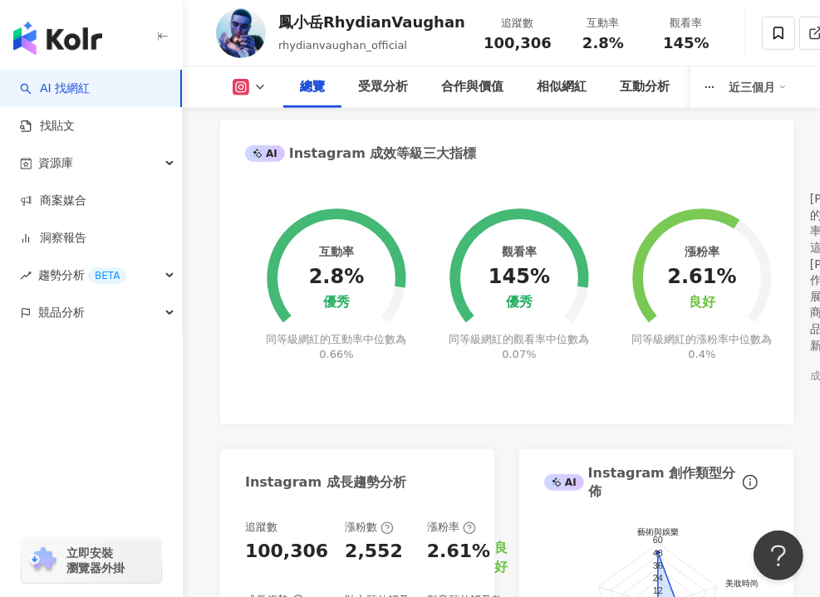
drag, startPoint x: 450, startPoint y: 436, endPoint x: 298, endPoint y: 399, distance: 156.5
click at [450, 362] on div "同等級網紅的觀看率中位數為 0.07%" at bounding box center [519, 347] width 145 height 30
click at [570, 219] on div "觀看率 145% 優秀 同等級網紅的觀看率中位數為 0.07%" at bounding box center [519, 274] width 183 height 208
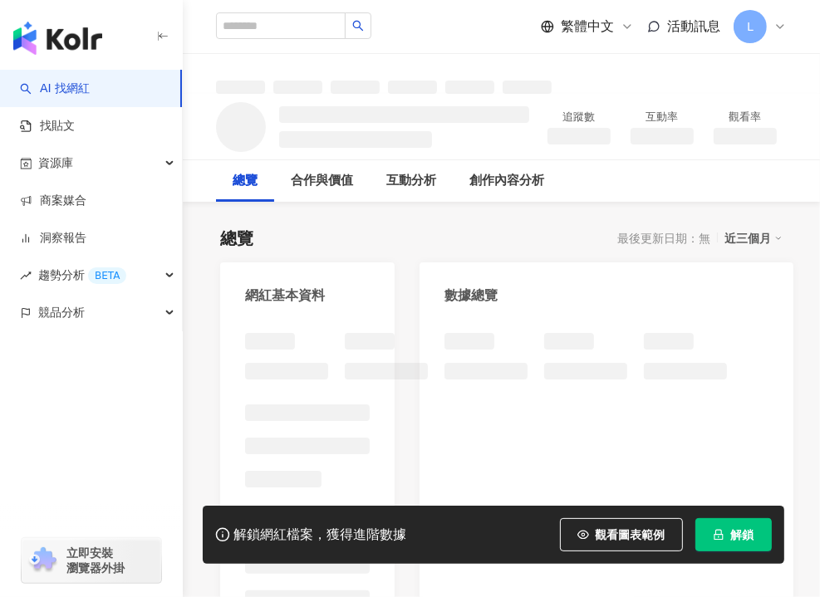
click at [445, 256] on div "總覽 最後更新日期：無 近三個月 網紅基本資料 數據總覽 成長趨勢分析 追蹤趨勢圖表" at bounding box center [501, 578] width 562 height 737
click at [727, 526] on button "解鎖" at bounding box center [733, 534] width 76 height 33
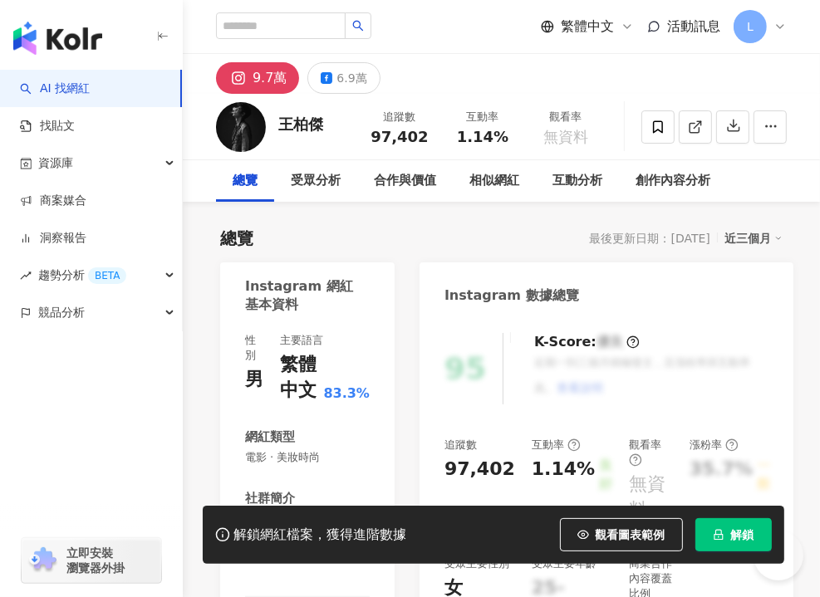
click at [731, 539] on span "解鎖" at bounding box center [742, 534] width 23 height 13
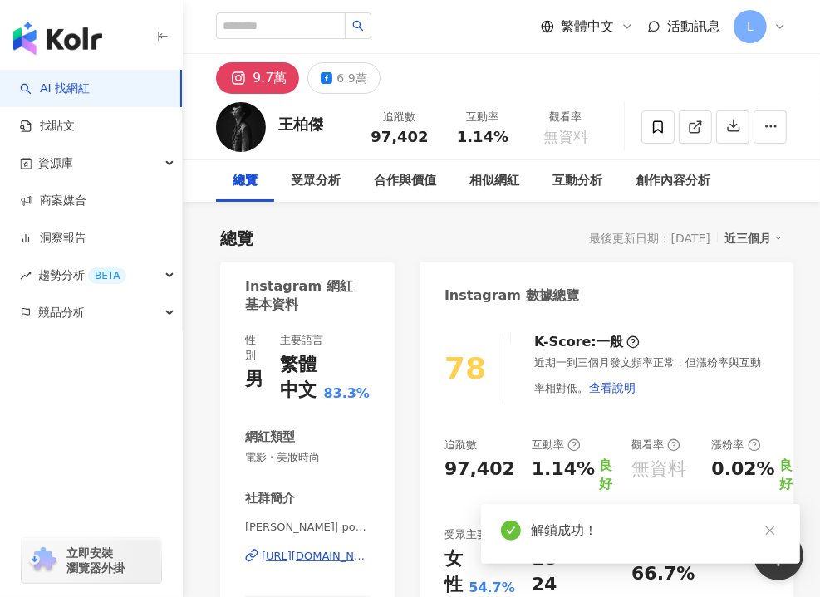
scroll to position [83, 0]
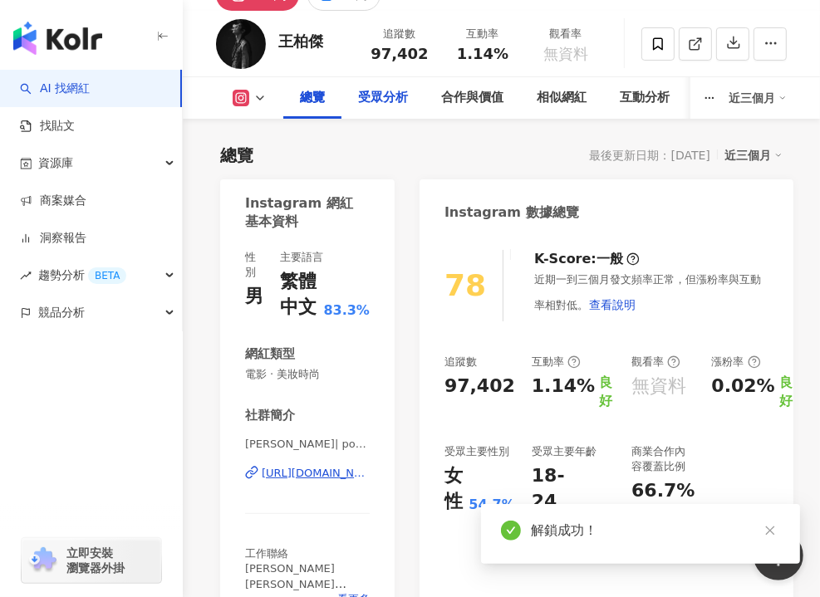
click at [384, 99] on div "受眾分析" at bounding box center [383, 98] width 50 height 20
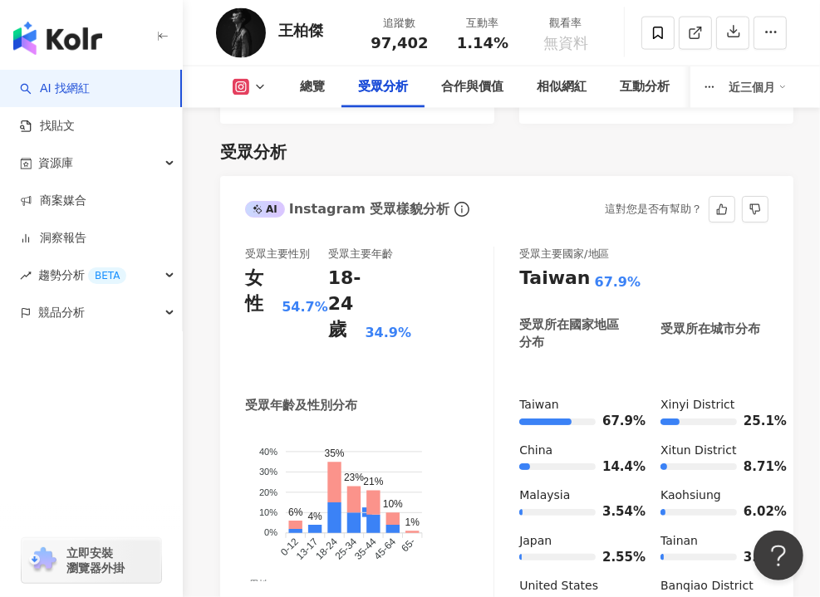
click at [388, 301] on div "18-24 歲 34.9%" at bounding box center [369, 304] width 83 height 76
drag, startPoint x: 465, startPoint y: 319, endPoint x: 428, endPoint y: 262, distance: 68.4
click at [466, 319] on div "受眾主要性別 女性 54.7% 受眾主要年齡 18-24 歲 34.9%" at bounding box center [369, 309] width 248 height 125
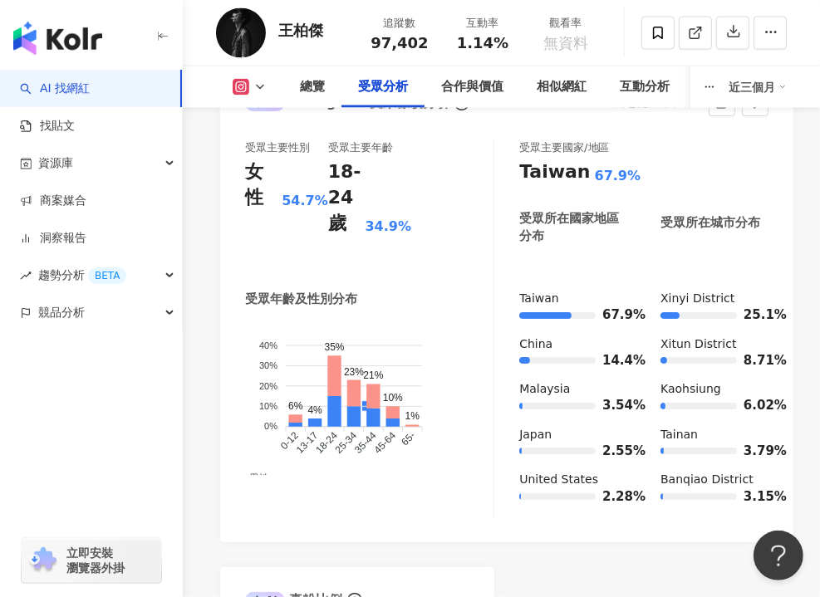
scroll to position [1757, 0]
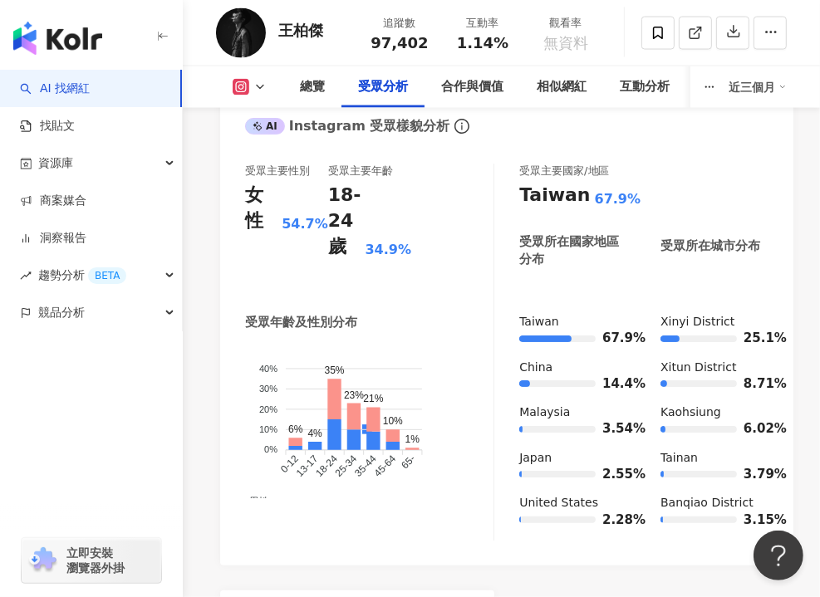
click at [396, 467] on foreignobject "男性 女性" at bounding box center [369, 421] width 248 height 154
click at [598, 204] on div "受眾主要國家/地區 Taiwan 67.9% 受眾所在國家地區分布 受眾所在城市分布 Taiwan 67.9% China 14.4% Malaysia 3.…" at bounding box center [643, 352] width 249 height 377
click at [315, 81] on div "總覽" at bounding box center [312, 87] width 25 height 20
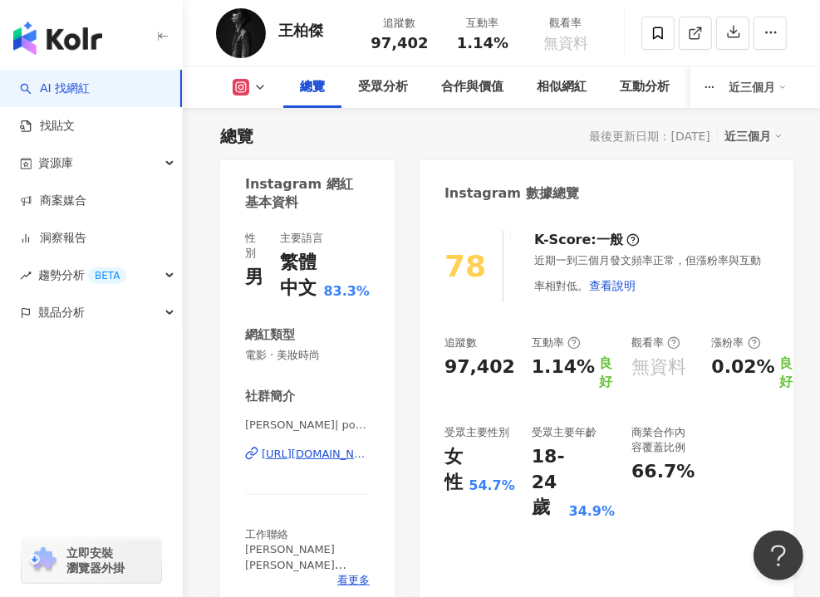
scroll to position [185, 0]
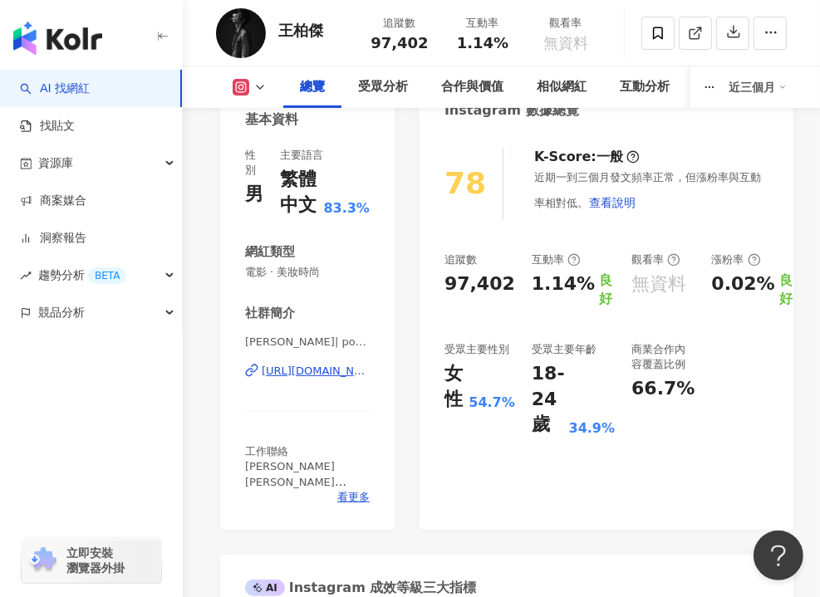
click at [476, 252] on div "追蹤數" at bounding box center [460, 259] width 32 height 15
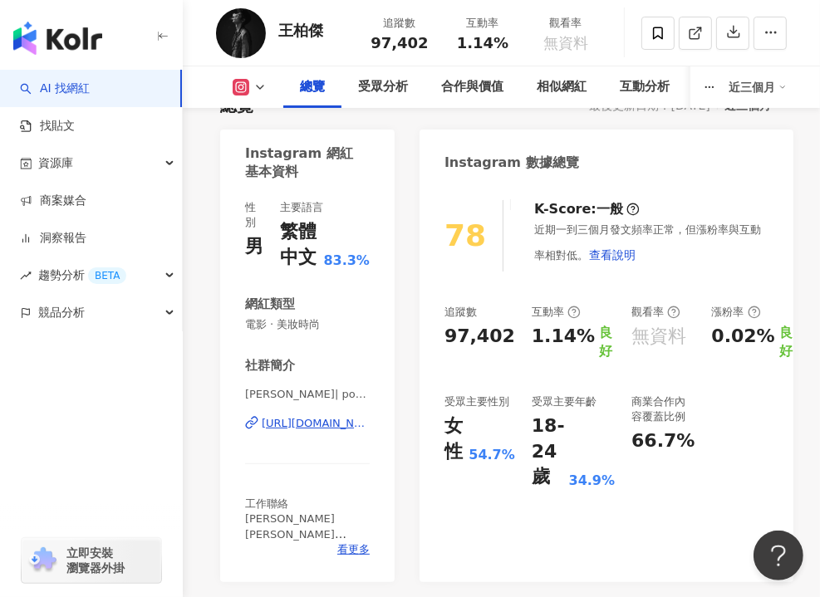
scroll to position [102, 0]
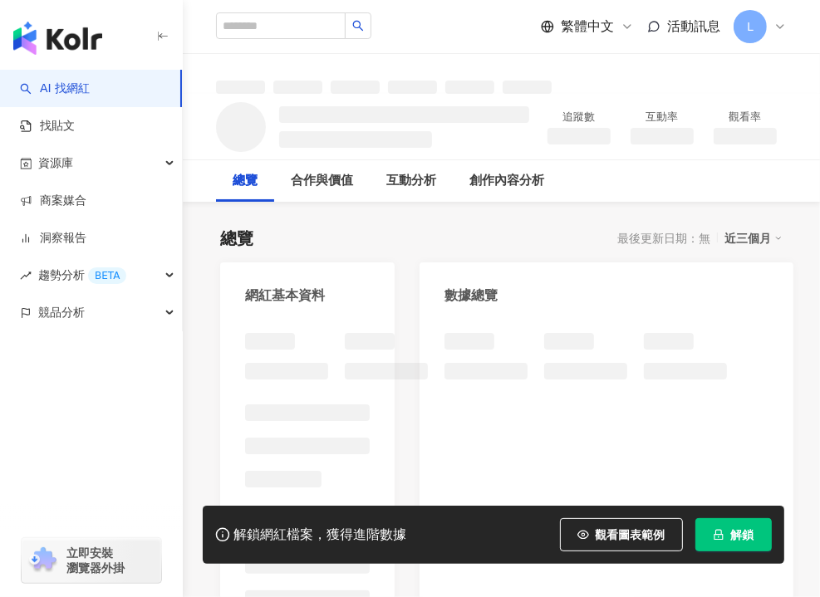
click at [754, 541] on button "解鎖" at bounding box center [733, 534] width 76 height 33
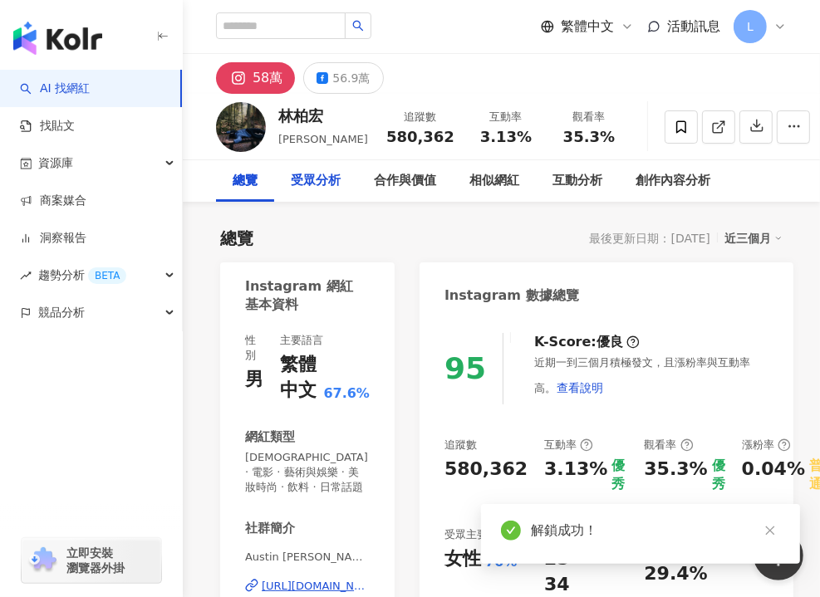
click at [301, 169] on div "受眾分析" at bounding box center [315, 181] width 83 height 42
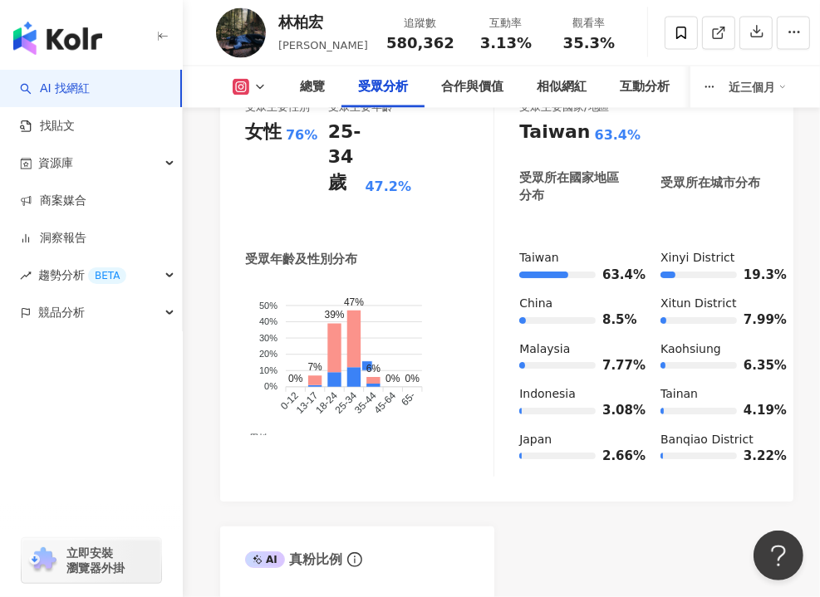
scroll to position [1698, 0]
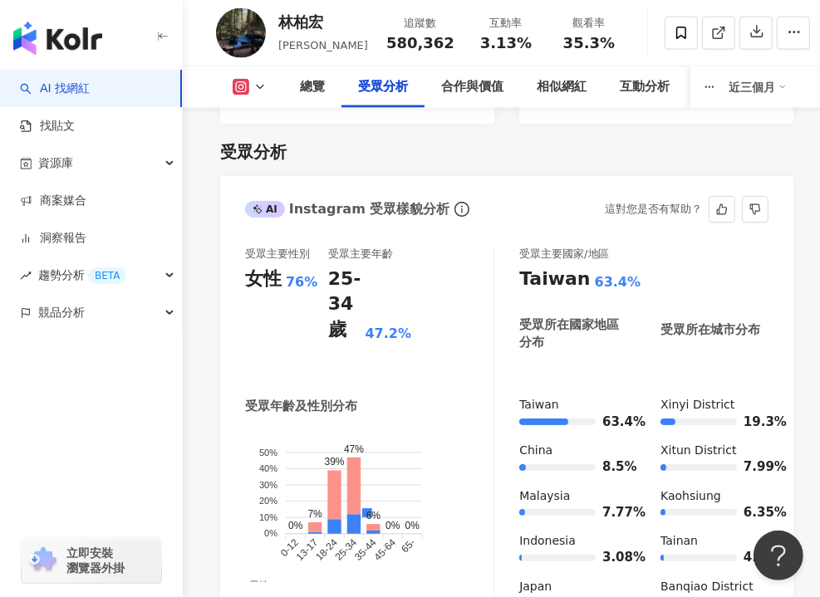
click at [455, 318] on div "受眾主要性別 女性 76% 受眾主要年齡 25-34 歲 47.2%" at bounding box center [369, 309] width 248 height 125
click at [448, 312] on div "受眾主要性別 女性 76% 受眾主要年齡 25-34 歲 47.2%" at bounding box center [369, 309] width 248 height 125
click at [443, 302] on div "受眾主要性別 女性 76% 受眾主要年齡 25-34 歲 47.2%" at bounding box center [369, 309] width 248 height 125
click at [428, 285] on div "受眾主要性別 女性 76% 受眾主要年齡 25-34 歲 47.2%" at bounding box center [369, 309] width 248 height 125
click at [468, 315] on div "受眾主要性別 女性 76% 受眾主要年齡 25-34 歲 47.2%" at bounding box center [369, 309] width 248 height 125
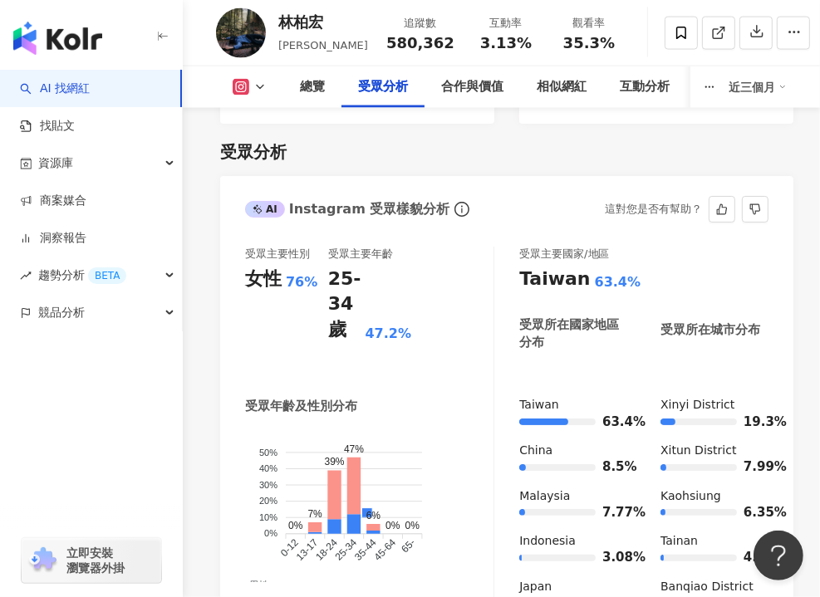
click at [495, 273] on div "受眾主要性別 女性 76% 受眾主要年齡 25-34 歲 47.2% 受眾年齡及性別分布 男性 女性 50% 50% 40% 40% 30% 30% 20% …" at bounding box center [506, 435] width 523 height 377
drag, startPoint x: 433, startPoint y: 304, endPoint x: 439, endPoint y: 293, distance: 12.7
click at [433, 304] on div "受眾主要性別 女性 76% 受眾主要年齡 25-34 歲 47.2%" at bounding box center [369, 309] width 248 height 125
click at [306, 93] on div "總覽" at bounding box center [312, 87] width 25 height 20
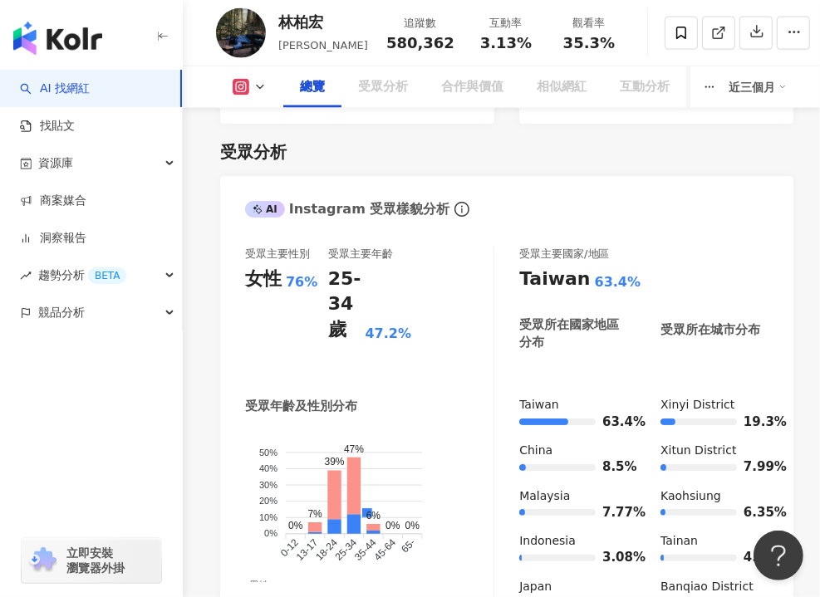
scroll to position [102, 0]
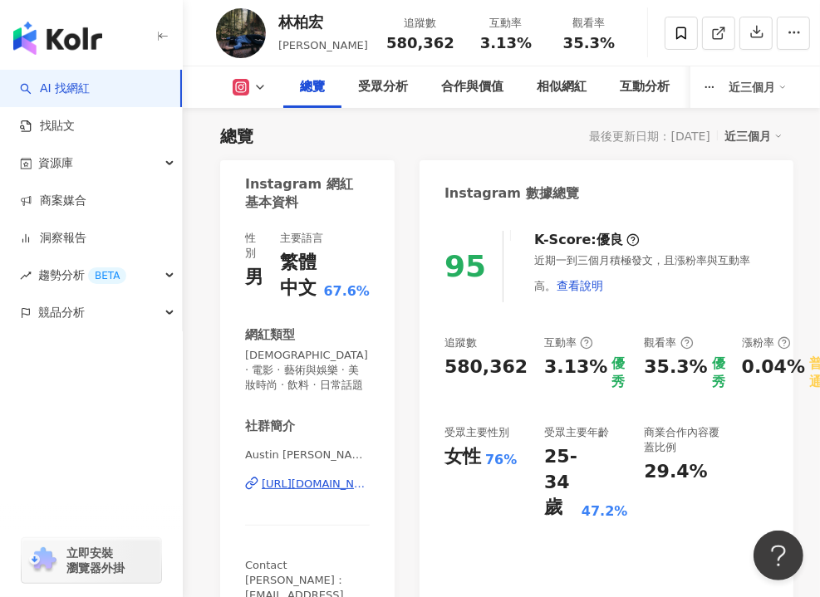
click at [495, 305] on div "95 K-Score : 優良 近期一到三個月積極發文，且漲粉率與互動率高。 查看說明 追蹤數 580,362 互動率 3.13% 優秀 觀看率 35.3% …" at bounding box center [606, 421] width 374 height 414
click at [581, 321] on div "95 K-Score : 優良 近期一到三個月積極發文，且漲粉率與互動率高。 查看說明 追蹤數 580,362 互動率 3.13% 優秀 觀看率 35.3% …" at bounding box center [606, 421] width 374 height 414
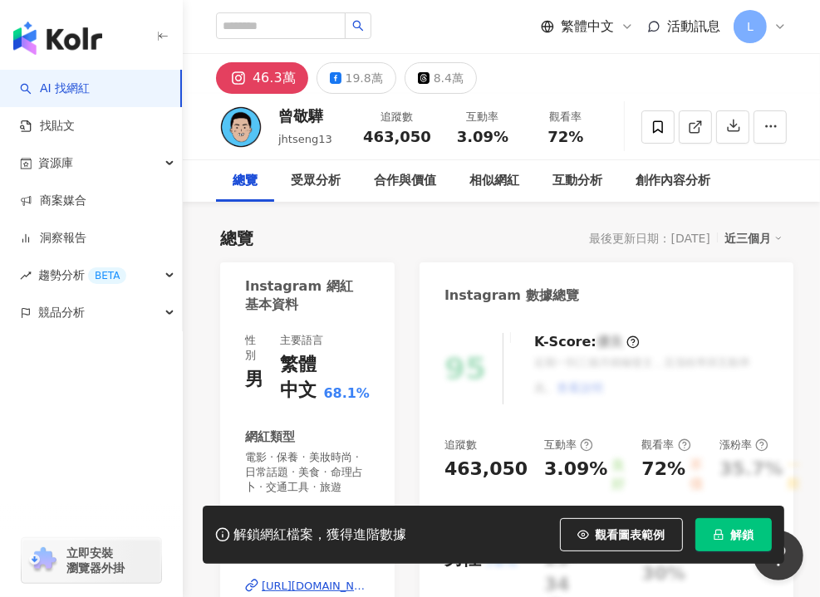
click at [737, 534] on span "解鎖" at bounding box center [742, 534] width 23 height 13
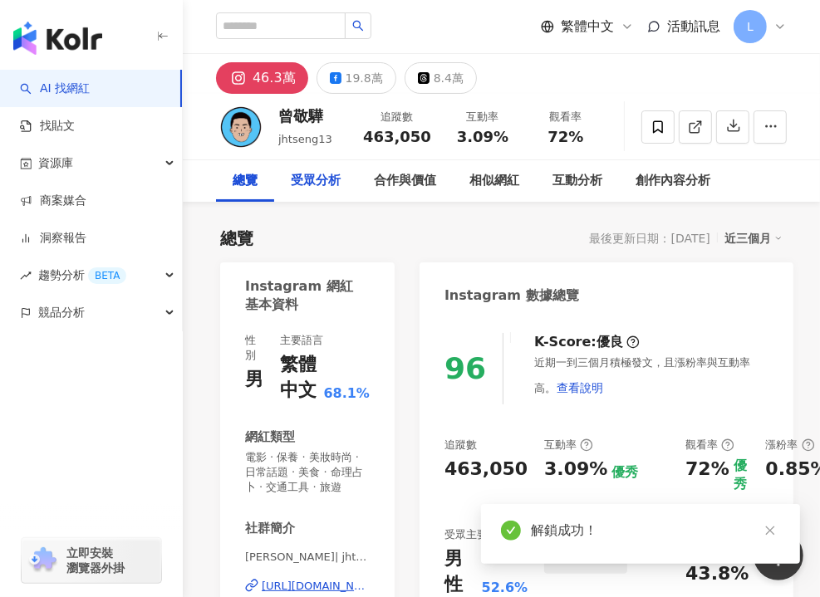
click at [318, 168] on div "受眾分析" at bounding box center [315, 181] width 83 height 42
click at [299, 195] on div "受眾分析" at bounding box center [315, 181] width 83 height 42
click at [299, 188] on div "受眾分析" at bounding box center [316, 181] width 50 height 20
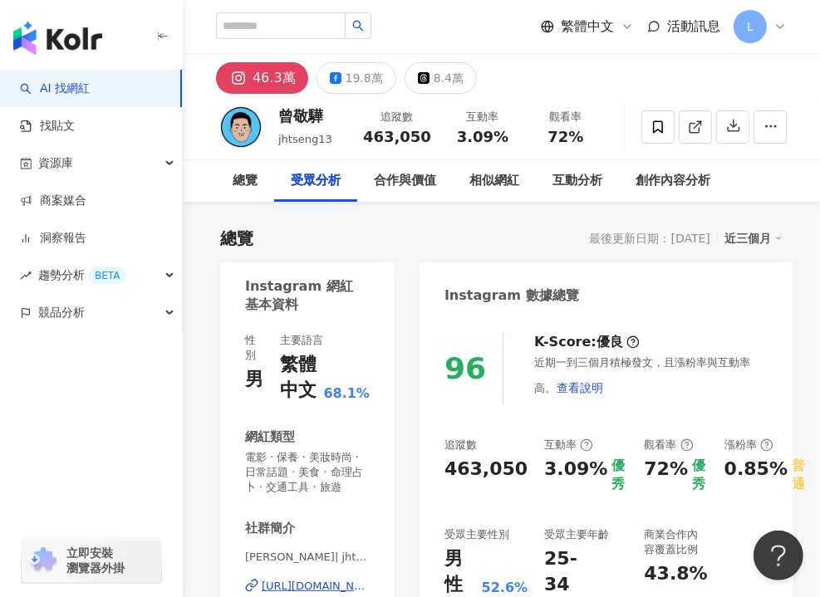
scroll to position [1712, 0]
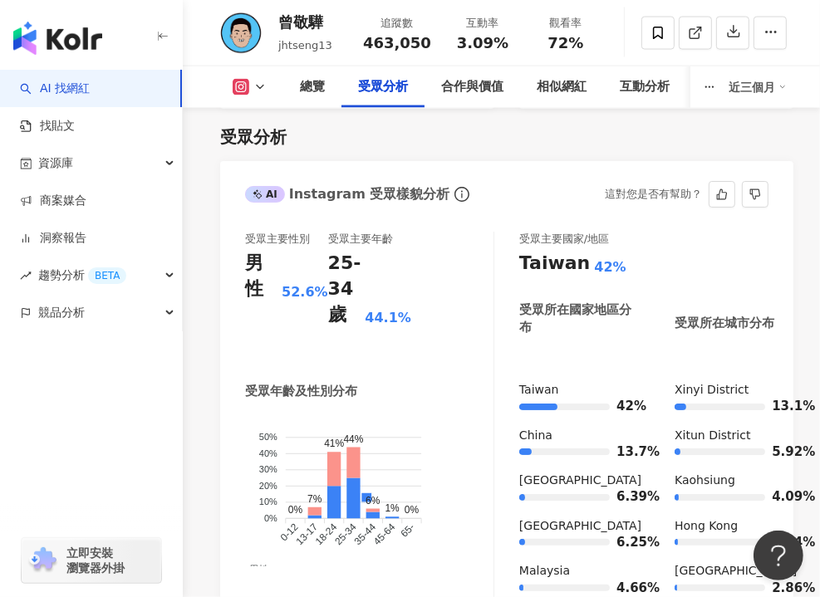
click at [453, 369] on div "受眾主要性別 男性 52.6% 受眾主要年齡 25-34 歲 44.1% 受眾年齡及性別分布 男性 女性 50% 50% 40% 40% 30% 30% 20…" at bounding box center [369, 420] width 249 height 377
click at [438, 404] on div "受眾年齡及性別分布 男性 女性 50% 50% 40% 40% 30% 30% 20% 20% 10% 10% 0% 0% 0% 7% 41% 44% 6% …" at bounding box center [369, 481] width 248 height 197
drag, startPoint x: 541, startPoint y: 195, endPoint x: 447, endPoint y: 130, distance: 114.5
click at [541, 194] on div "AI Instagram 受眾樣貌分析 這對您是否有幫助？" at bounding box center [506, 188] width 573 height 54
click at [295, 81] on div "總覽" at bounding box center [312, 87] width 58 height 42
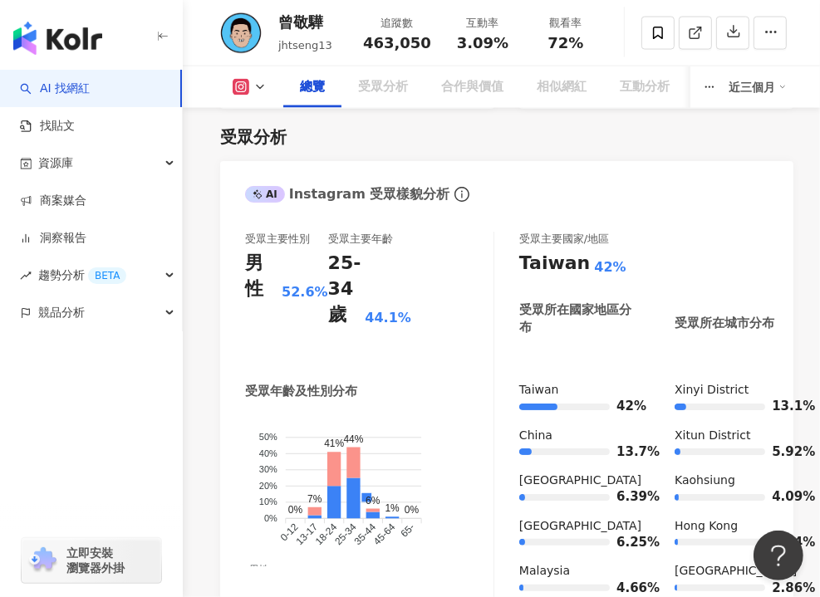
scroll to position [102, 0]
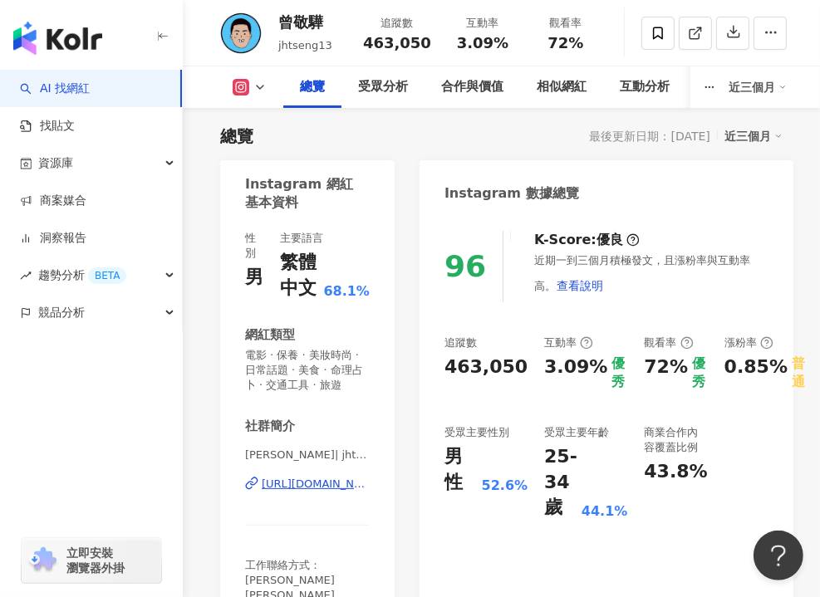
click at [721, 279] on div "近期一到三個月積極發文，且漲粉率與互動率高。 查看說明" at bounding box center [651, 277] width 234 height 48
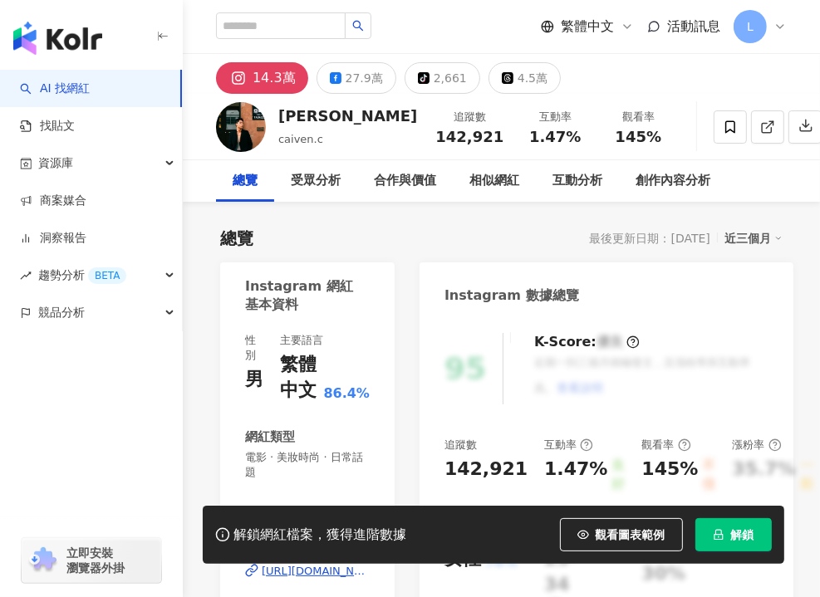
click at [379, 286] on div "Instagram 網紅基本資料" at bounding box center [307, 289] width 174 height 54
click at [748, 533] on span "解鎖" at bounding box center [742, 534] width 23 height 13
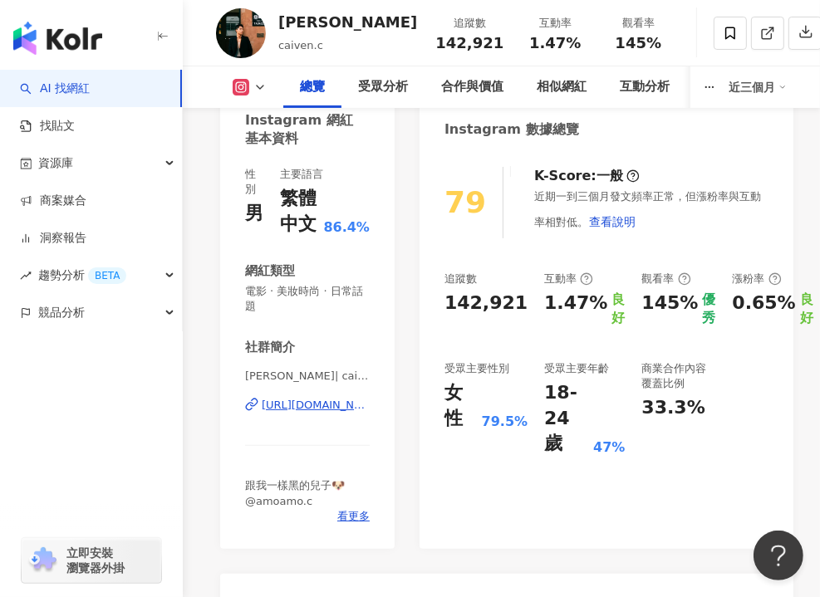
click at [455, 273] on div "追蹤數" at bounding box center [460, 279] width 32 height 15
click at [375, 81] on div "受眾分析" at bounding box center [383, 87] width 50 height 20
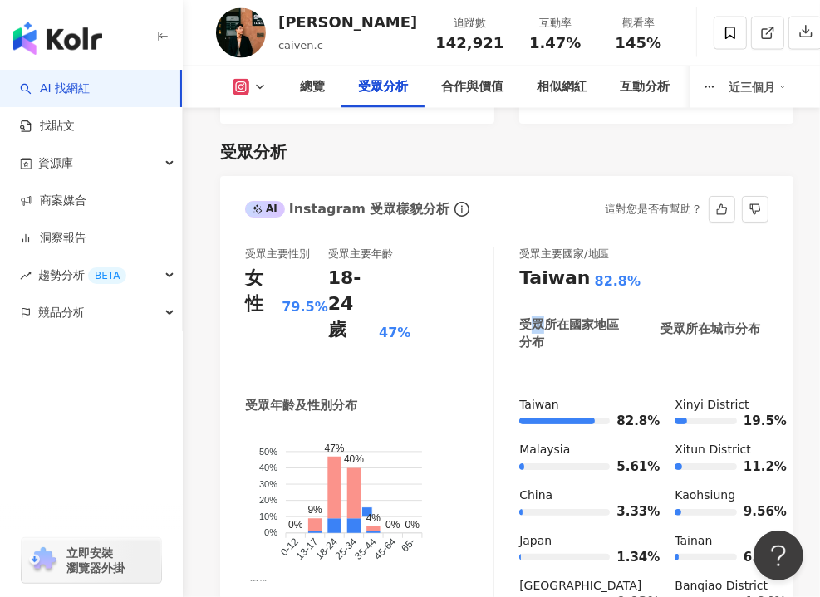
click at [538, 316] on div "受眾所在國家地區分布" at bounding box center [571, 333] width 105 height 35
drag, startPoint x: 405, startPoint y: 305, endPoint x: 410, endPoint y: 282, distance: 23.0
click at [405, 302] on div "受眾主要年齡 18-24 歲 47%" at bounding box center [369, 309] width 83 height 125
click at [316, 87] on div "總覽" at bounding box center [312, 87] width 25 height 20
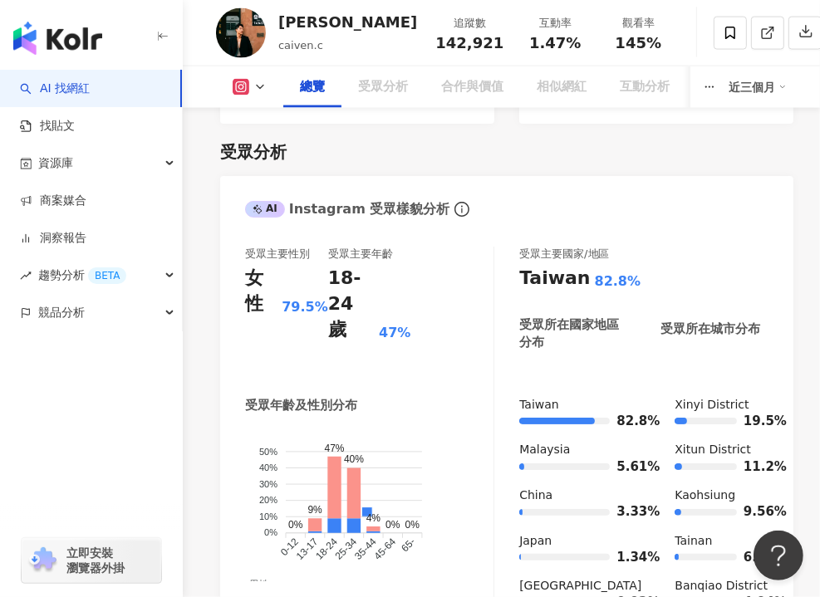
scroll to position [102, 0]
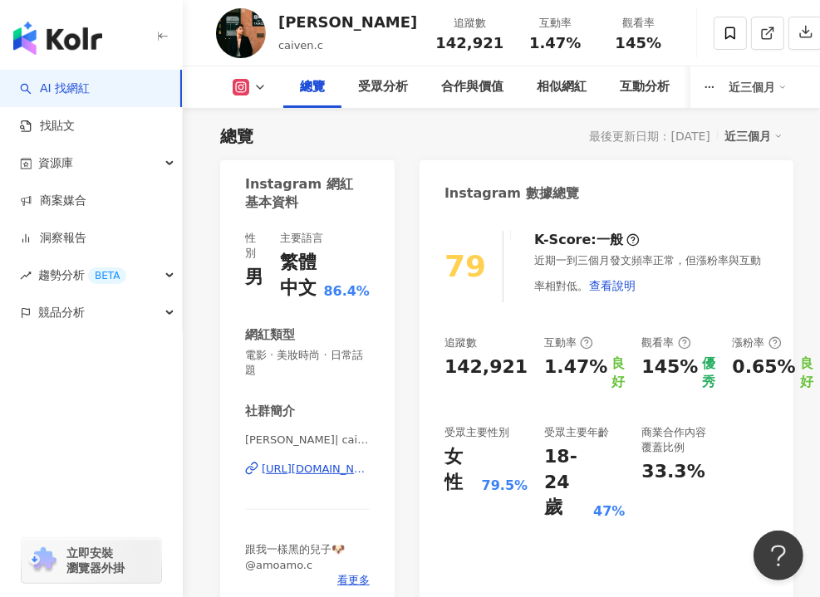
click at [565, 268] on div "近期一到三個月發文頻率正常，但漲粉率與互動率相對低。 查看說明" at bounding box center [651, 277] width 234 height 48
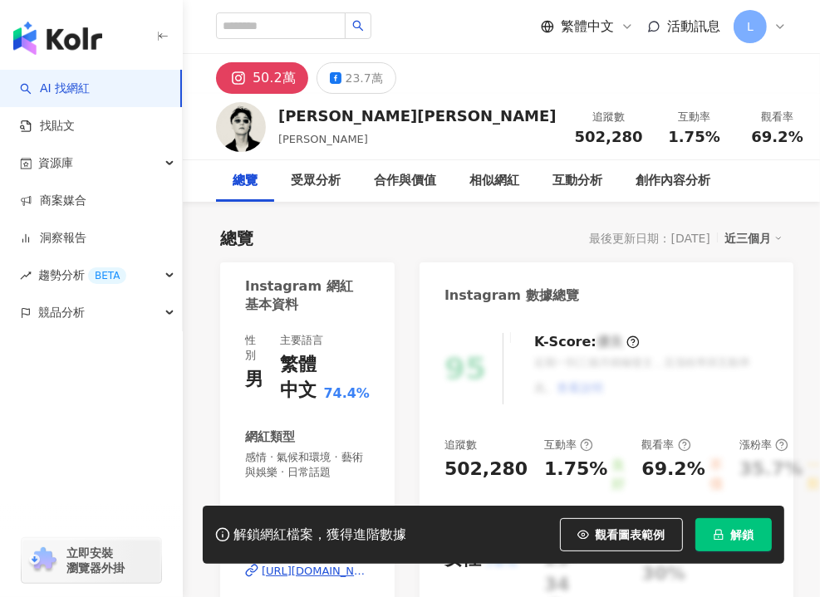
click at [721, 538] on icon "lock" at bounding box center [718, 535] width 12 height 12
click at [724, 534] on button "解鎖" at bounding box center [733, 534] width 76 height 33
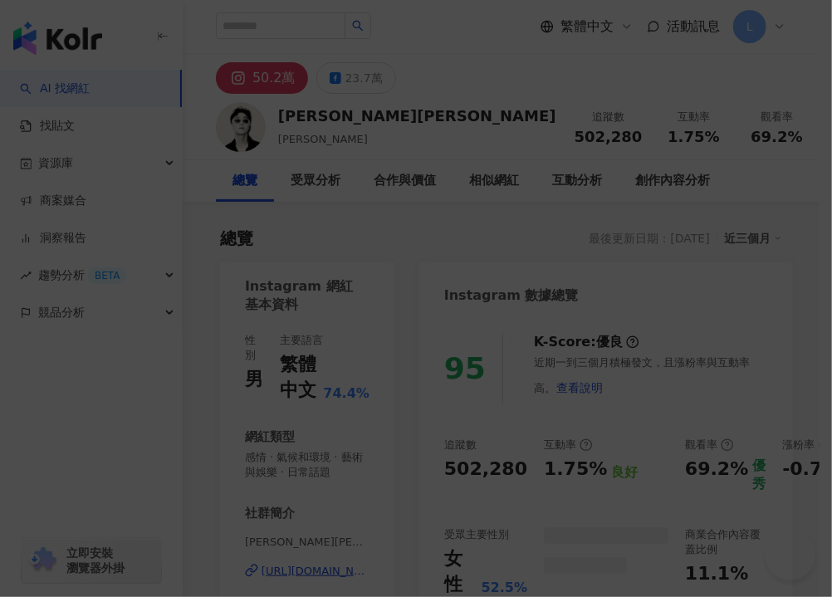
click at [518, 417] on div "同時已有協作者解鎖該網紅數據 由於該網紅的資料已被工作區其他協作者解鎖，因此您無須重複解鎖，重新整理頁面就能查看完整網紅數據。 重新整理" at bounding box center [416, 298] width 832 height 597
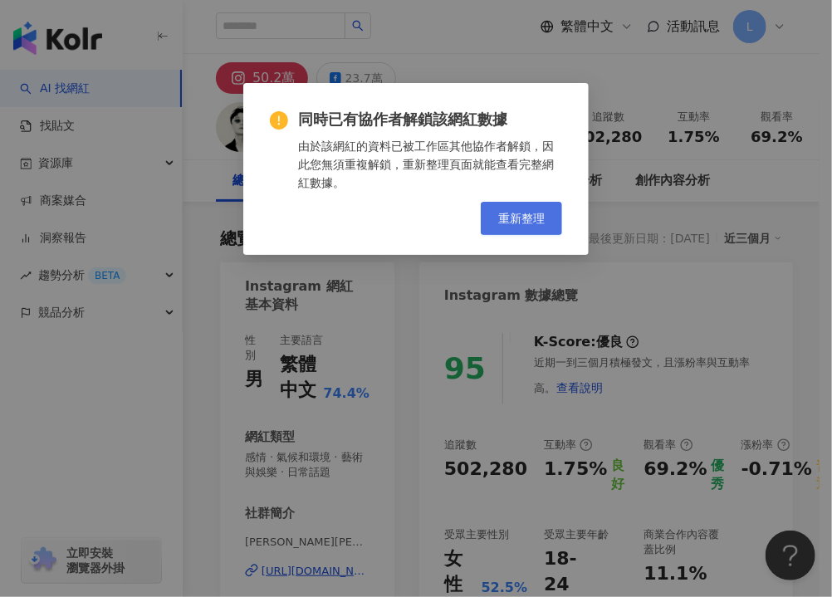
click at [546, 206] on button "重新整理" at bounding box center [521, 218] width 81 height 33
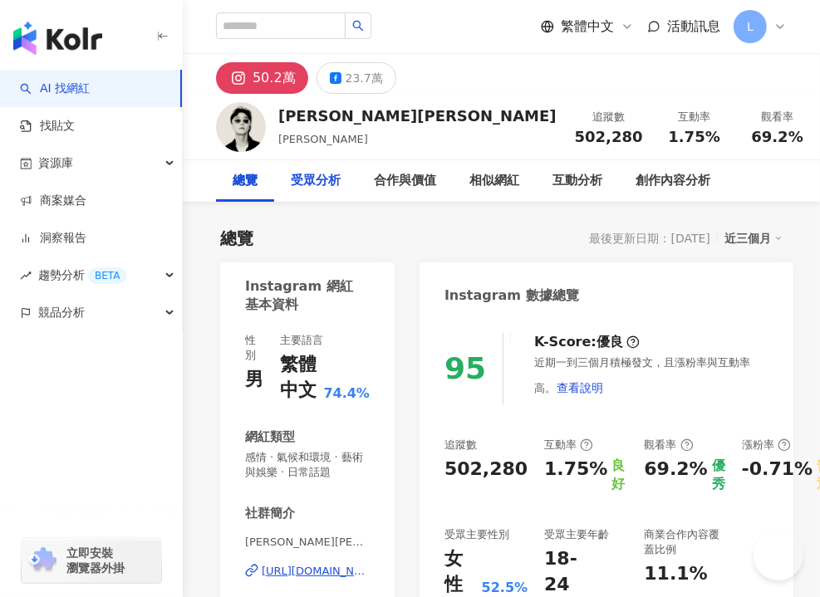
click at [324, 180] on div "受眾分析" at bounding box center [316, 181] width 50 height 20
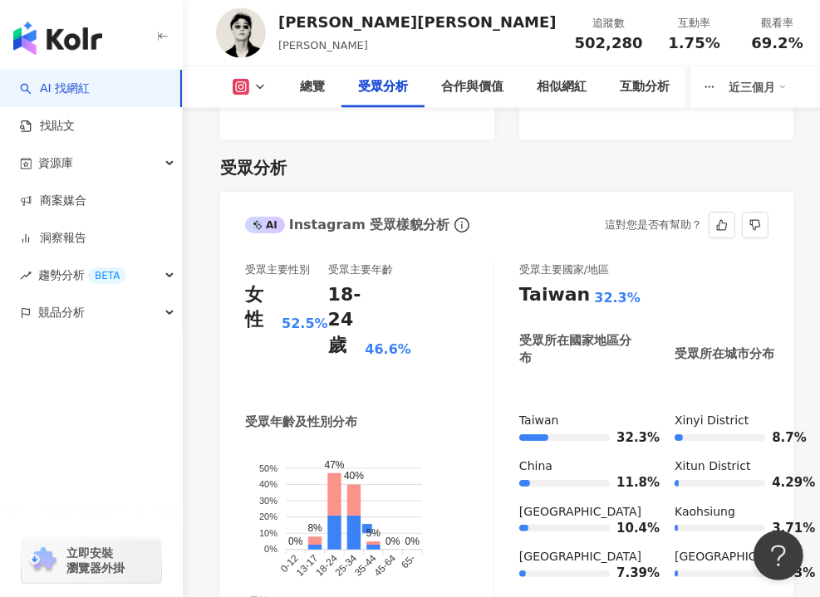
click at [419, 365] on div "受眾主要性別 女性 52.5% 受眾主要年齡 18-24 歲 46.6% 受眾年齡及性別分布 男性 女性 50% 50% 40% 40% 30% 30% 20…" at bounding box center [369, 450] width 249 height 377
click at [492, 270] on div "受眾主要性別 女性 52.5% 受眾主要年齡 18-24 歲 46.6%" at bounding box center [369, 324] width 248 height 125
click at [310, 84] on div "總覽" at bounding box center [312, 87] width 25 height 20
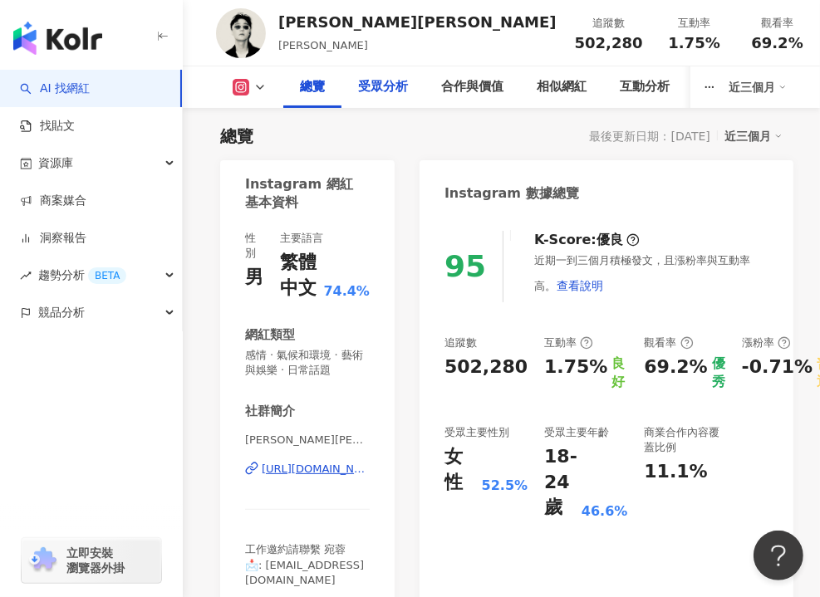
drag, startPoint x: 427, startPoint y: 209, endPoint x: 379, endPoint y: 107, distance: 112.9
click at [423, 209] on div "Instagram 數據總覽" at bounding box center [606, 187] width 374 height 54
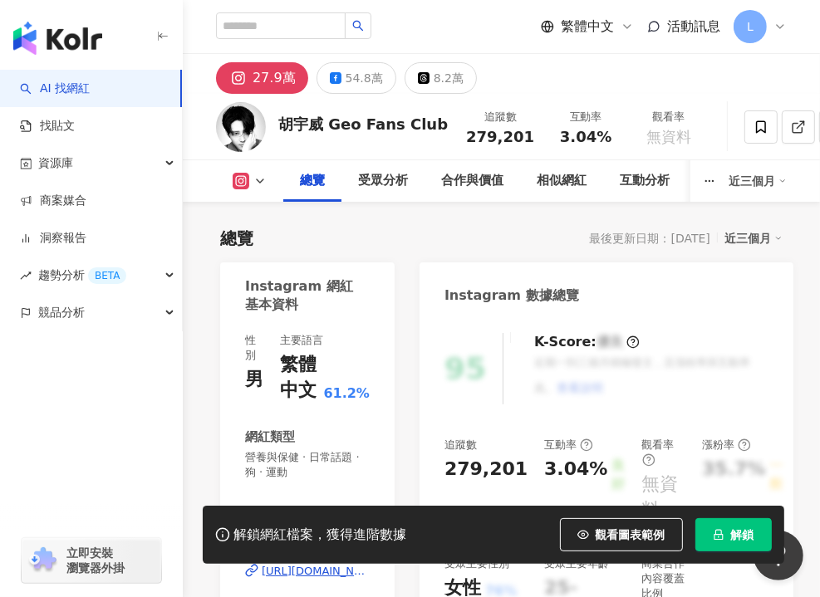
click at [715, 523] on button "解鎖" at bounding box center [733, 534] width 76 height 33
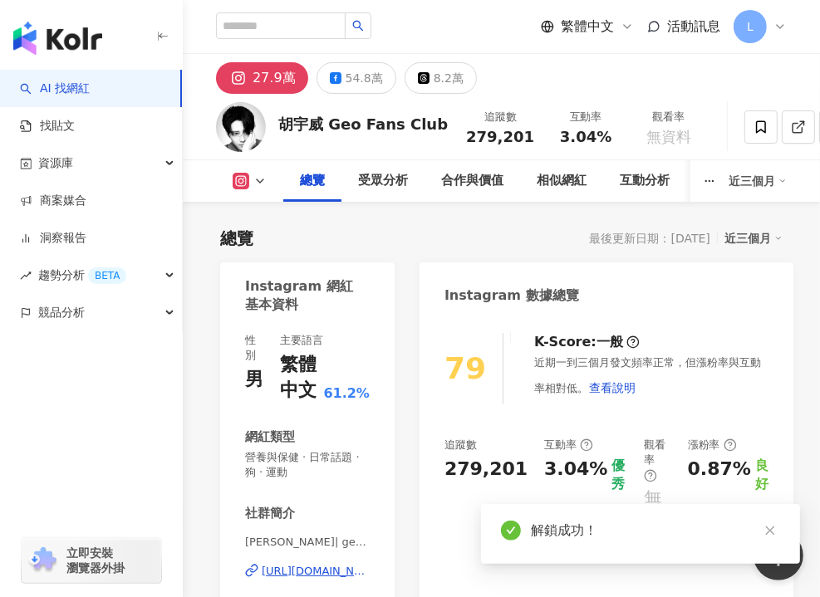
scroll to position [83, 0]
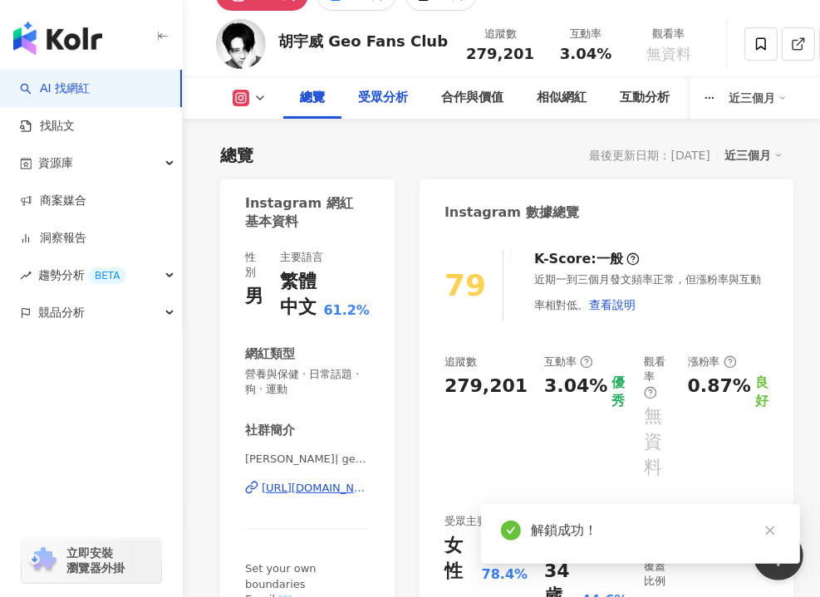
click at [366, 94] on div "受眾分析" at bounding box center [383, 98] width 50 height 20
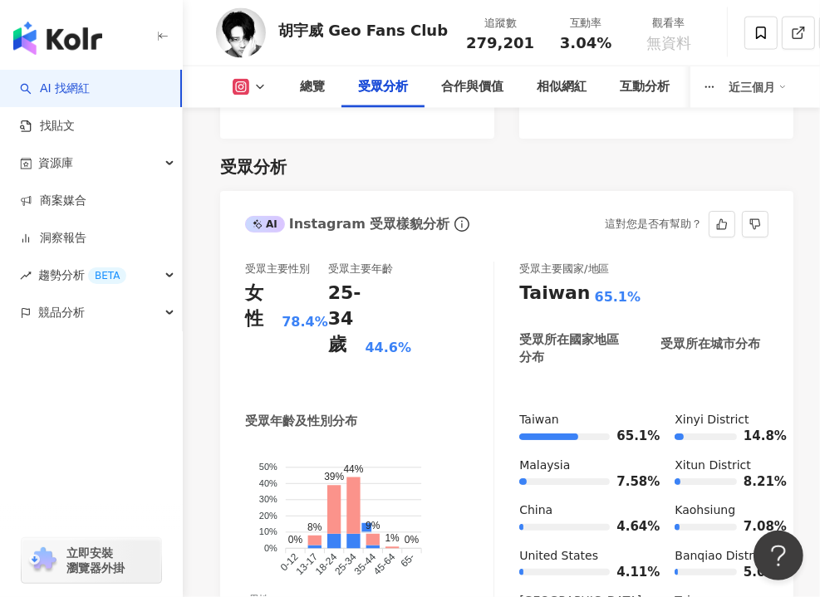
scroll to position [1698, 0]
click at [429, 370] on div "受眾主要性別 女性 78.4% 受眾主要年齡 25-34 歲 44.6% 受眾年齡及性別分布 男性 女性 50% 50% 40% 40% 30% 30% 20…" at bounding box center [369, 450] width 249 height 377
click at [448, 275] on div "受眾主要性別 女性 78.4% 受眾主要年齡 25-34 歲 44.6%" at bounding box center [369, 324] width 248 height 125
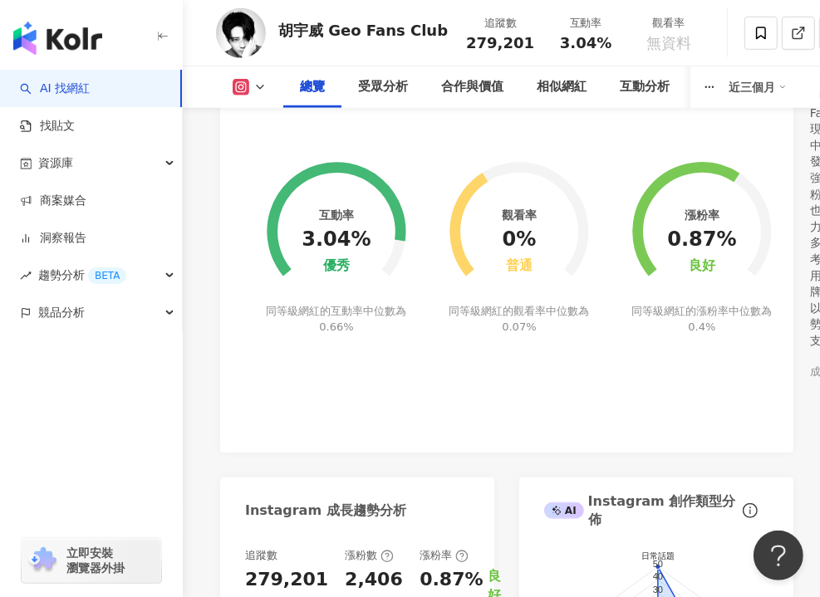
scroll to position [868, 0]
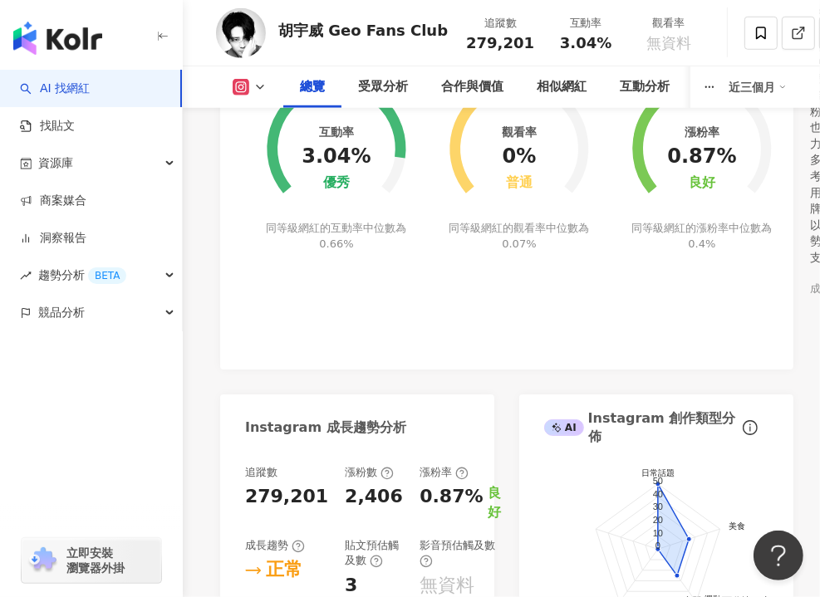
click at [627, 283] on div "漲粉率 0.87% 良好 同等級網紅的漲粉率中位數為 0.4%" at bounding box center [701, 154] width 183 height 339
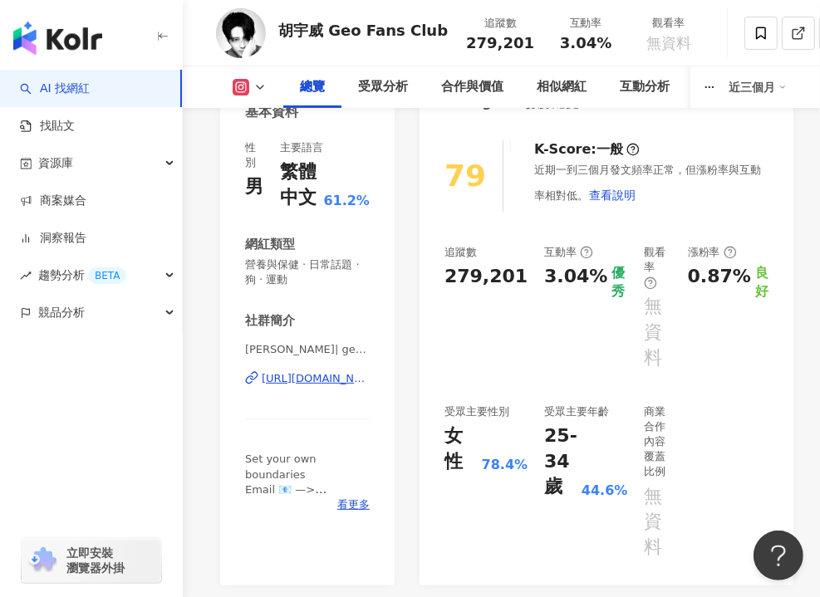
scroll to position [120, 0]
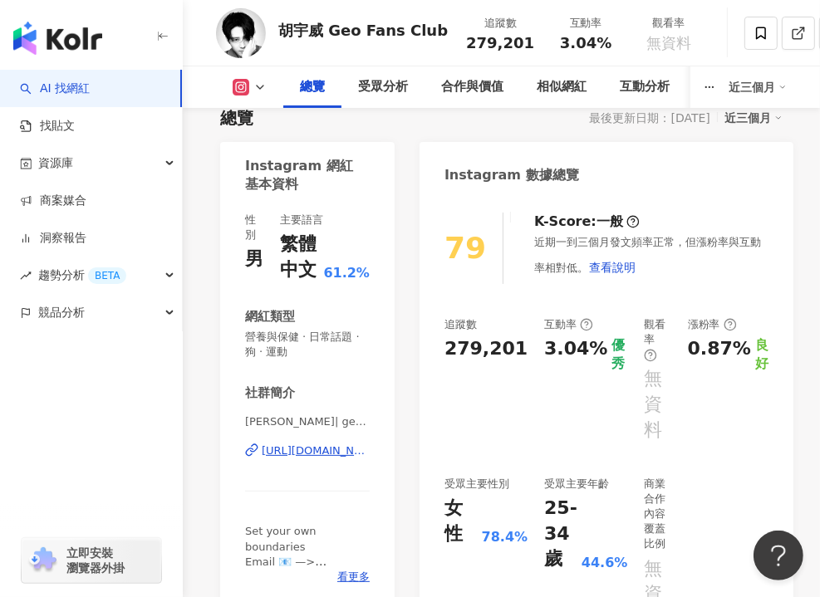
drag, startPoint x: 515, startPoint y: 405, endPoint x: 474, endPoint y: 392, distance: 42.8
click at [515, 405] on div "追蹤數 279,201 互動率 3.04% 優秀 觀看率 無資料 漲粉率 0.87% 良好 受眾主要性別 女性 78.4% 受眾主要年齡 25-34 歲 44…" at bounding box center [606, 475] width 324 height 316
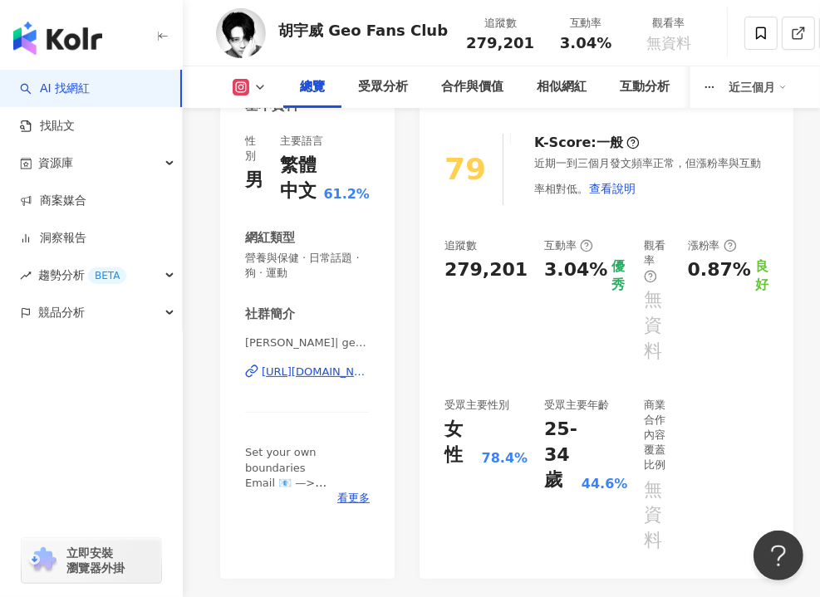
scroll to position [166, 0]
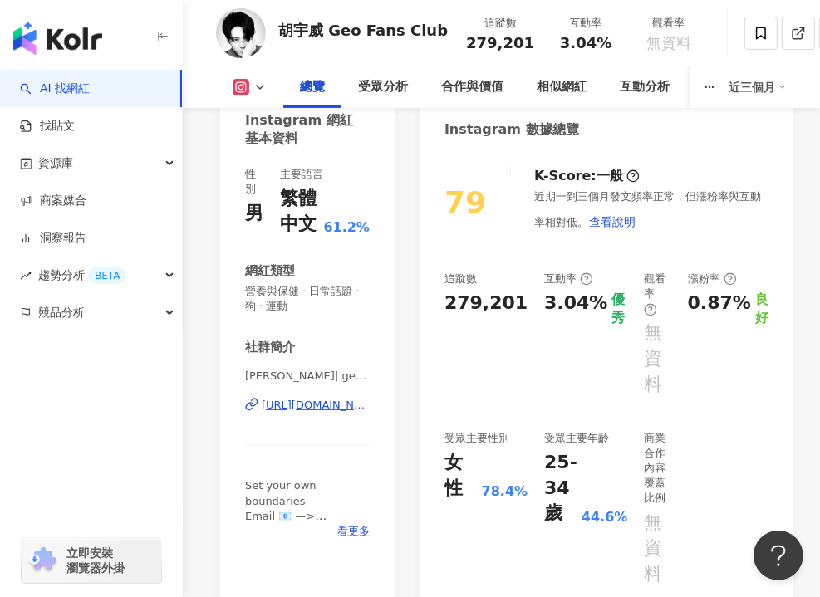
click at [614, 247] on div "79 K-Score : 一般 近期一到三個月發文頻率正常，但漲粉率與互動率相對低。 查看說明 追蹤數 279,201 互動率 3.04% 優秀 觀看率 無資…" at bounding box center [606, 381] width 374 height 462
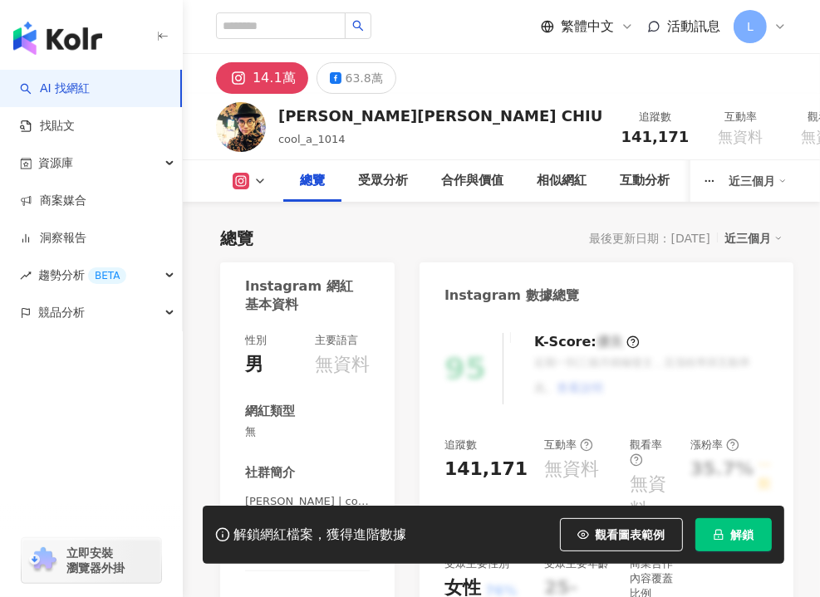
click at [753, 524] on button "解鎖" at bounding box center [733, 534] width 76 height 33
click at [727, 531] on button "解鎖" at bounding box center [733, 534] width 76 height 33
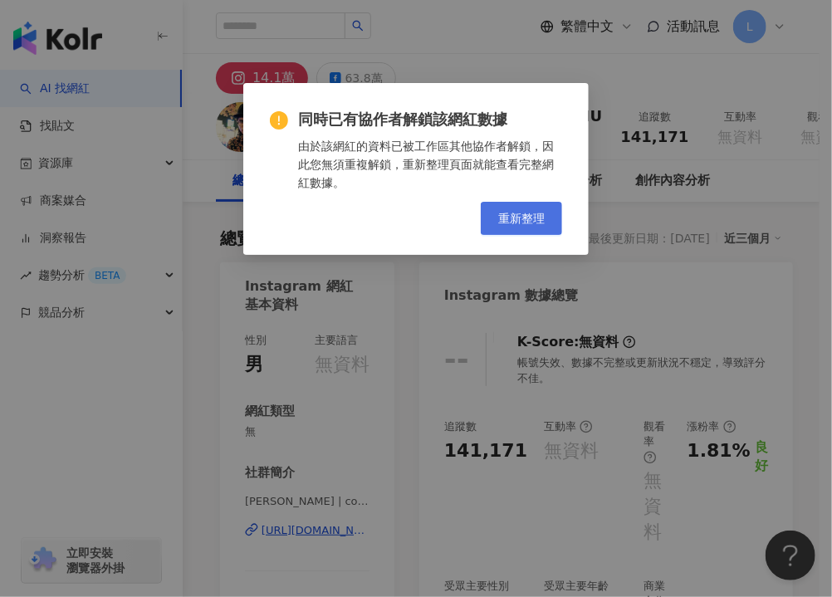
click at [534, 212] on span "重新整理" at bounding box center [521, 218] width 46 height 13
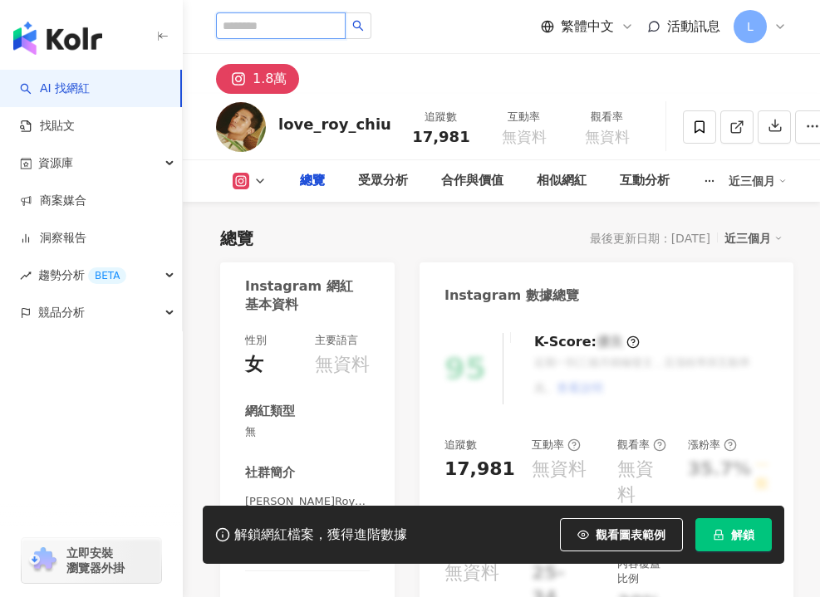
click at [281, 27] on input "search" at bounding box center [281, 25] width 130 height 27
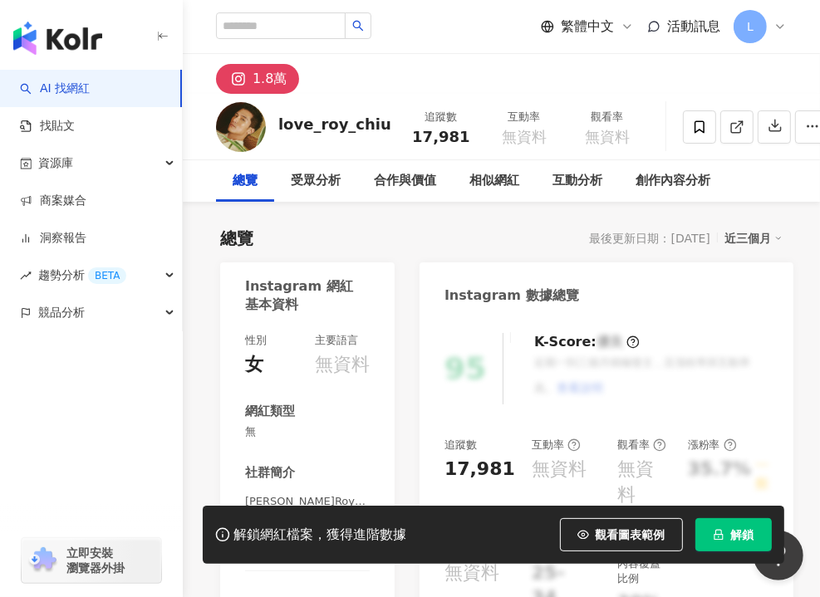
click at [730, 527] on button "解鎖" at bounding box center [733, 534] width 76 height 33
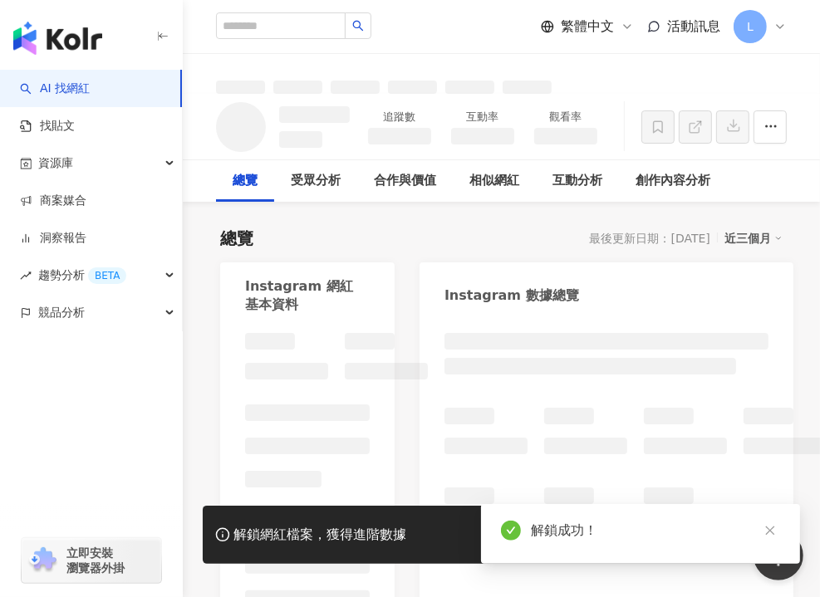
click at [631, 301] on div "Instagram 數據總覽" at bounding box center [606, 289] width 374 height 54
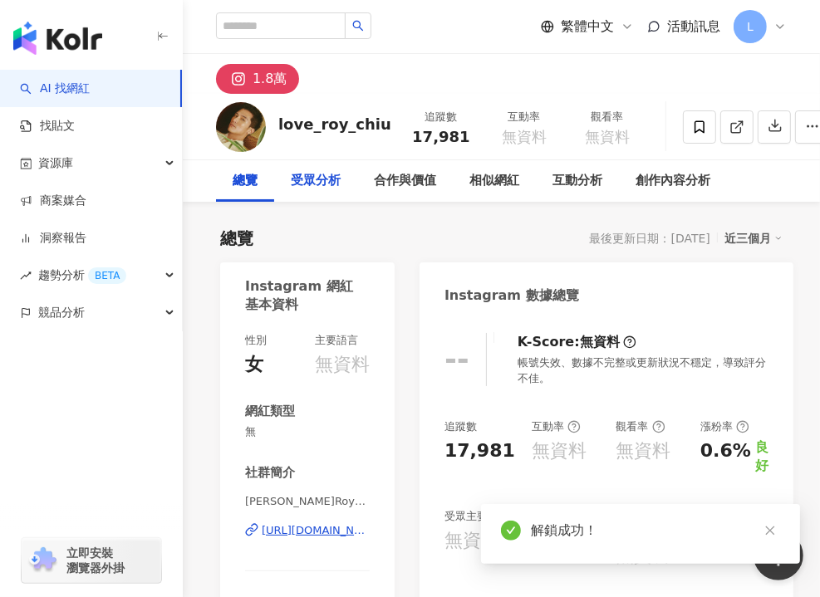
click at [315, 183] on div "受眾分析" at bounding box center [316, 181] width 50 height 20
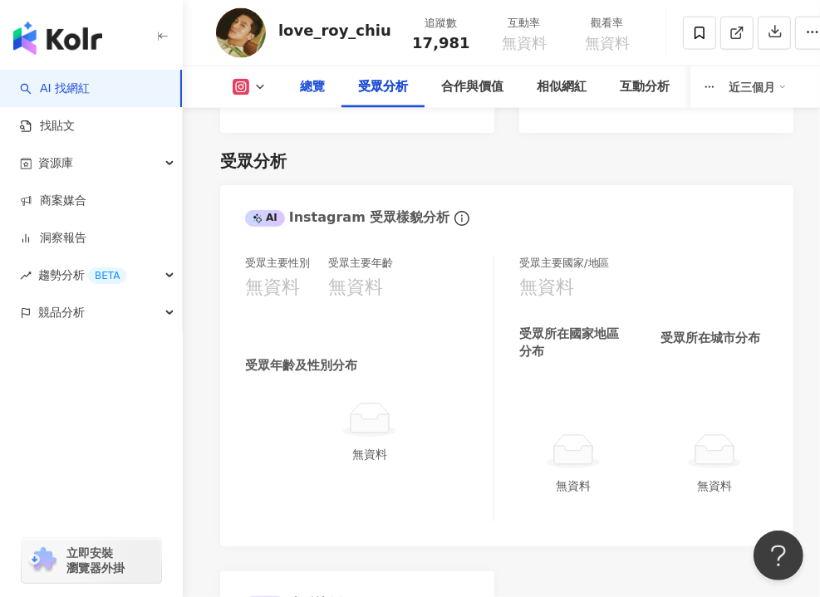
click at [315, 89] on div "總覽" at bounding box center [312, 87] width 25 height 20
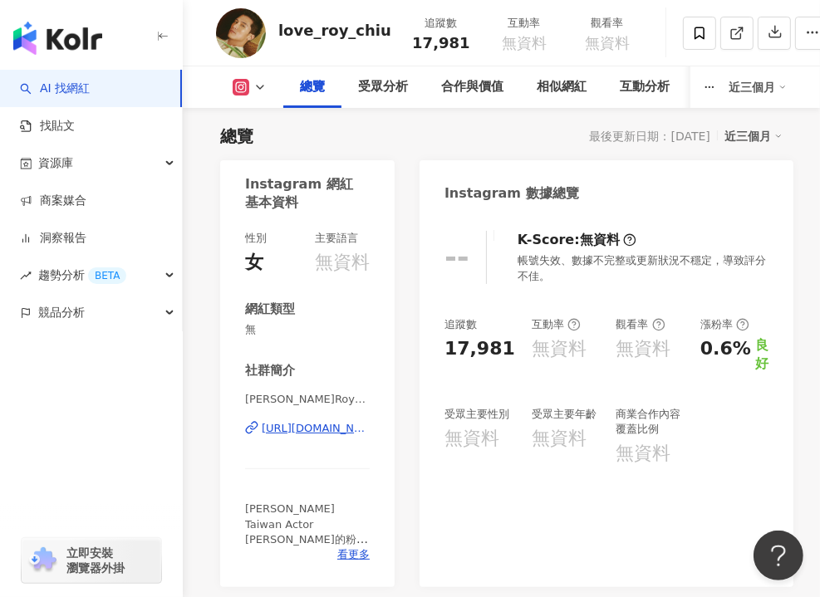
click at [246, 85] on icon at bounding box center [240, 87] width 17 height 17
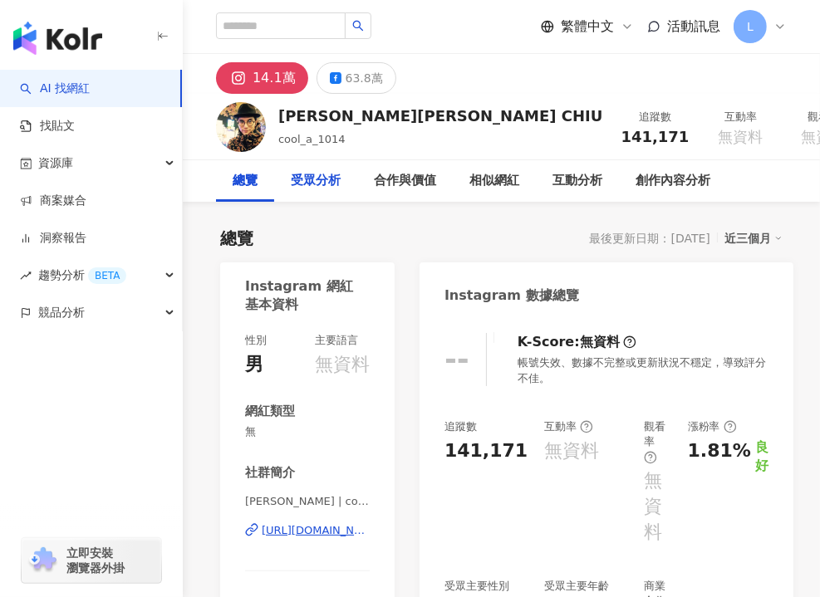
click at [317, 179] on div "受眾分析" at bounding box center [316, 181] width 50 height 20
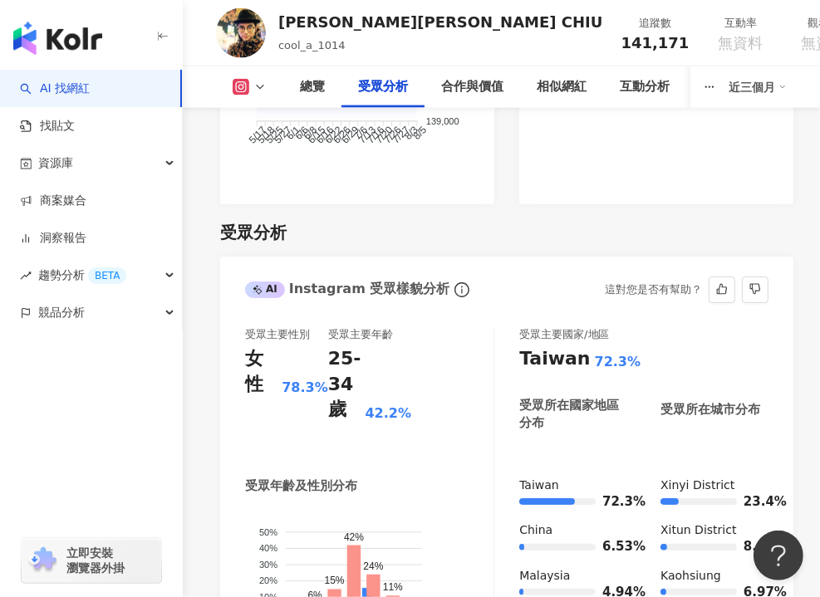
click at [482, 327] on div "受眾主要性別 女性 78.3% 受眾主要年齡 25-34 歲 42.2%" at bounding box center [369, 389] width 248 height 125
click at [339, 335] on div "受眾主要年齡 25-34 歲 42.2%" at bounding box center [369, 389] width 83 height 125
click at [307, 89] on div "總覽" at bounding box center [312, 87] width 25 height 20
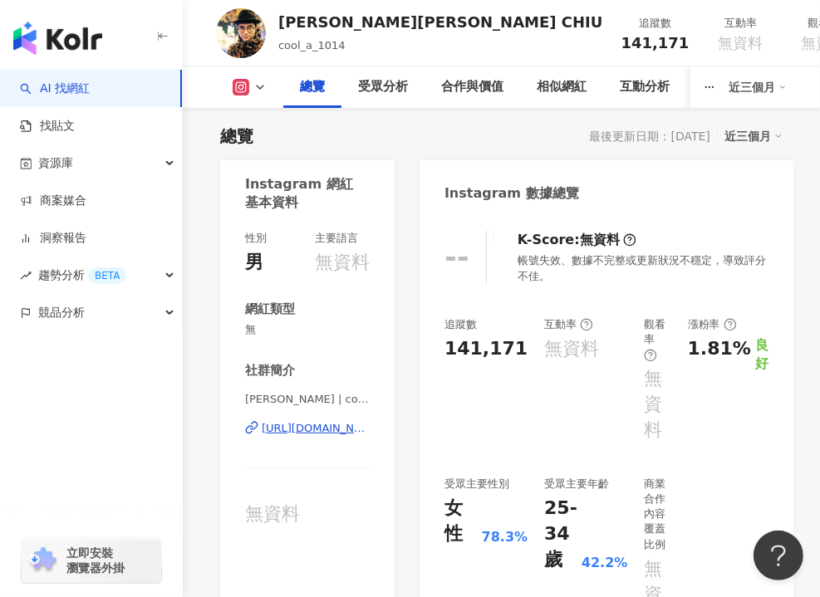
drag, startPoint x: 662, startPoint y: 207, endPoint x: 364, endPoint y: 1, distance: 362.3
click at [662, 207] on div "Instagram 數據總覽" at bounding box center [606, 187] width 374 height 54
click at [375, 96] on div "受眾分析" at bounding box center [382, 87] width 83 height 42
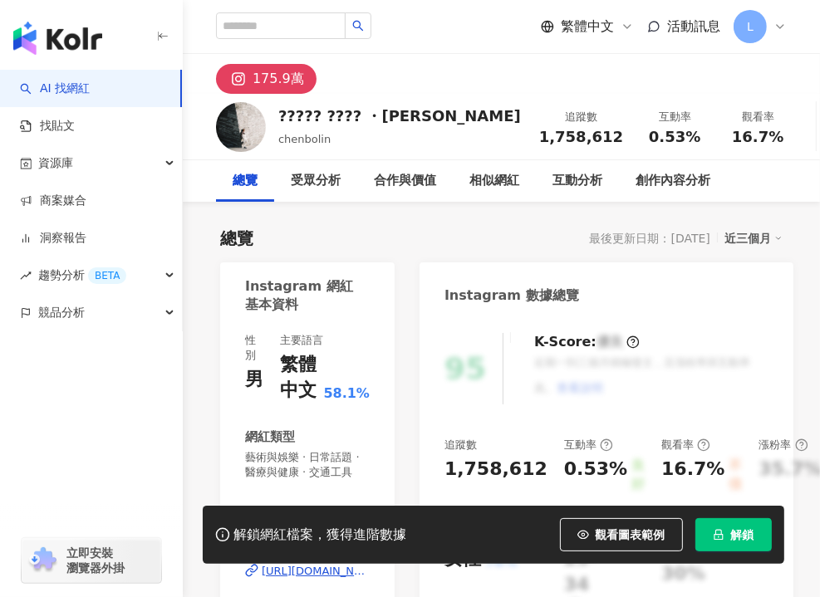
click at [448, 277] on div "Instagram 數據總覽" at bounding box center [606, 289] width 374 height 54
click at [745, 537] on span "解鎖" at bounding box center [742, 534] width 23 height 13
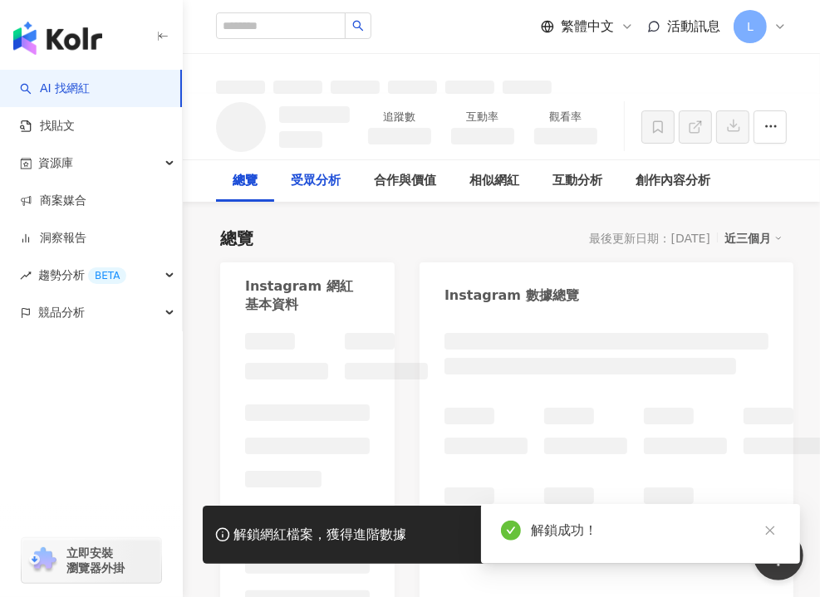
click at [312, 179] on div "受眾分析" at bounding box center [316, 181] width 50 height 20
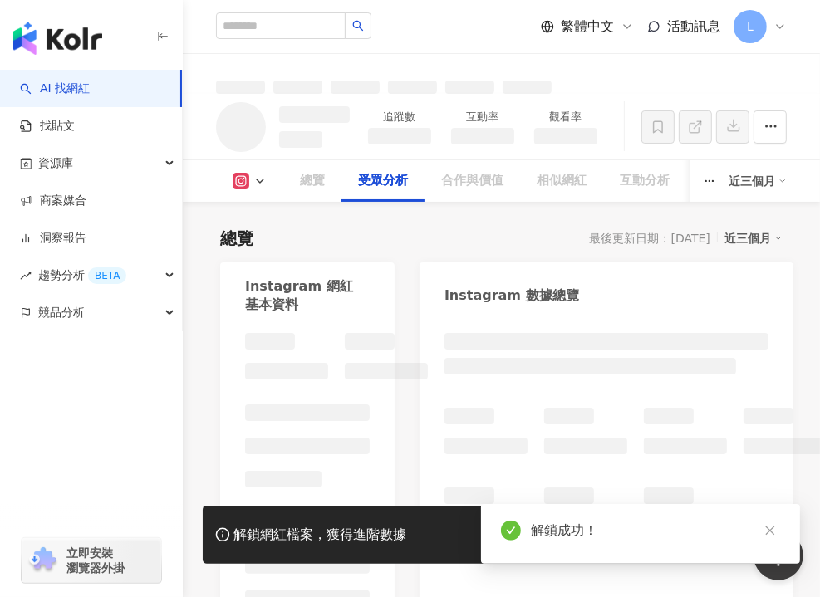
scroll to position [1248, 0]
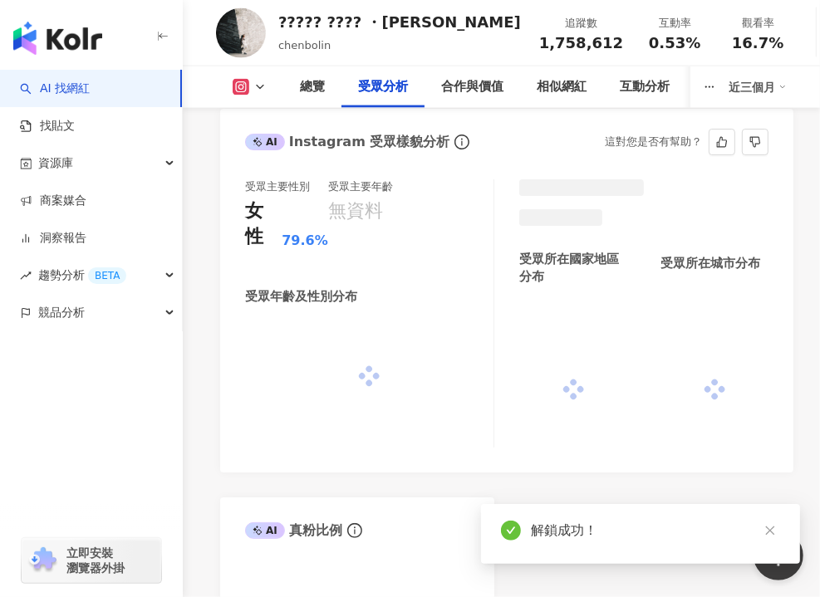
scroll to position [1702, 0]
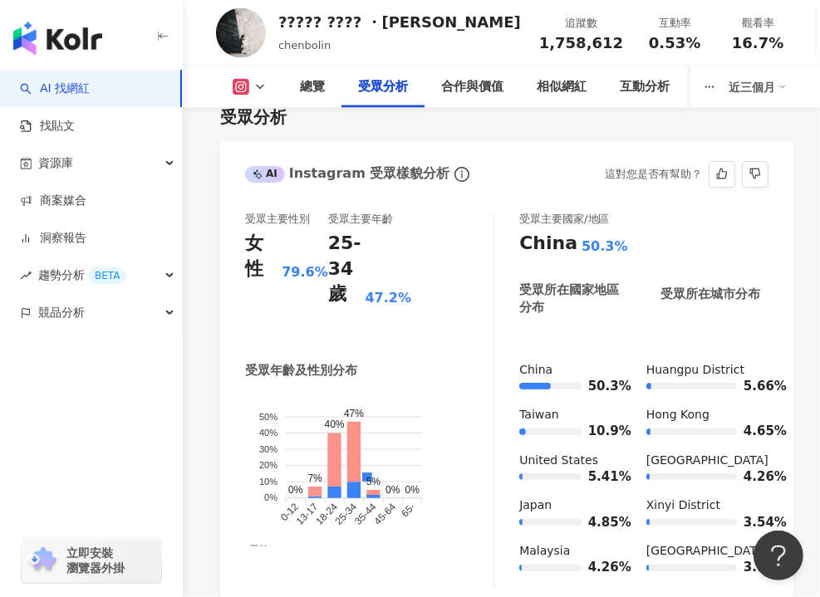
click at [481, 341] on div "受眾主要性別 女性 79.6% 受眾主要年齡 25-34 歲 47.2% 受眾年齡及性別分布 男性 女性 50% 50% 40% 40% 30% 30% 20…" at bounding box center [369, 400] width 249 height 377
drag, startPoint x: 430, startPoint y: 364, endPoint x: 404, endPoint y: 208, distance: 157.4
click at [431, 364] on div "受眾年齡及性別分布 男性 女性 50% 50% 40% 40% 30% 30% 20% 20% 10% 10% 0% 0% 0% 7% 40% 47% 5% …" at bounding box center [369, 460] width 248 height 197
click at [291, 79] on div "總覽" at bounding box center [312, 87] width 58 height 42
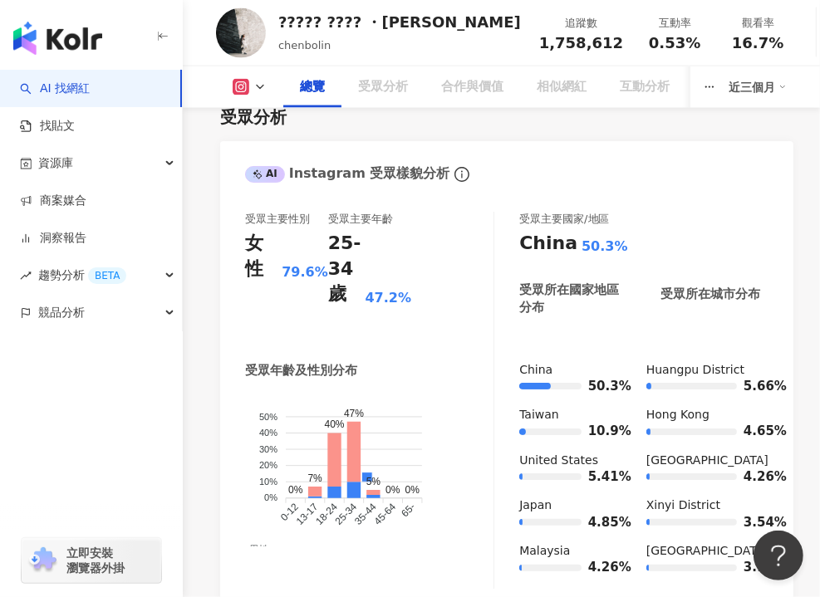
scroll to position [102, 0]
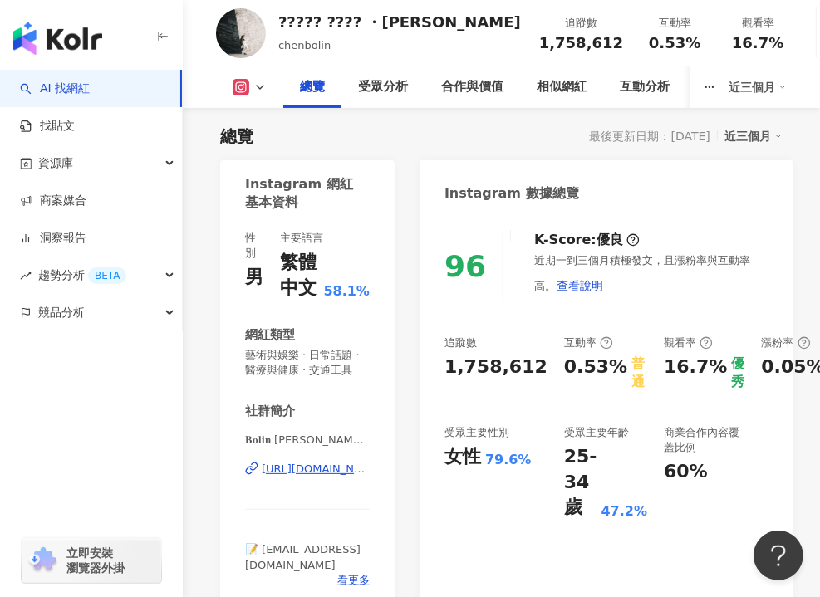
drag, startPoint x: 694, startPoint y: 223, endPoint x: 690, endPoint y: 208, distance: 15.5
click at [694, 223] on div "96 K-Score : 優良 近期一到三個月積極發文，且漲粉率與互動率高。 查看說明 追蹤數 1,758,612 互動率 0.53% 普通 觀看率 16.7…" at bounding box center [606, 413] width 374 height 399
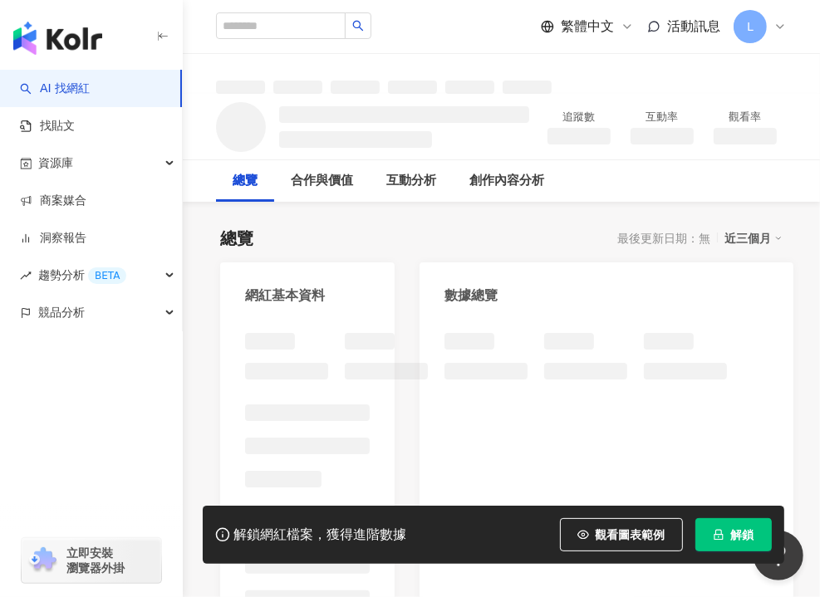
click at [722, 531] on icon "lock" at bounding box center [718, 535] width 12 height 12
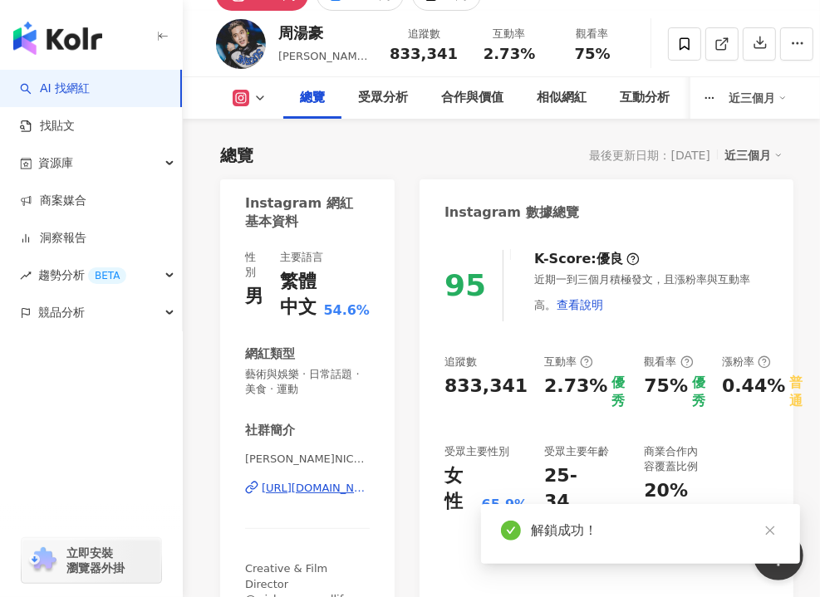
scroll to position [166, 0]
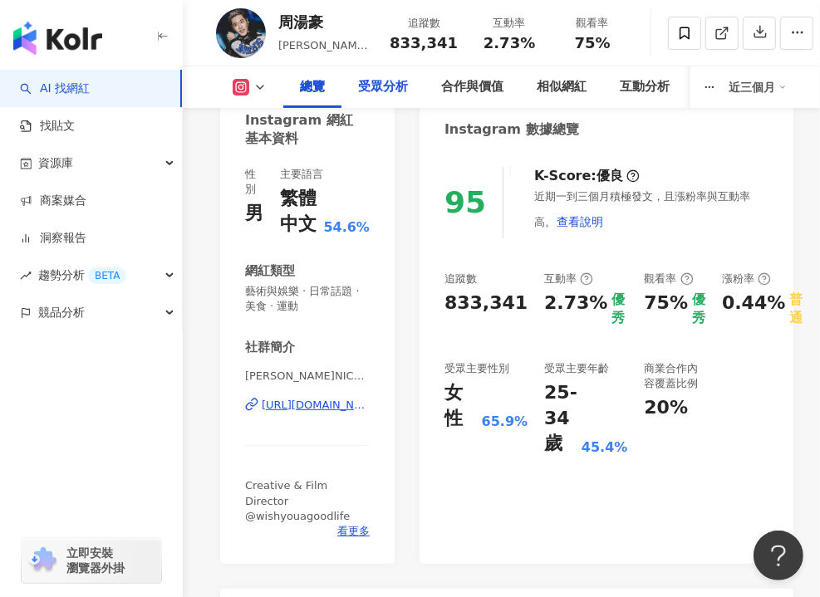
click at [381, 93] on div "受眾分析" at bounding box center [383, 87] width 50 height 20
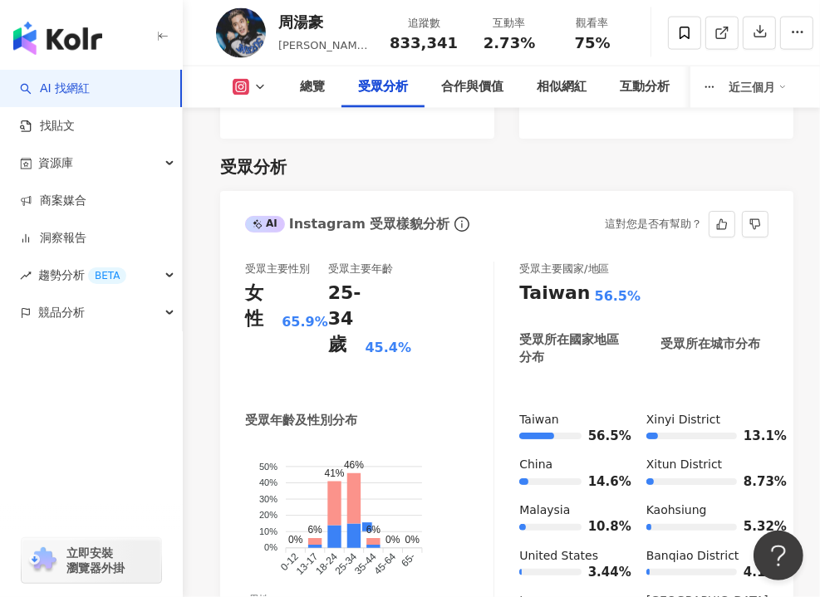
click at [439, 334] on div "受眾主要性別 女性 65.9% 受眾主要年齡 25-34 歲 45.4%" at bounding box center [369, 324] width 248 height 125
click at [414, 331] on div "受眾主要性別 女性 65.9% 受眾主要年齡 25-34 歲 45.4%" at bounding box center [369, 324] width 248 height 125
click at [306, 82] on div "總覽" at bounding box center [312, 87] width 25 height 20
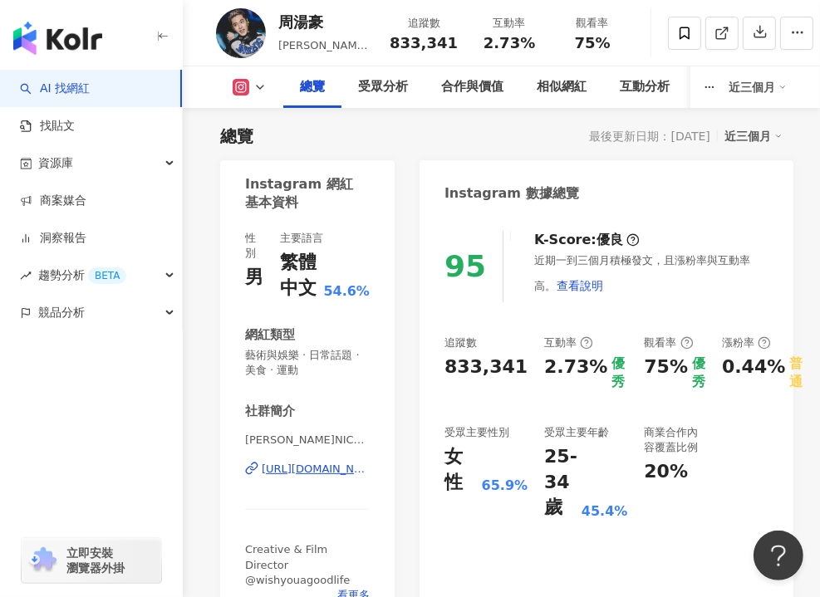
click at [554, 198] on div "Instagram 數據總覽" at bounding box center [511, 193] width 135 height 18
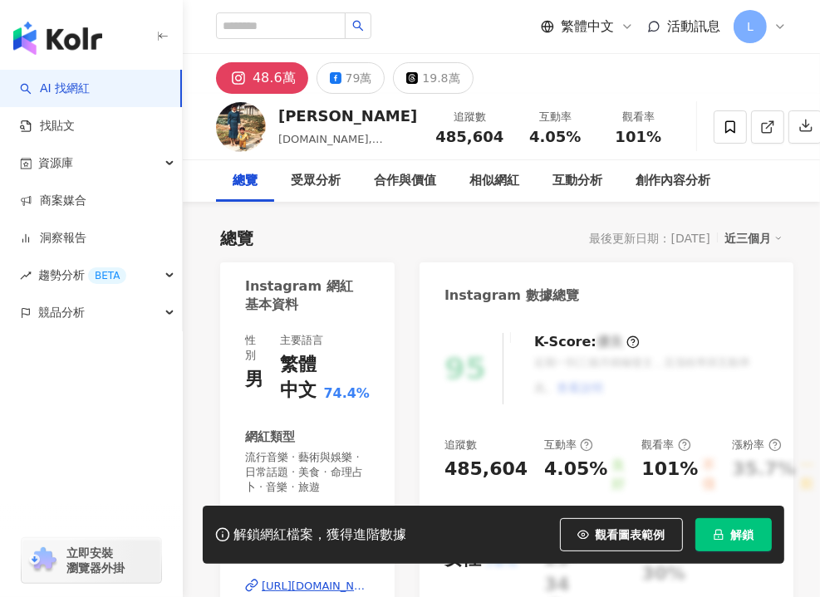
click at [551, 32] on icon at bounding box center [547, 26] width 13 height 13
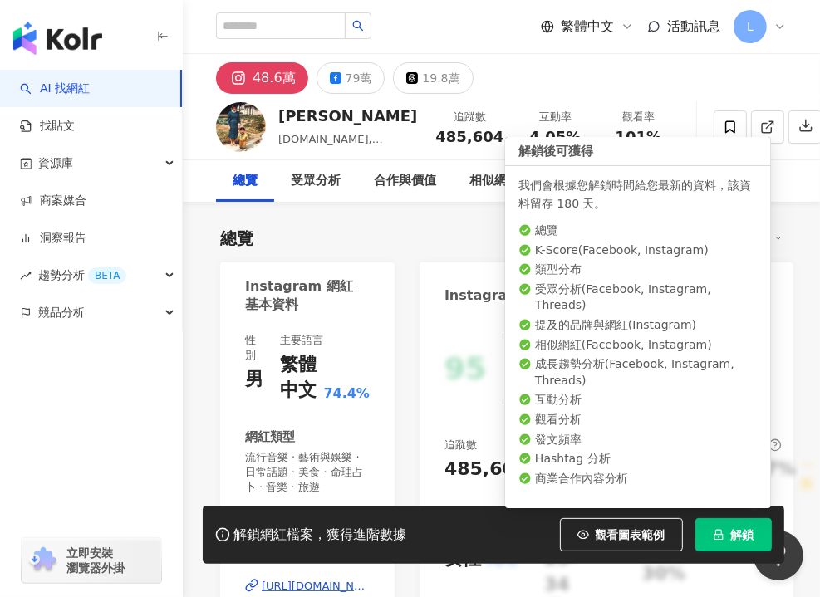
click at [747, 536] on span "解鎖" at bounding box center [742, 534] width 23 height 13
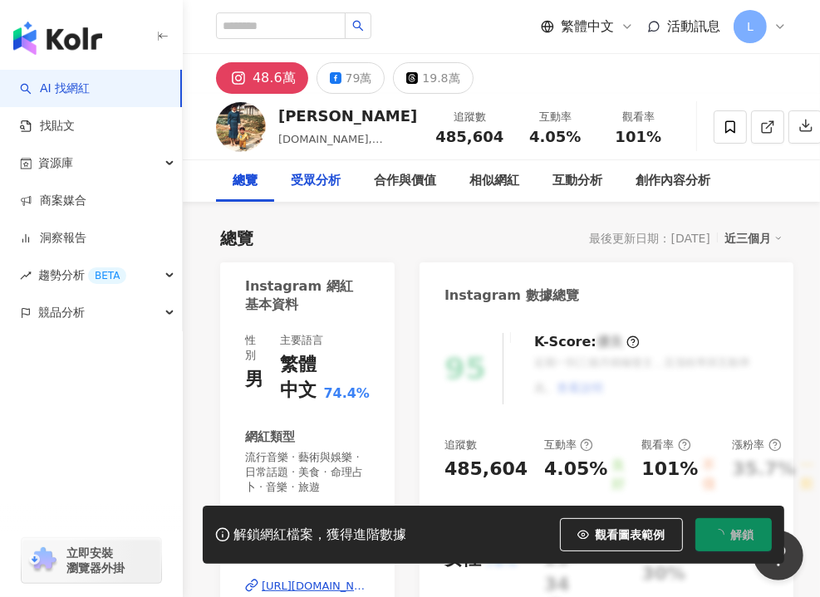
click at [302, 192] on div "受眾分析" at bounding box center [315, 181] width 83 height 42
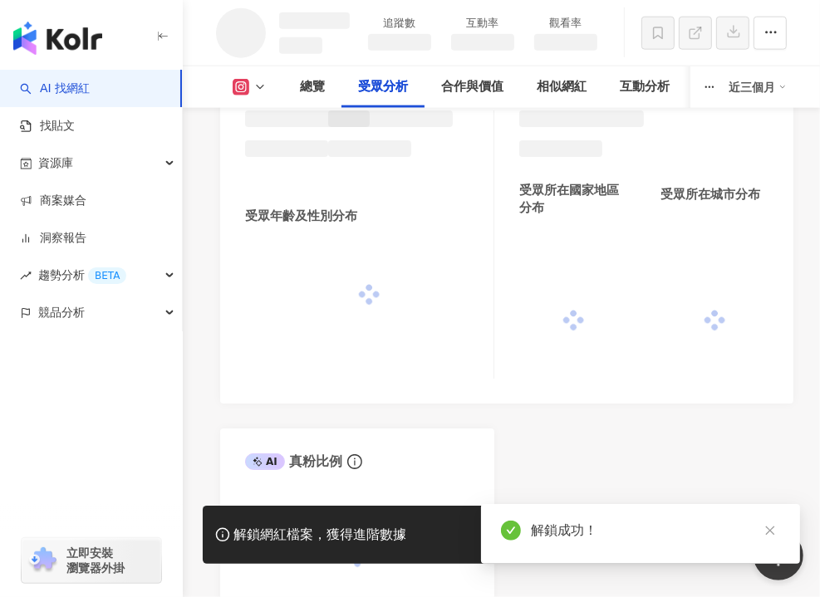
scroll to position [1368, 0]
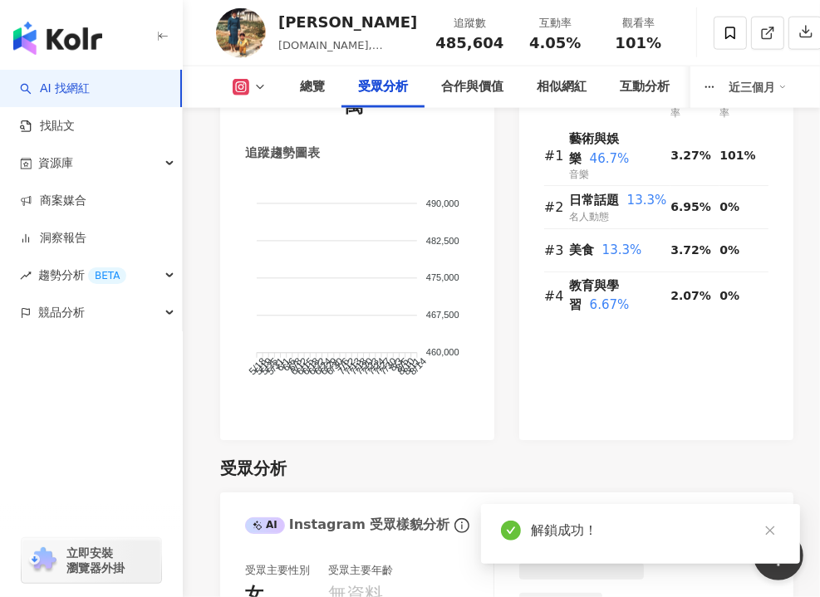
scroll to position [1668, 0]
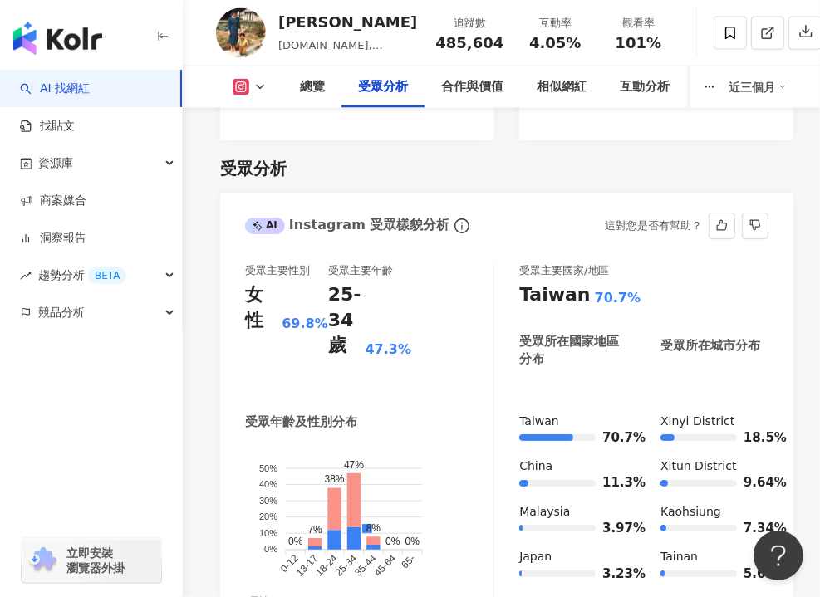
click at [428, 368] on div "受眾主要性別 女性 69.8% 受眾主要年齡 25-34 歲 47.3% 受眾年齡及性別分布 男性 女性 50% 50% 40% 40% 30% 30% 20…" at bounding box center [369, 451] width 249 height 377
click at [628, 282] on div "Taiwan 70.7%" at bounding box center [643, 295] width 249 height 26
click at [330, 91] on div "總覽" at bounding box center [312, 87] width 58 height 42
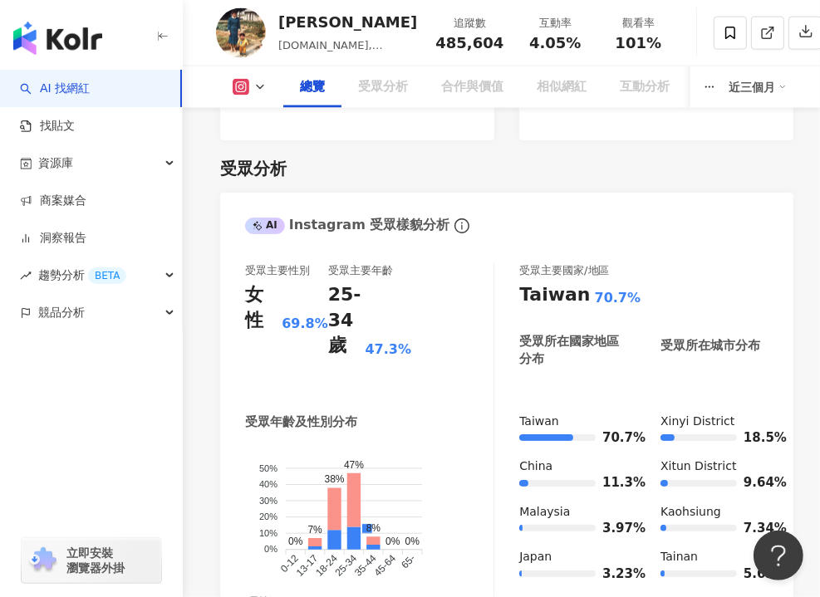
scroll to position [102, 0]
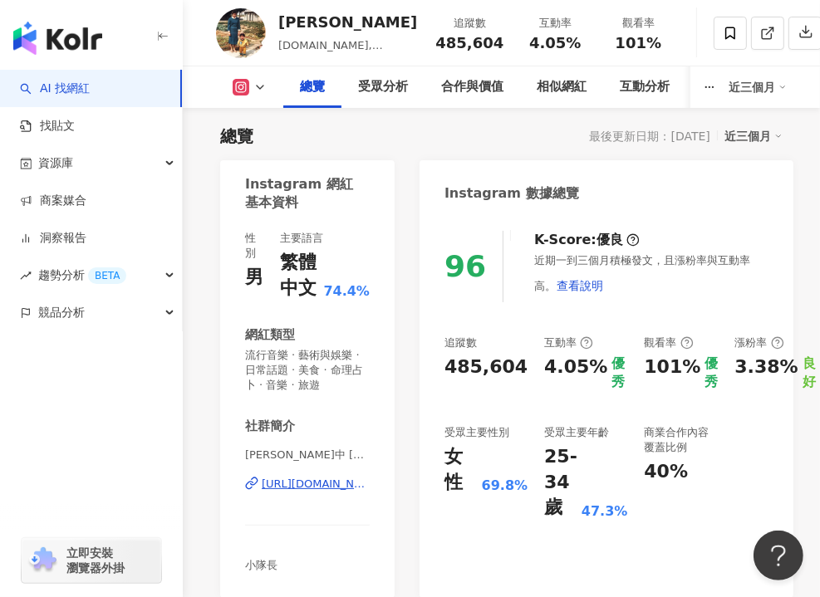
drag, startPoint x: 545, startPoint y: 409, endPoint x: 566, endPoint y: 346, distance: 65.9
click at [545, 409] on div "追蹤數 485,604 互動率 4.05% 優秀 觀看率 101% 優秀 漲粉率 3.38% 良好 受眾主要性別 女性 69.8% 受眾主要年齡 25-34 …" at bounding box center [606, 428] width 324 height 186
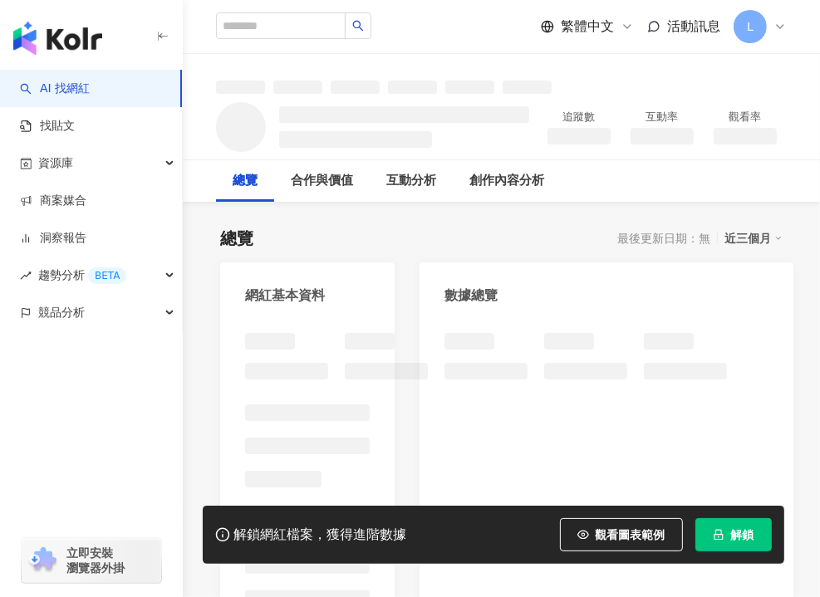
click at [727, 527] on button "解鎖" at bounding box center [733, 534] width 76 height 33
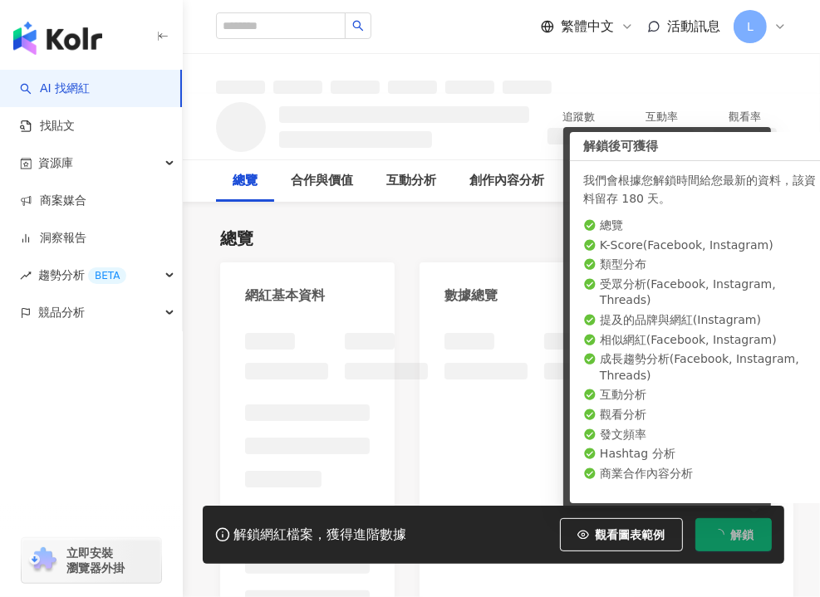
click at [442, 247] on div "總覽 最後更新日期：無 近三個月" at bounding box center [501, 238] width 562 height 23
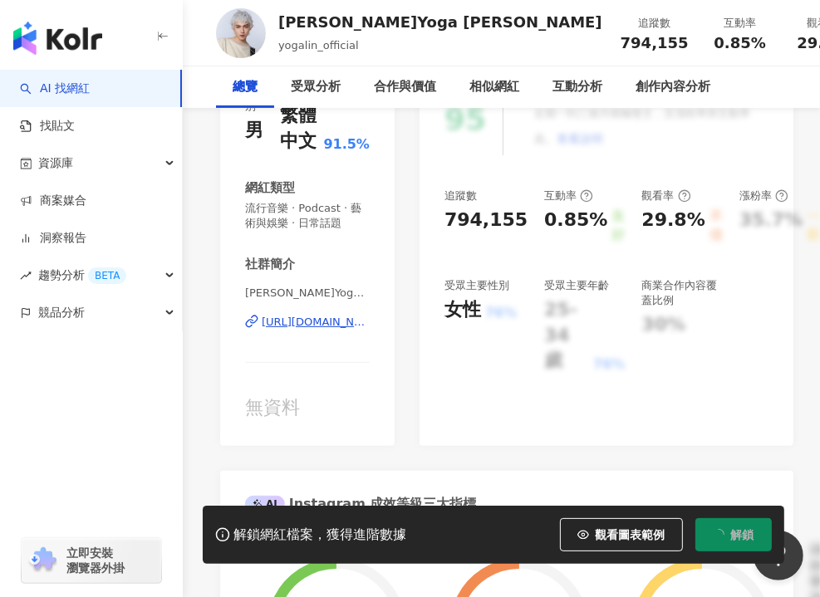
click at [274, 79] on div "總覽" at bounding box center [245, 87] width 58 height 42
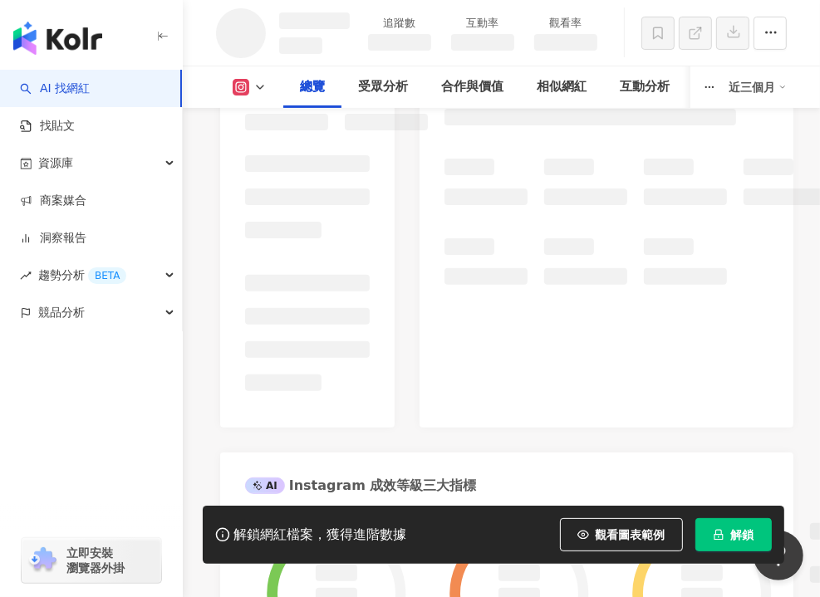
scroll to position [166, 0]
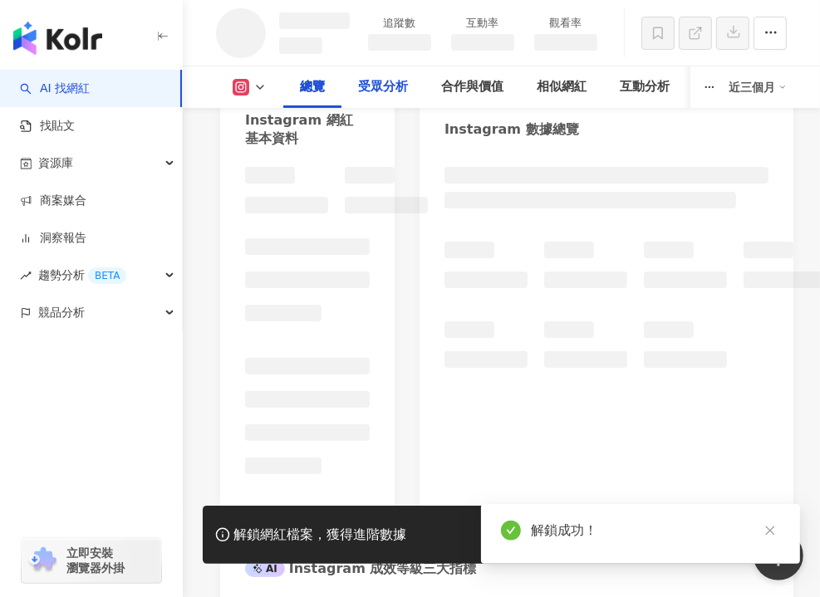
click at [380, 95] on div "受眾分析" at bounding box center [383, 87] width 50 height 20
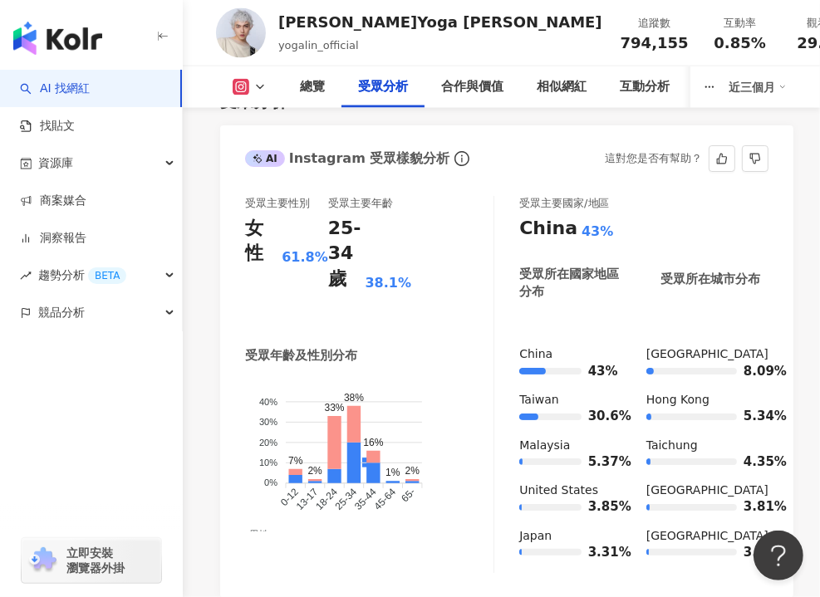
scroll to position [1680, 0]
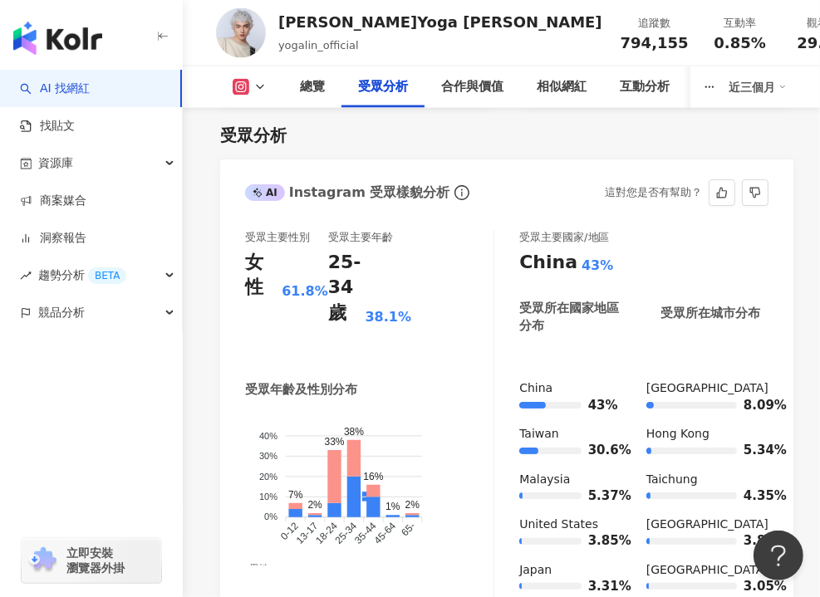
click at [398, 351] on div "受眾主要年齡 25-34 歲 38.1%" at bounding box center [369, 292] width 83 height 125
click at [488, 281] on div "受眾主要性別 女性 61.8% 受眾主要年齡 25-34 歲 38.1%" at bounding box center [369, 292] width 248 height 125
click at [320, 80] on div "總覽" at bounding box center [312, 87] width 25 height 20
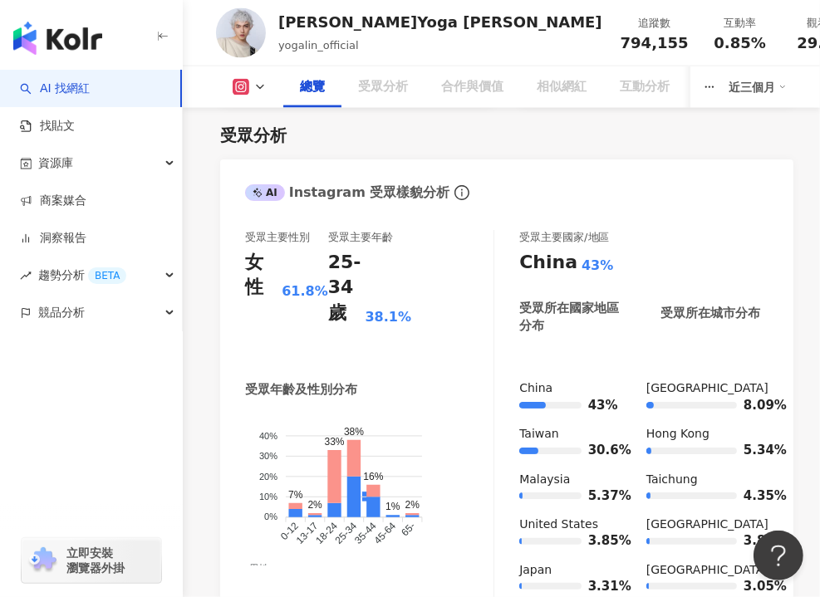
scroll to position [102, 0]
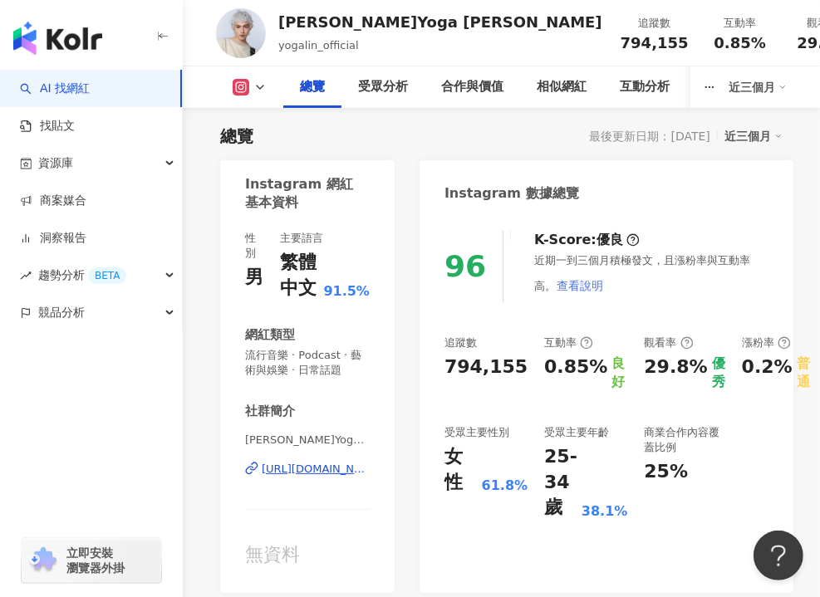
click at [556, 270] on button "查看說明" at bounding box center [580, 285] width 48 height 33
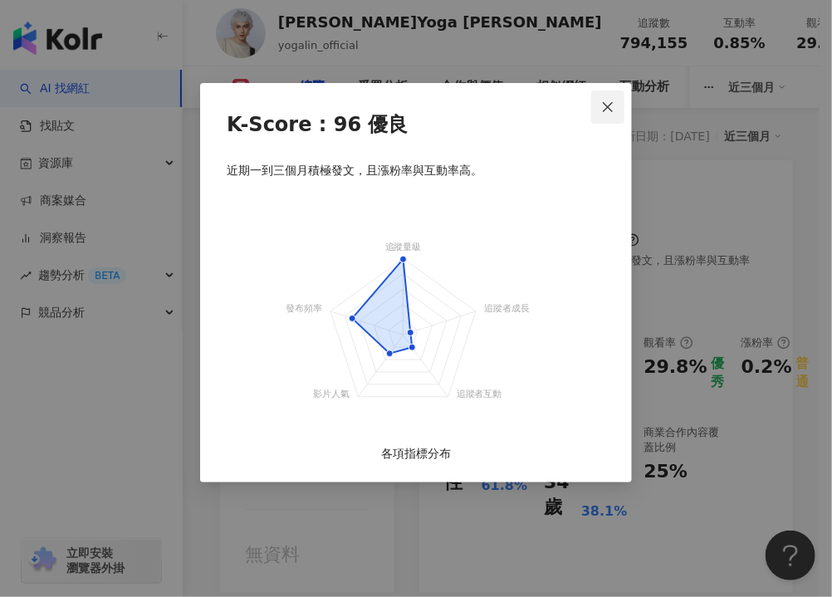
click at [607, 94] on button "Close" at bounding box center [607, 107] width 33 height 33
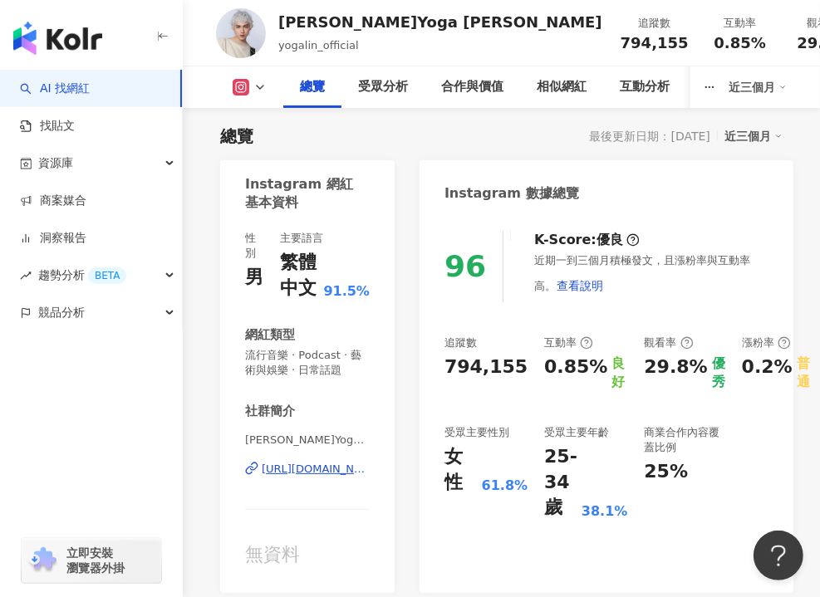
drag, startPoint x: 609, startPoint y: 397, endPoint x: 527, endPoint y: 228, distance: 187.2
click at [609, 397] on div "追蹤數 794,155 互動率 0.85% 良好 觀看率 29.8% 優秀 漲粉率 0.2% 普通 受眾主要性別 女性 61.8% 受眾主要年齡 25-34 …" at bounding box center [606, 428] width 324 height 186
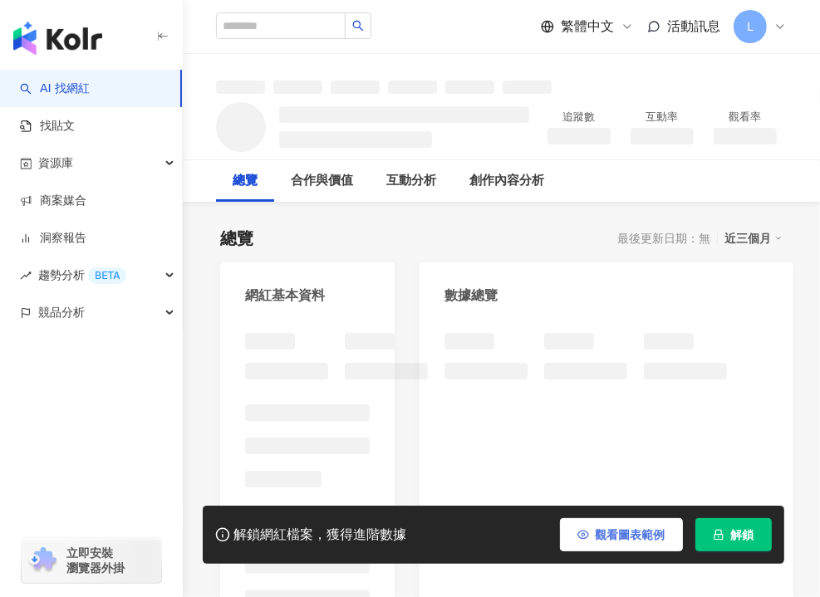
click at [520, 227] on div "總覽 最後更新日期：無 近三個月" at bounding box center [501, 238] width 562 height 23
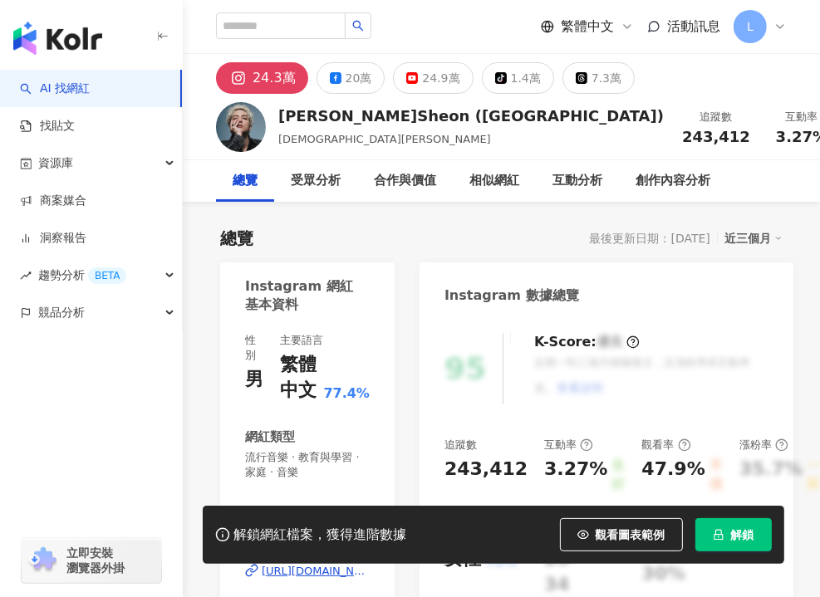
click at [756, 539] on button "解鎖" at bounding box center [733, 534] width 76 height 33
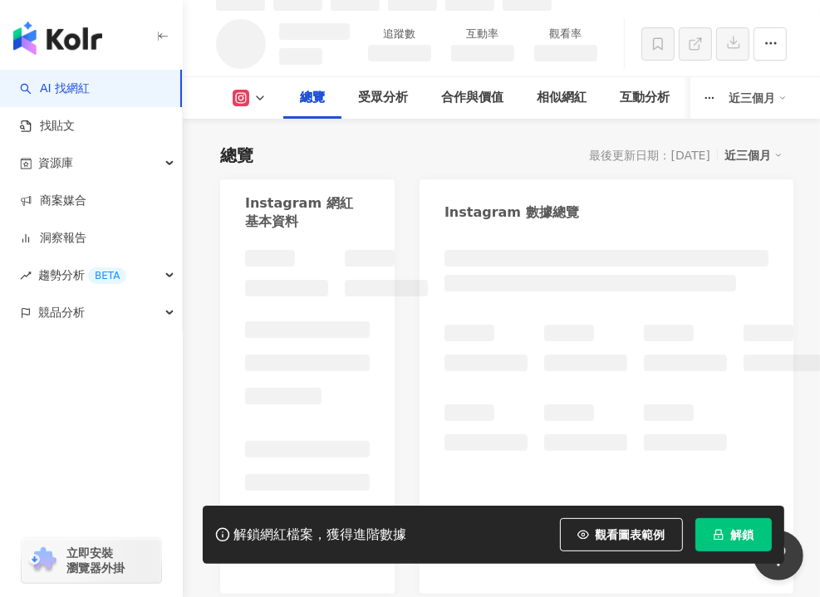
scroll to position [100, 0]
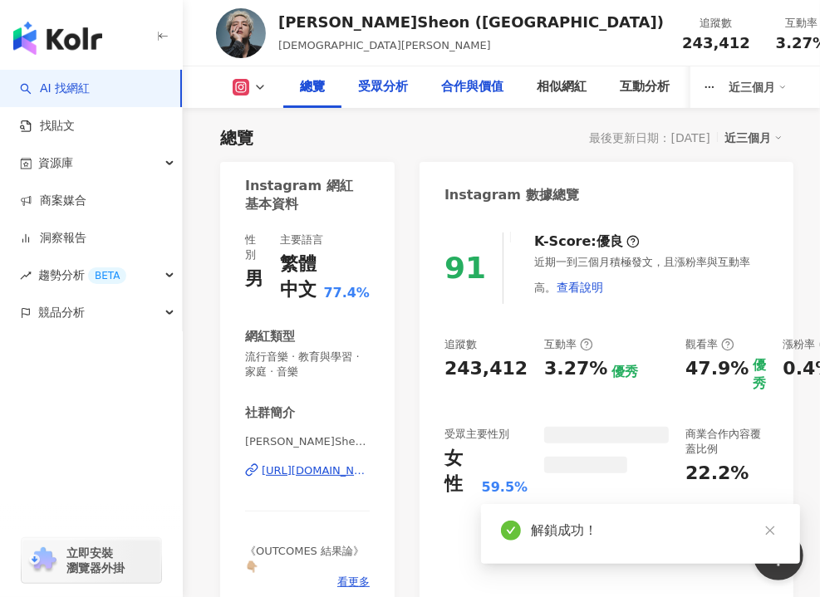
click at [372, 88] on div "受眾分析" at bounding box center [383, 87] width 50 height 20
click at [379, 84] on div "受眾分析" at bounding box center [383, 87] width 50 height 20
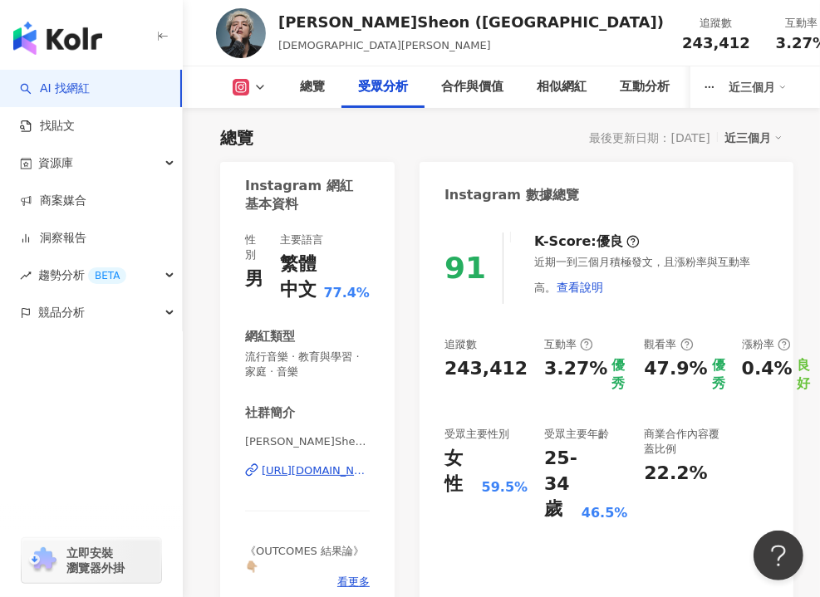
scroll to position [1667, 0]
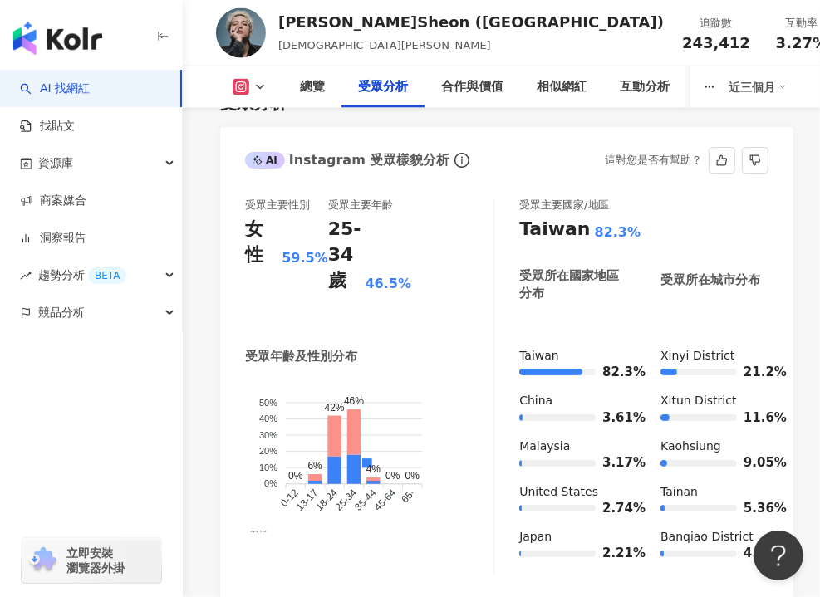
click at [456, 368] on div "受眾主要性別 女性 59.5% 受眾主要年齡 25-34 歲 46.5% 受眾年齡及性別分布 男性 女性 50% 50% 40% 40% 30% 30% 20…" at bounding box center [369, 386] width 249 height 377
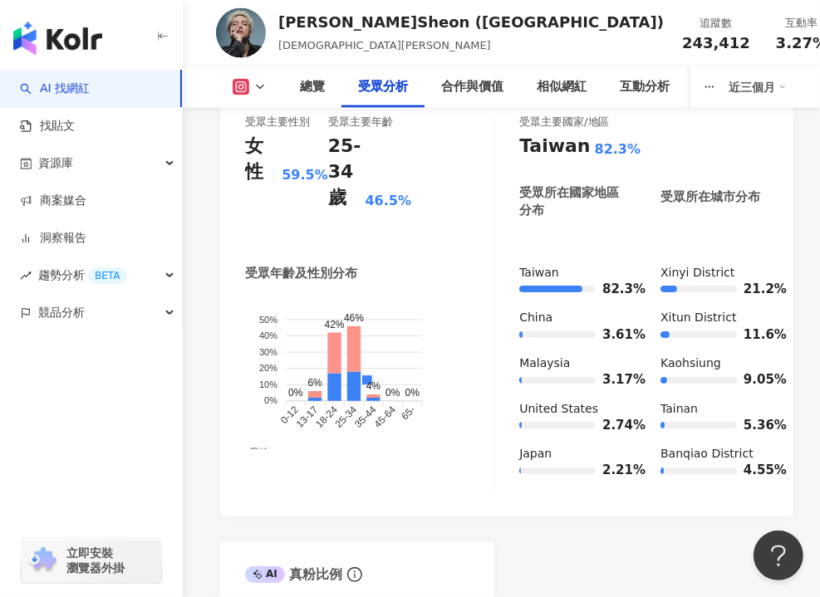
click at [384, 492] on div "受眾年齡及性別分布 男性 女性 50% 50% 40% 40% 30% 30% 20% 20% 10% 10% 0% 0% 0% 6% 42% 46% 4% …" at bounding box center [369, 378] width 248 height 227
click at [465, 516] on div "受眾主要性別 女性 59.5% 受眾主要年齡 25-34 歲 46.5% 受眾年齡及性別分布 男性 女性 50% 50% 40% 40% 30% 30% 20…" at bounding box center [506, 307] width 573 height 418
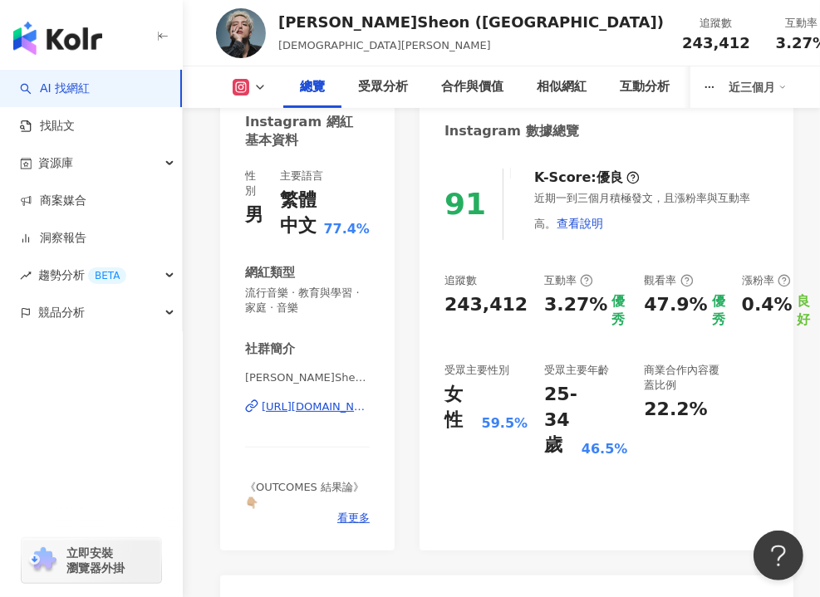
scroll to position [166, 0]
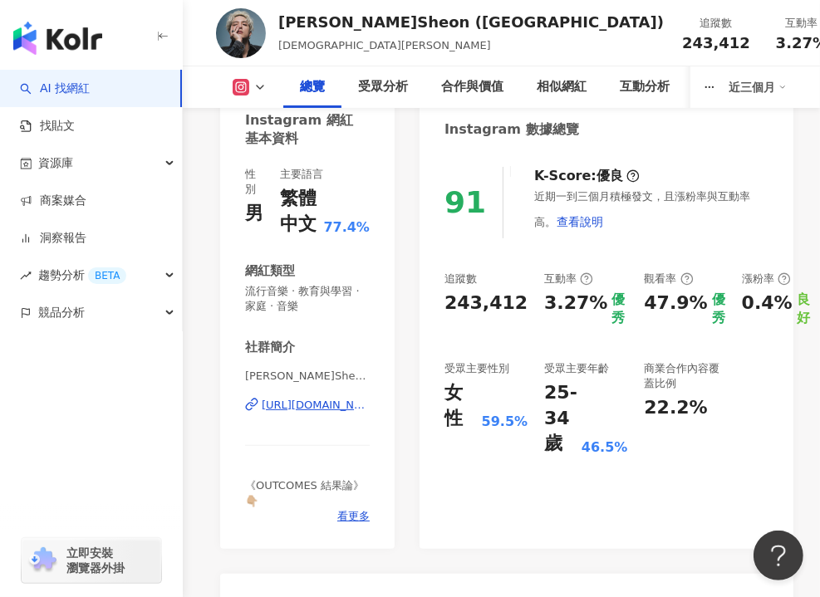
click at [742, 410] on div "追蹤數 243,412 互動率 3.27% 優秀 觀看率 47.9% 優秀 漲粉率 0.4% 良好 受眾主要性別 女性 59.5% 受眾主要年齡 25-34 …" at bounding box center [606, 365] width 324 height 186
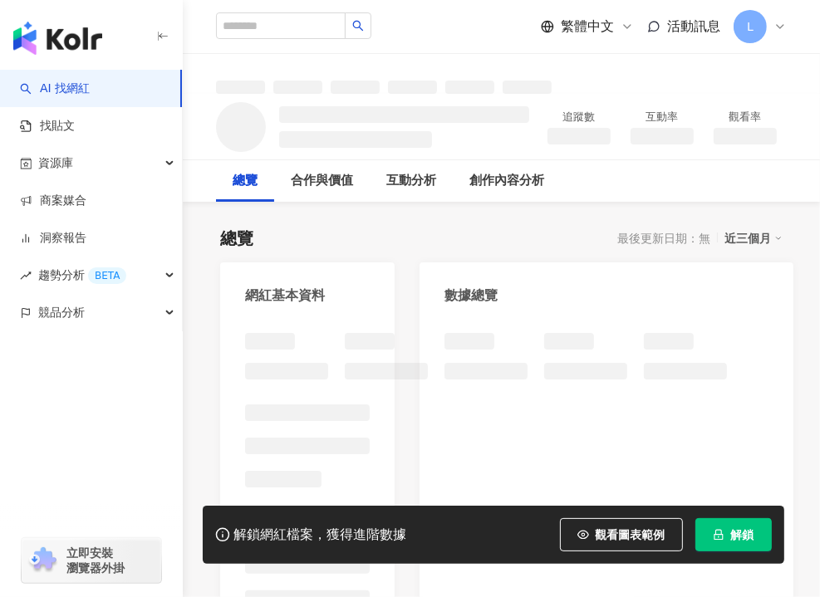
click at [751, 536] on span "解鎖" at bounding box center [742, 534] width 23 height 13
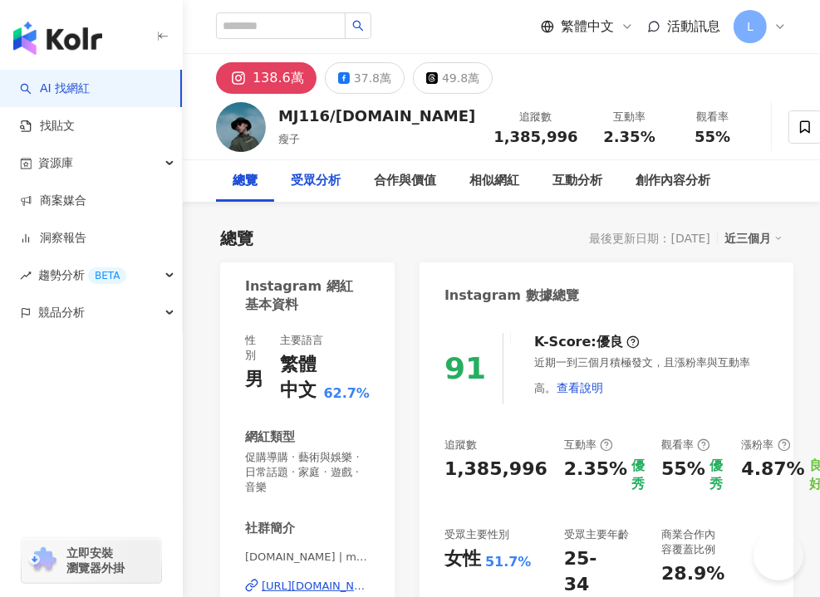
click at [322, 171] on div "受眾分析" at bounding box center [316, 181] width 50 height 20
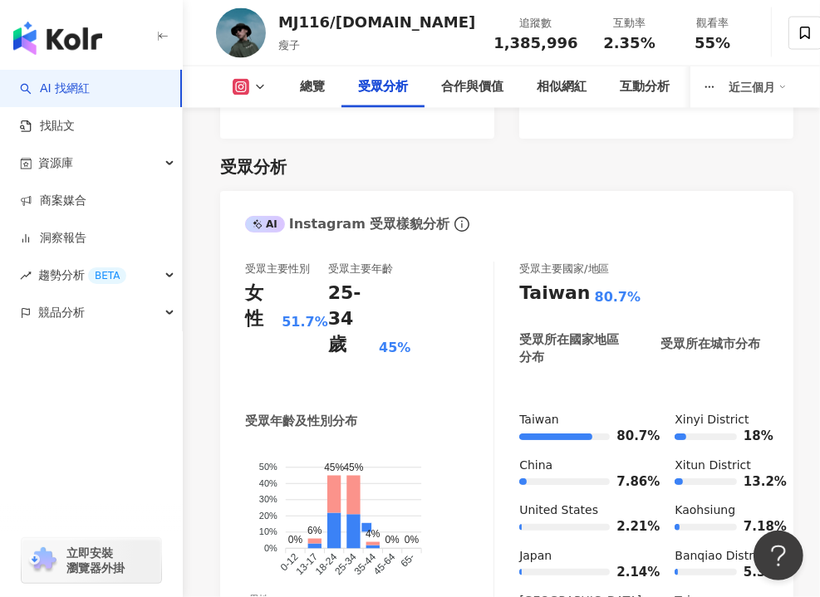
click at [414, 361] on div "受眾主要性別 女性 51.7% 受眾主要年齡 25-34 歲 45% 受眾年齡及性別分布 男性 女性 50% 50% 40% 40% 30% 30% 20% …" at bounding box center [369, 450] width 249 height 377
click at [563, 191] on div "AI Instagram 受眾樣貌分析 這對您是否有幫助？" at bounding box center [506, 218] width 573 height 54
click at [316, 82] on div "總覽" at bounding box center [312, 87] width 25 height 20
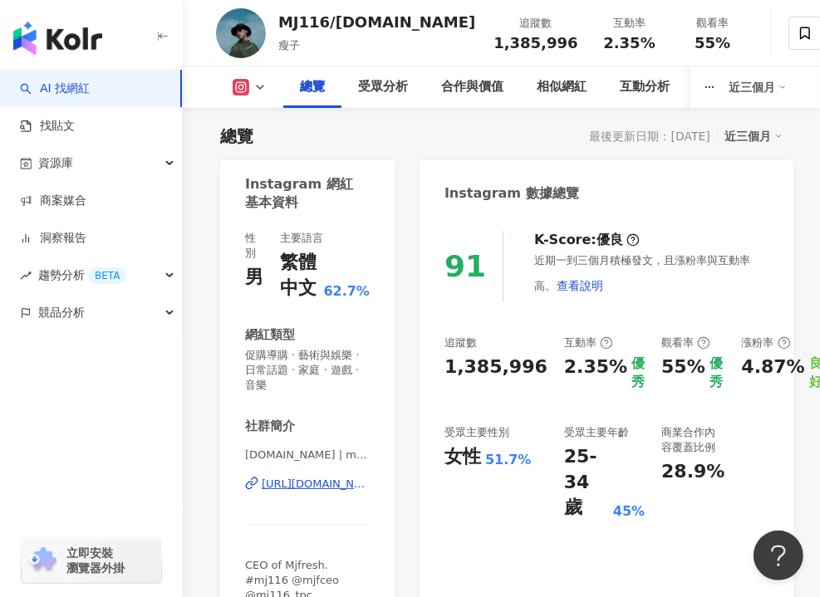
drag, startPoint x: 575, startPoint y: 211, endPoint x: 578, endPoint y: 151, distance: 59.9
click at [575, 211] on div "Instagram 數據總覽" at bounding box center [606, 187] width 374 height 54
drag, startPoint x: 541, startPoint y: 222, endPoint x: 587, endPoint y: 209, distance: 47.3
click at [541, 222] on div "91 K-Score : 優良 近期一到三個月積極發文，且漲粉率與互動率高。 查看說明 追蹤數 1,385,996 互動率 2.35% 優秀 觀看率 55% …" at bounding box center [606, 428] width 374 height 428
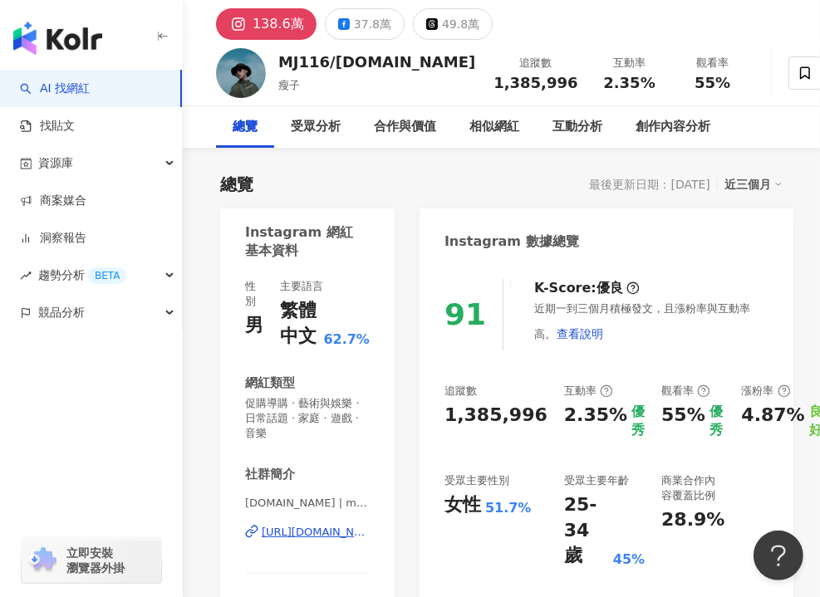
scroll to position [0, 0]
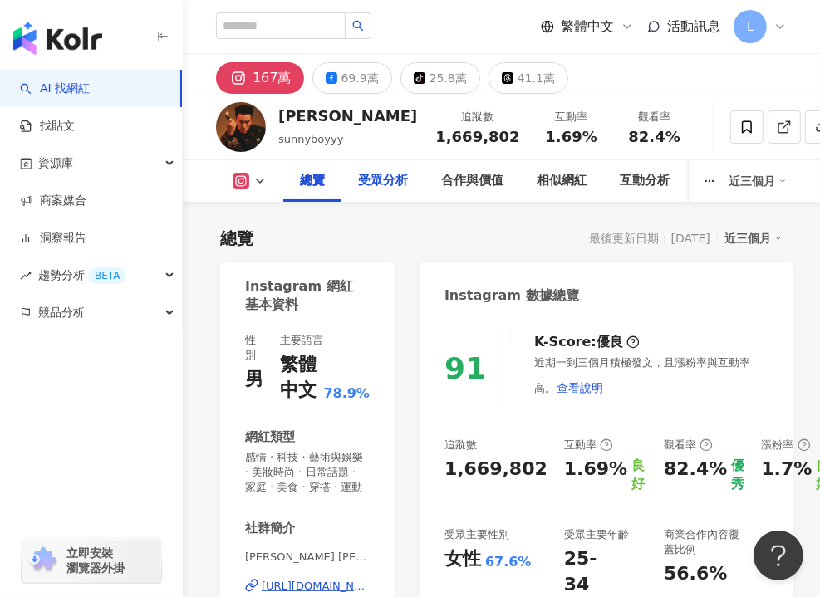
click at [373, 184] on div "受眾分析" at bounding box center [383, 181] width 50 height 20
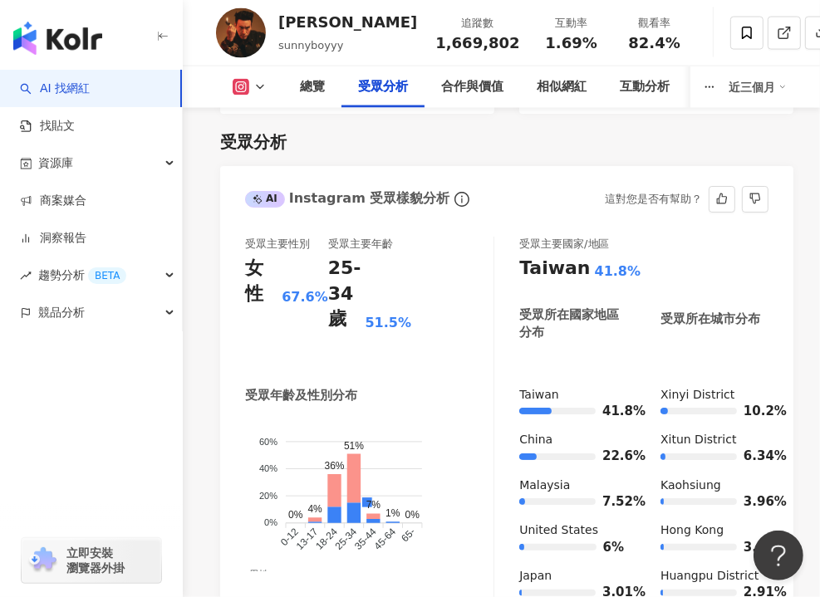
click at [462, 286] on div "受眾主要性別 女性 67.6% 受眾主要年齡 25-34 歲 51.5%" at bounding box center [369, 299] width 248 height 125
click at [482, 262] on div "受眾主要性別 女性 67.6% 受眾主要年齡 25-34 歲 51.5%" at bounding box center [369, 299] width 248 height 125
click at [460, 274] on div "受眾主要性別 女性 67.6% 受眾主要年齡 25-34 歲 51.5%" at bounding box center [369, 299] width 248 height 125
click at [321, 92] on div "總覽" at bounding box center [312, 87] width 25 height 20
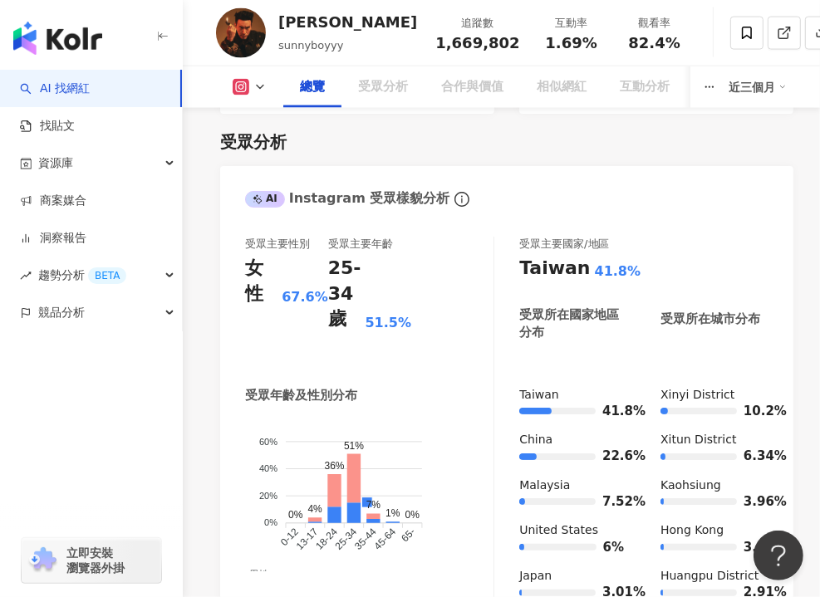
scroll to position [102, 0]
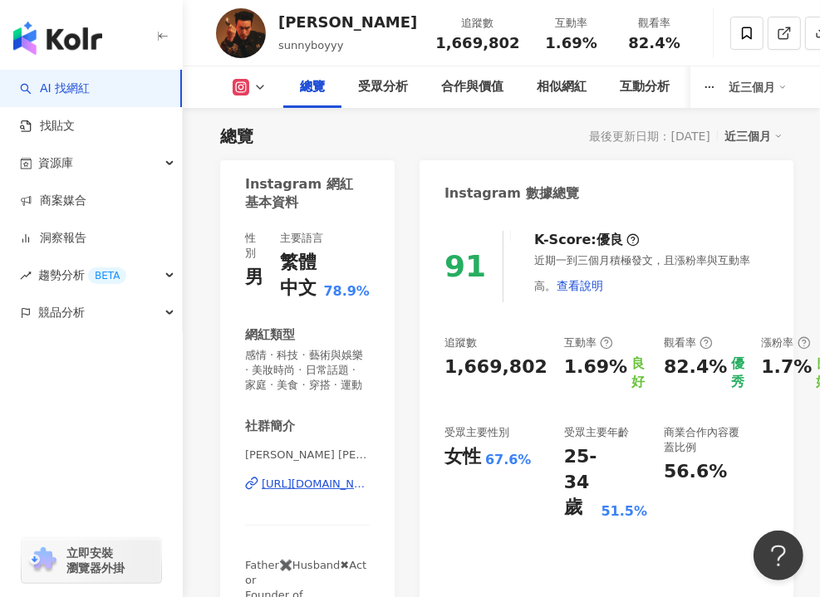
click at [587, 382] on div "1.69%" at bounding box center [595, 373] width 63 height 37
click at [668, 272] on div "近期一到三個月積極發文，且漲粉率與互動率高。 查看說明" at bounding box center [651, 277] width 234 height 48
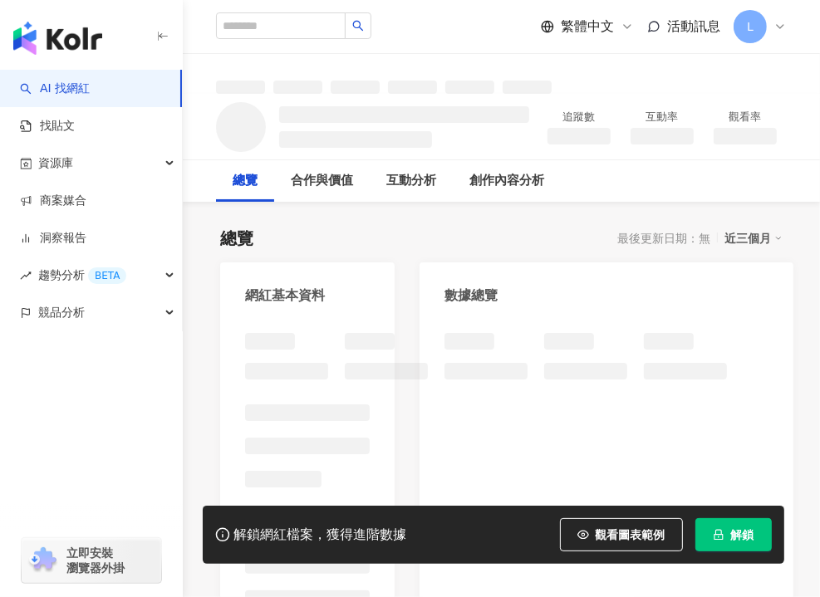
click at [726, 535] on button "解鎖" at bounding box center [733, 534] width 76 height 33
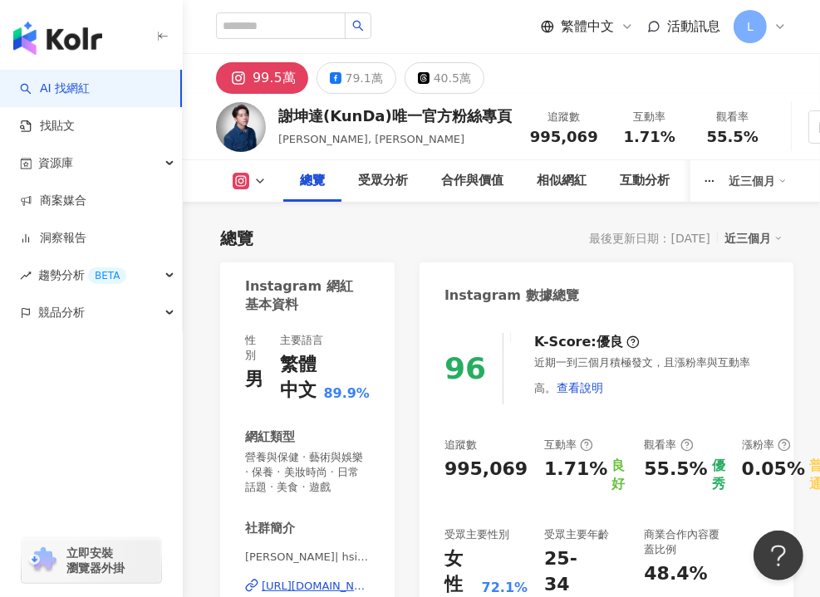
click at [460, 265] on div "Instagram 數據總覽" at bounding box center [606, 289] width 374 height 54
click at [382, 182] on div "受眾分析" at bounding box center [383, 181] width 50 height 20
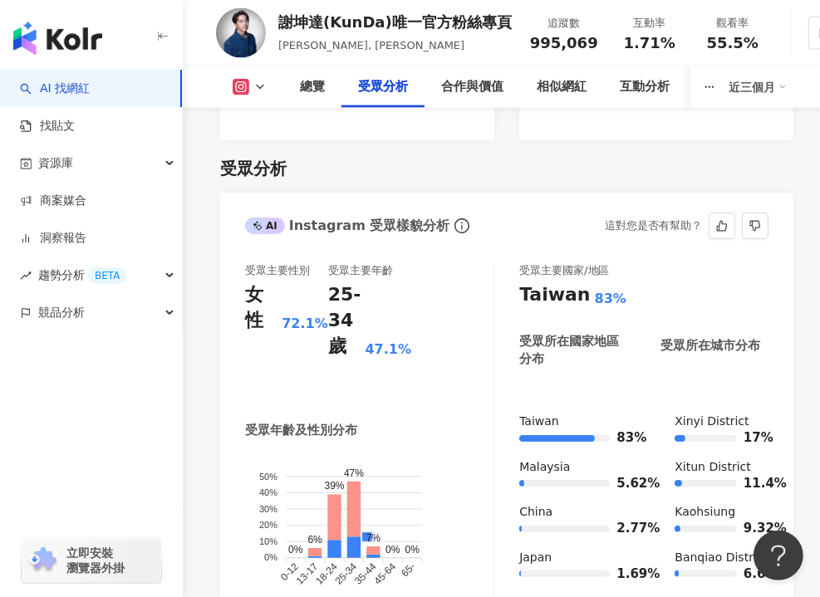
click at [402, 422] on div "受眾年齡及性別分布" at bounding box center [369, 430] width 248 height 17
click at [486, 265] on div "受眾主要性別 女性 72.1% 受眾主要年齡 25-34 歲 47.1%" at bounding box center [369, 330] width 248 height 134
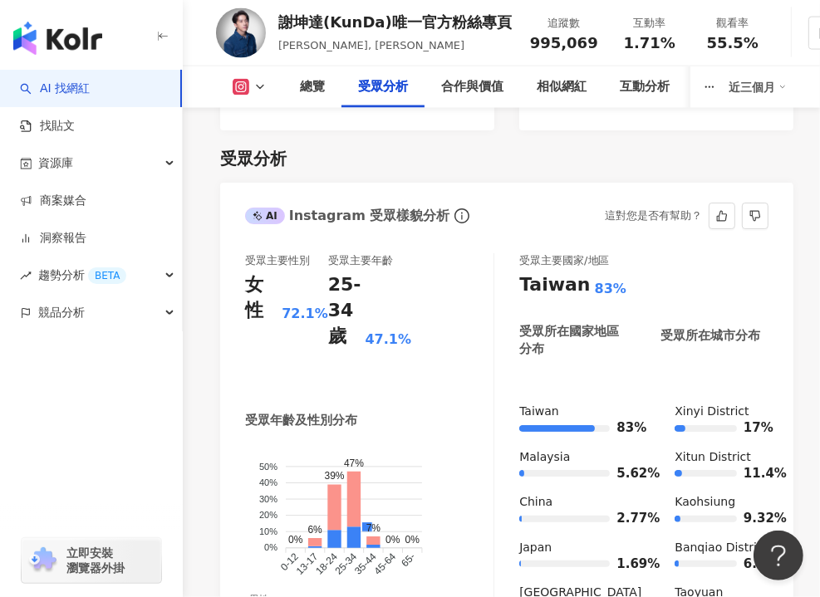
scroll to position [1781, 0]
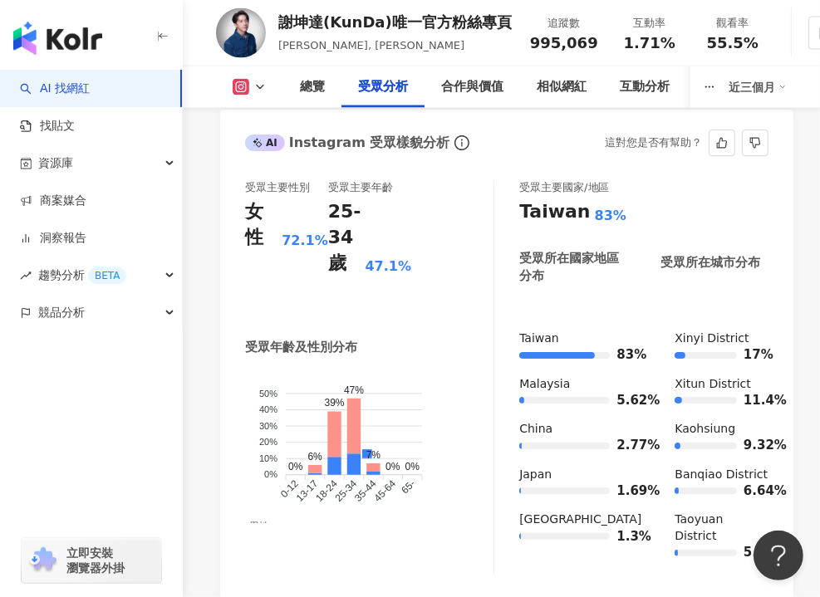
click at [536, 199] on div "Taiwan" at bounding box center [554, 212] width 71 height 26
click at [293, 87] on div "總覽" at bounding box center [312, 87] width 58 height 42
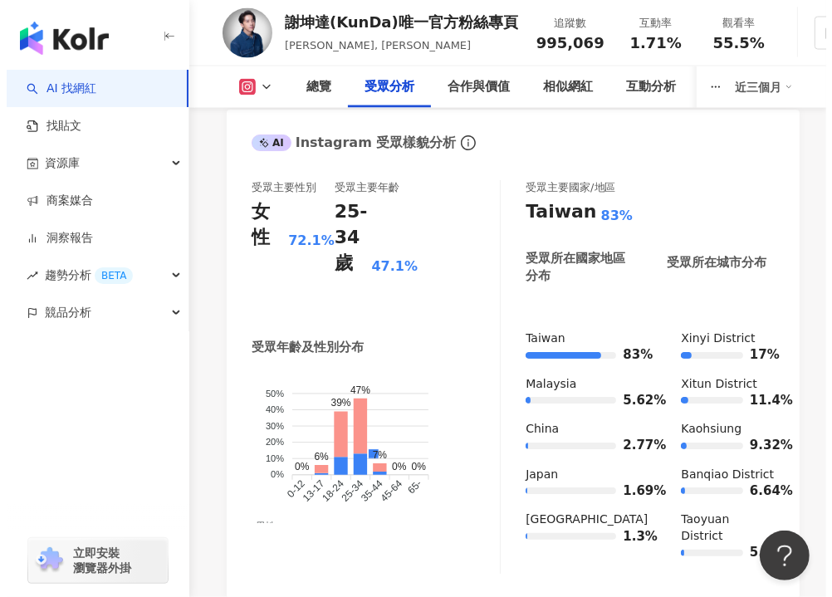
scroll to position [102, 0]
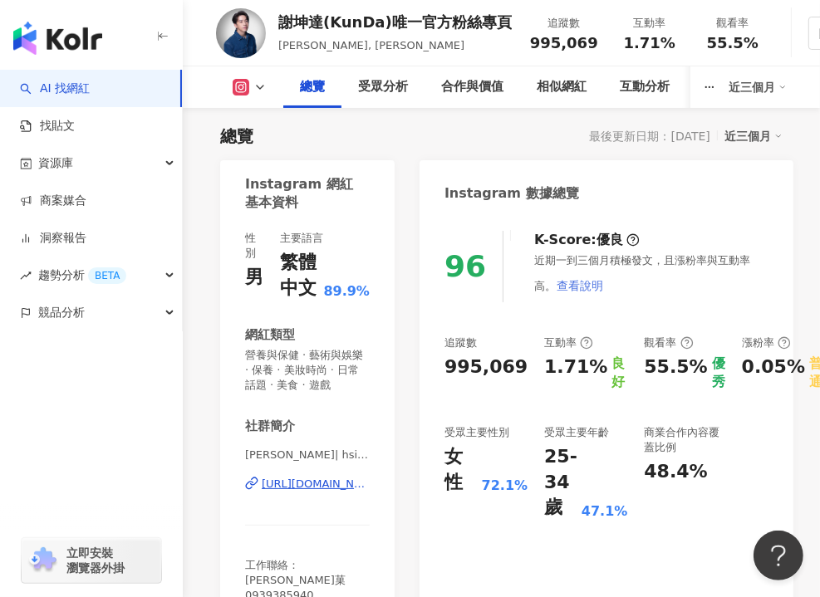
click at [556, 285] on span "查看說明" at bounding box center [579, 285] width 46 height 13
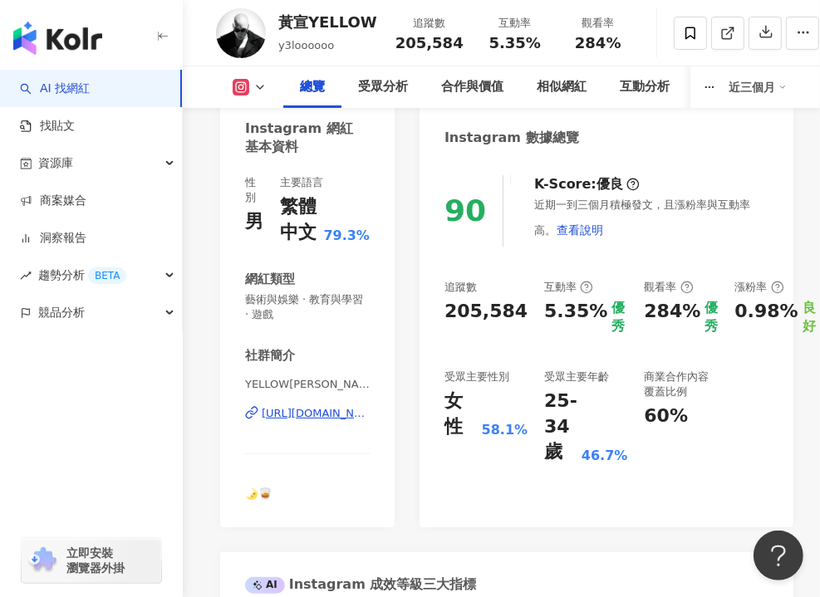
scroll to position [166, 0]
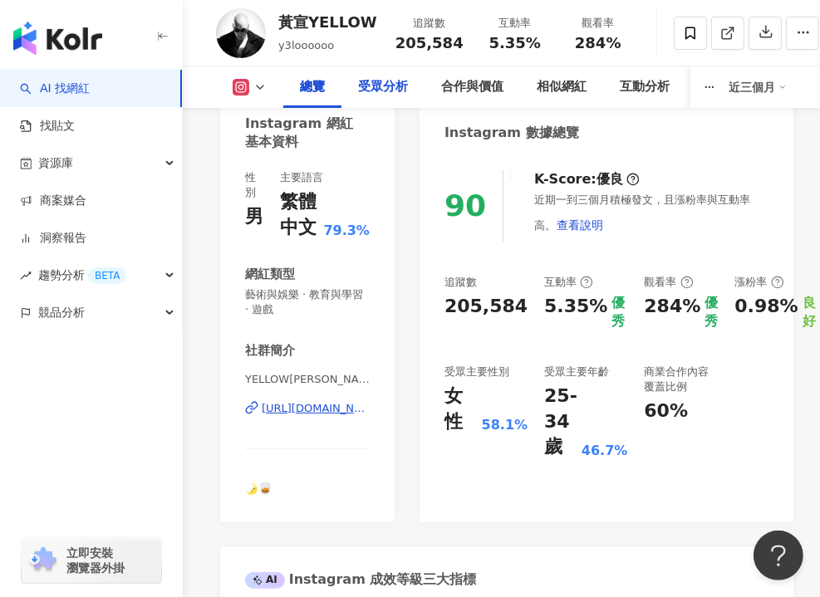
click at [362, 89] on div "受眾分析" at bounding box center [383, 87] width 50 height 20
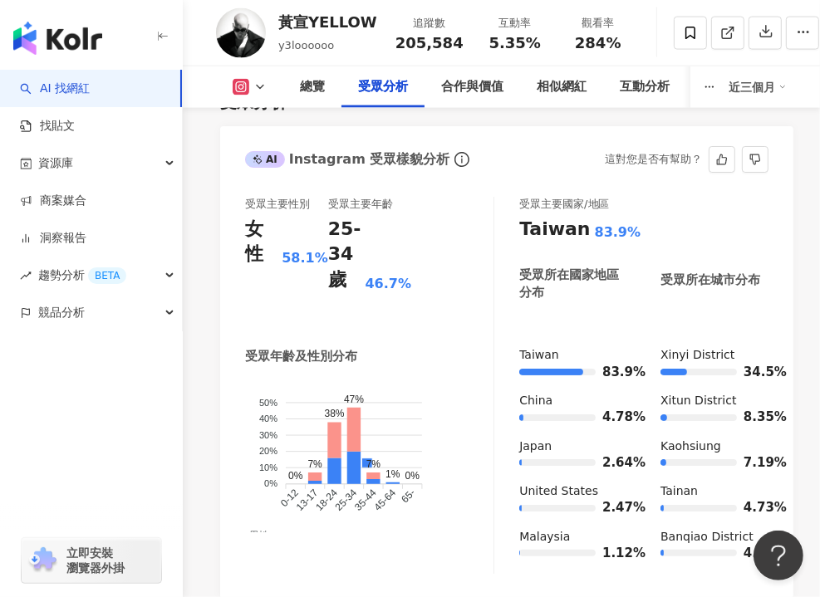
click at [511, 358] on div "受眾主要性別 女性 58.1% 受眾主要年齡 25-34 歲 46.7% 受眾年齡及性別分布 男性 女性 50% 50% 40% 40% 30% 30% 20…" at bounding box center [506, 385] width 523 height 377
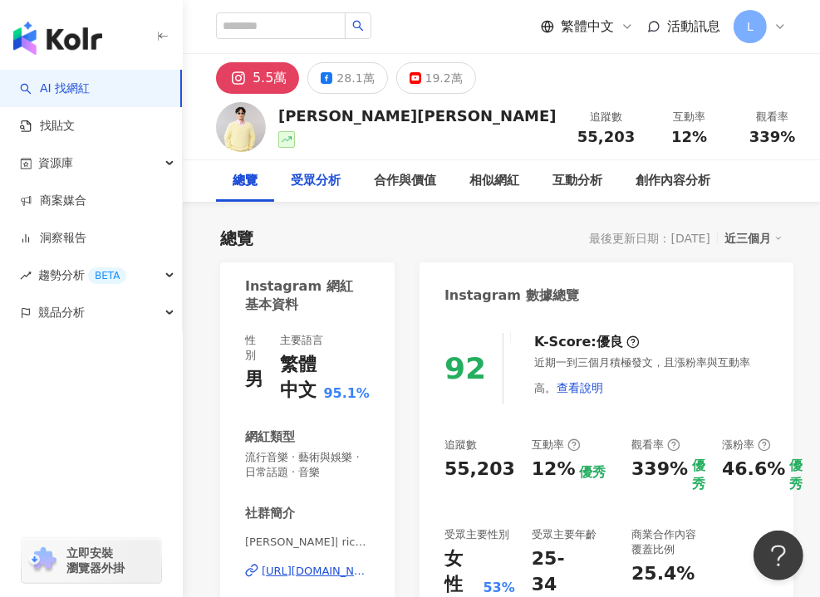
click at [307, 184] on div "受眾分析" at bounding box center [316, 181] width 50 height 20
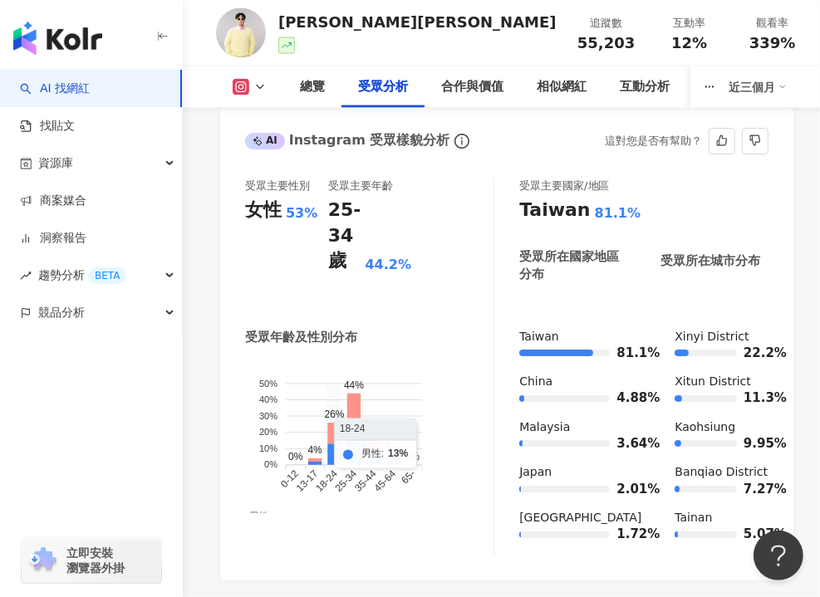
scroll to position [1732, 0]
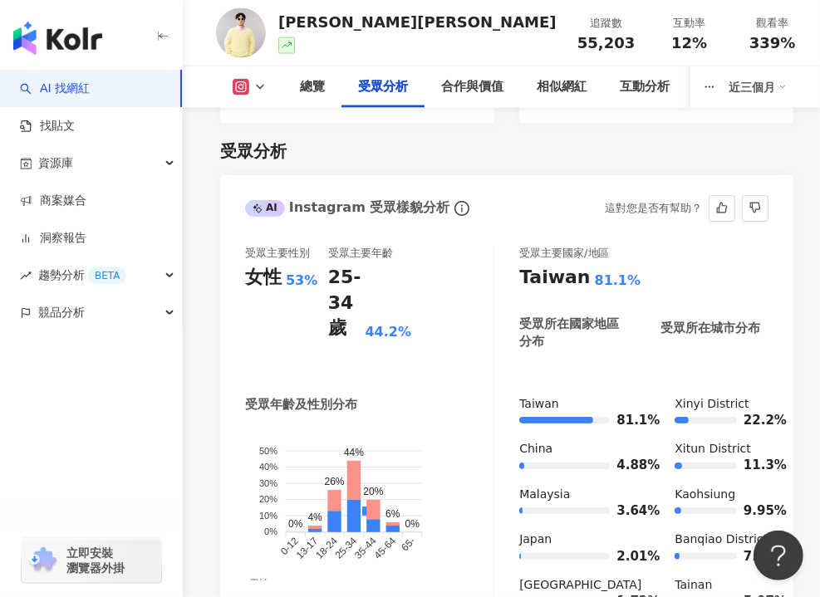
click at [438, 558] on div "男性 女性" at bounding box center [367, 592] width 244 height 292
drag, startPoint x: 550, startPoint y: 203, endPoint x: 551, endPoint y: 192, distance: 10.9
click at [551, 202] on div "AI Instagram 受眾樣貌分析 這對您是否有幫助？" at bounding box center [506, 202] width 573 height 54
click at [319, 86] on div "總覽" at bounding box center [312, 87] width 25 height 20
